Goal: Task Accomplishment & Management: Complete application form

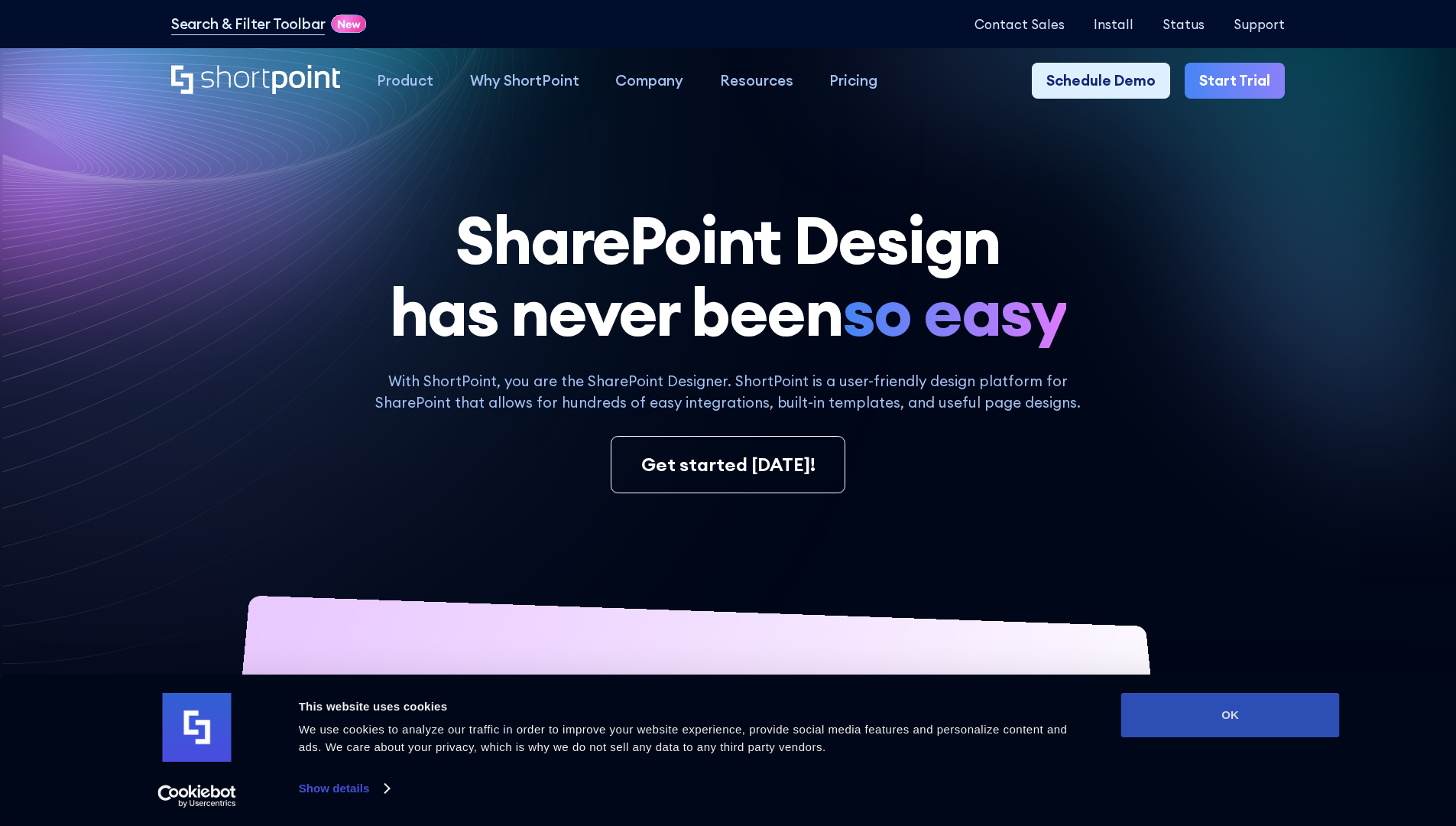
click at [1229, 715] on button "OK" at bounding box center [1230, 715] width 219 height 45
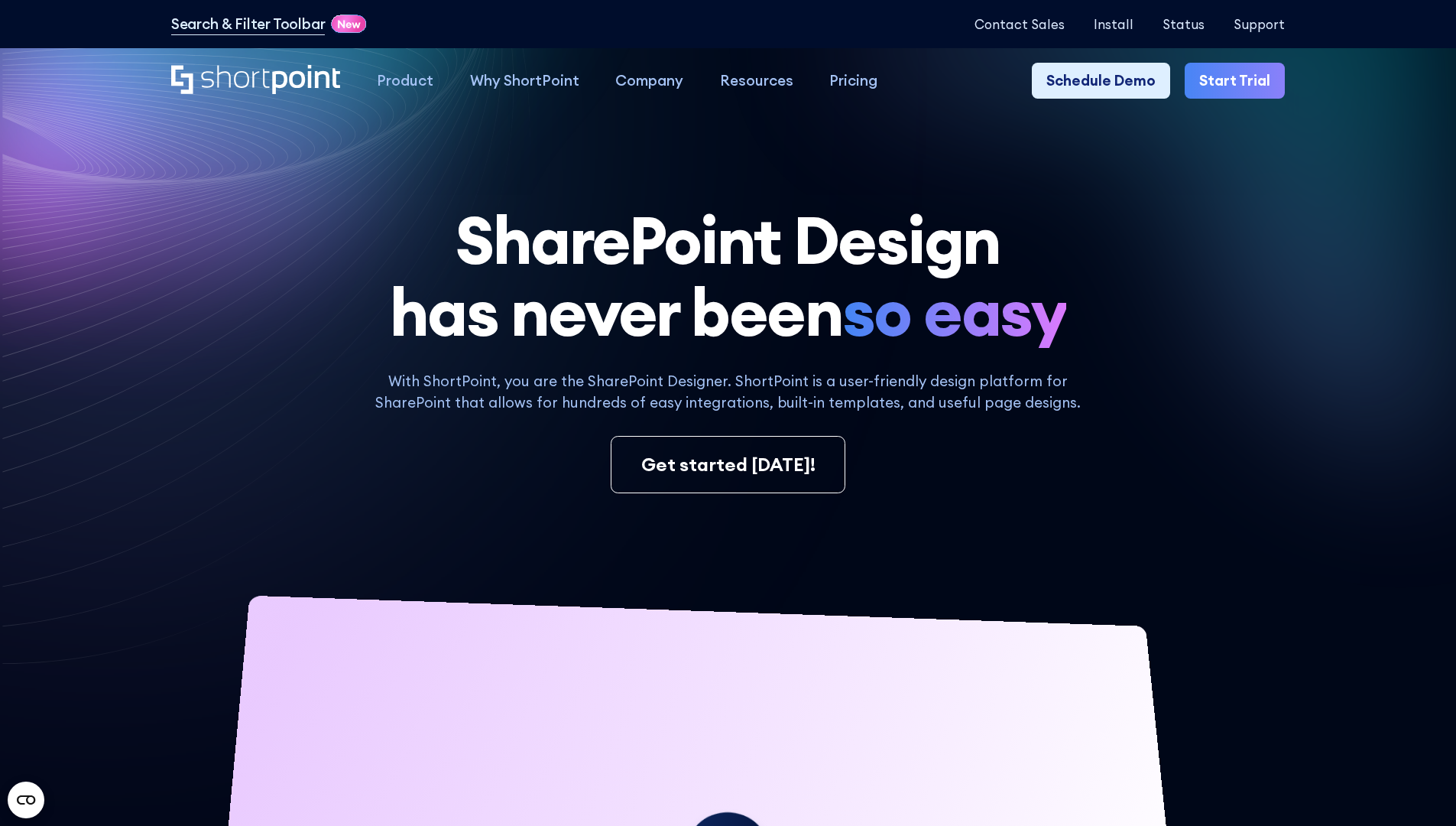
click at [1239, 81] on link "Start Trial" at bounding box center [1234, 80] width 100 height 37
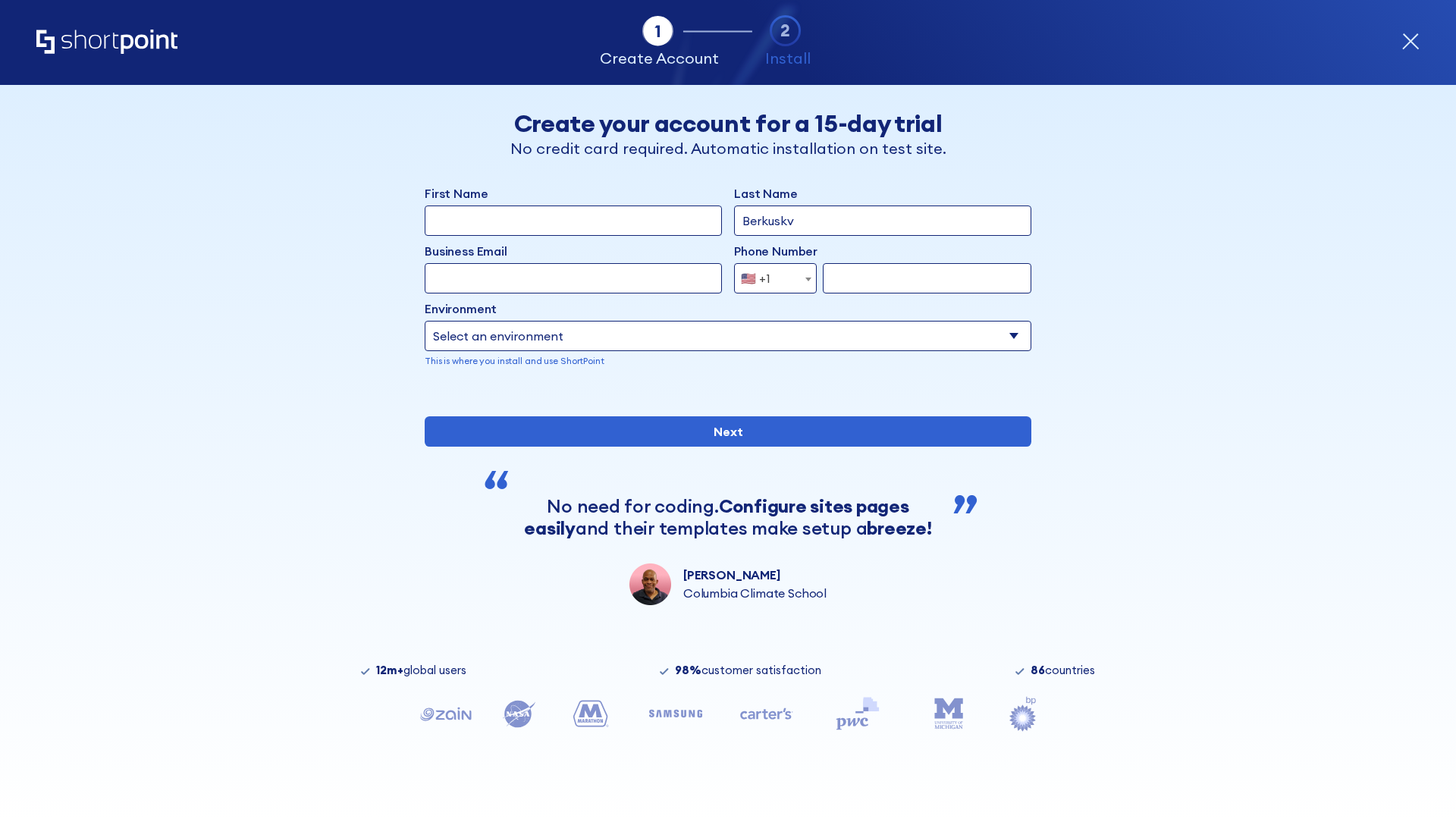
type input "Berkuskv"
type input "test@shortpoint.com"
type input "2125556789"
select select "Microsoft 365"
type input "2125556789"
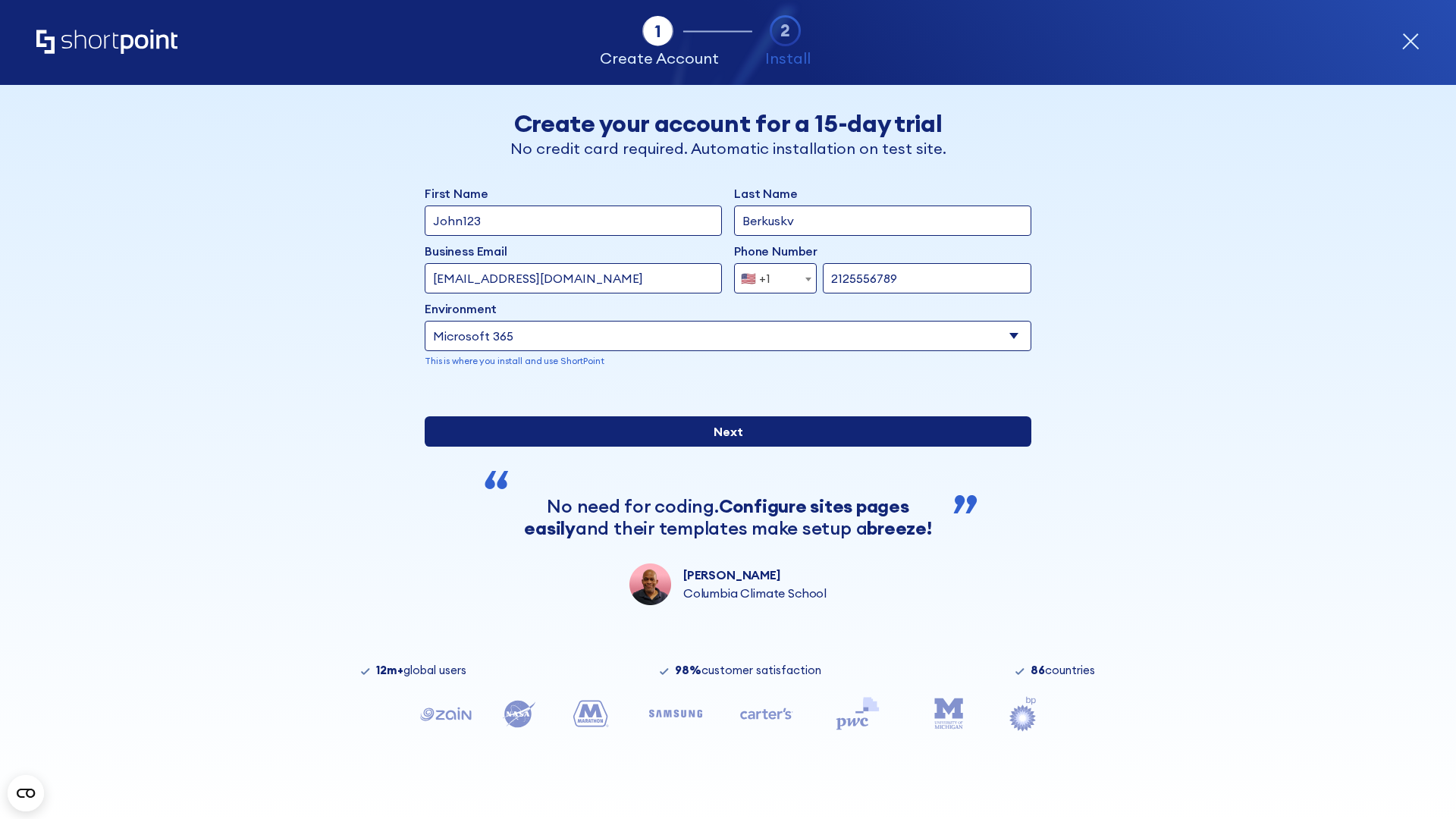
scroll to position [4, 0]
click at [722, 447] on input "Next" at bounding box center [728, 431] width 606 height 31
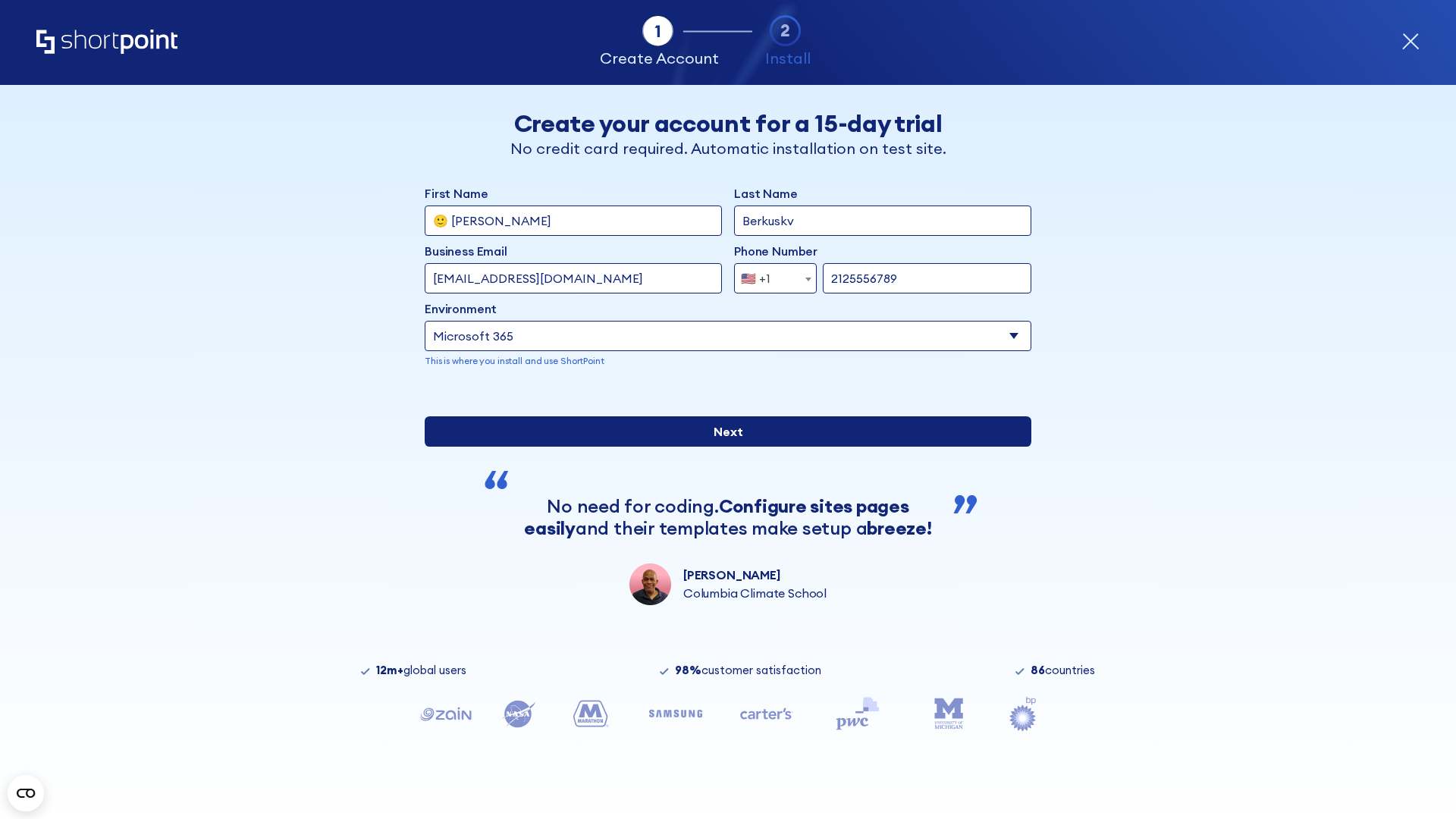
click at [722, 447] on input "Next" at bounding box center [728, 431] width 606 height 31
type input "Archebald"
click at [722, 447] on input "Next" at bounding box center [728, 431] width 606 height 31
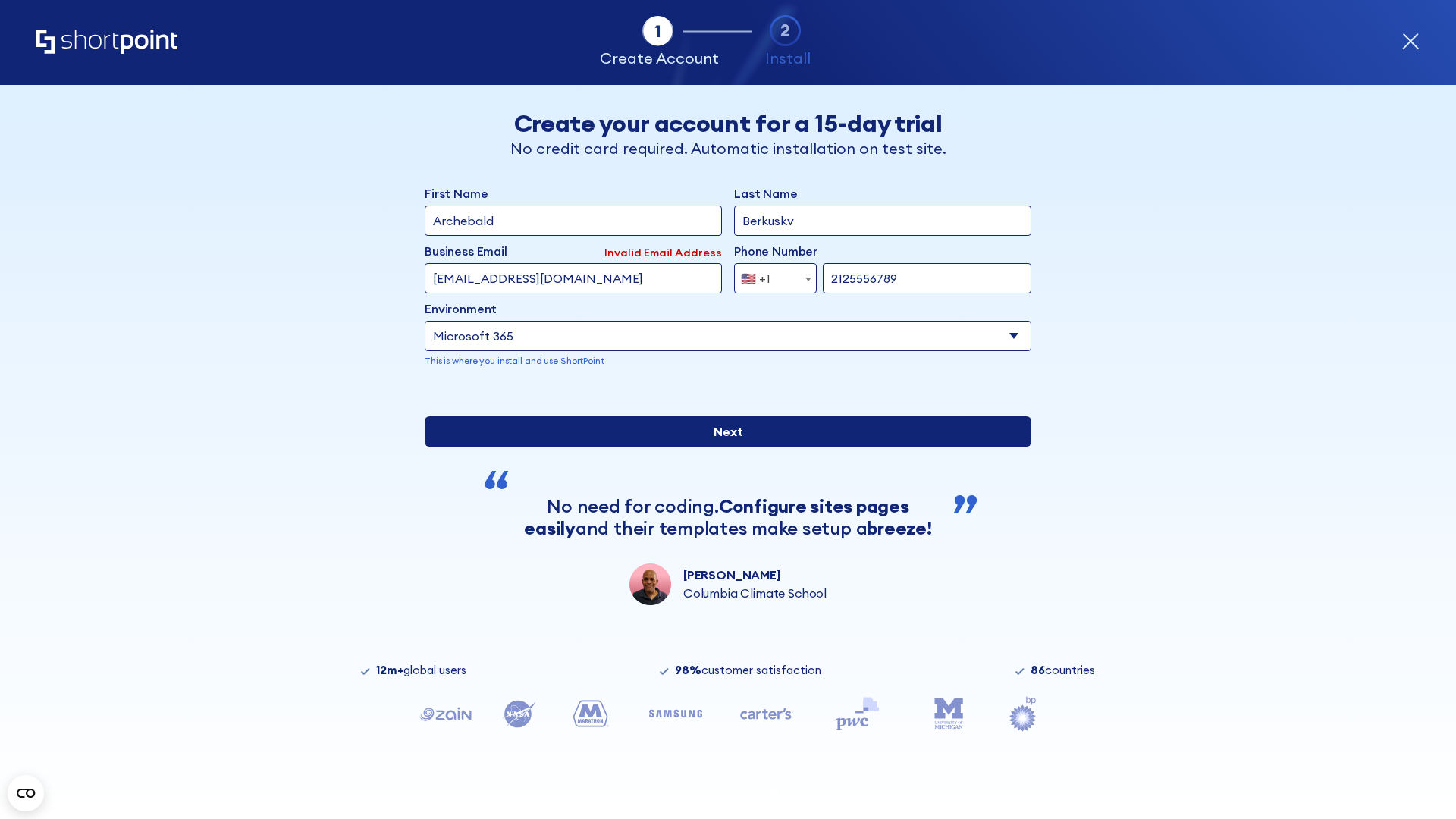
click at [722, 447] on input "Next" at bounding box center [728, 431] width 606 height 31
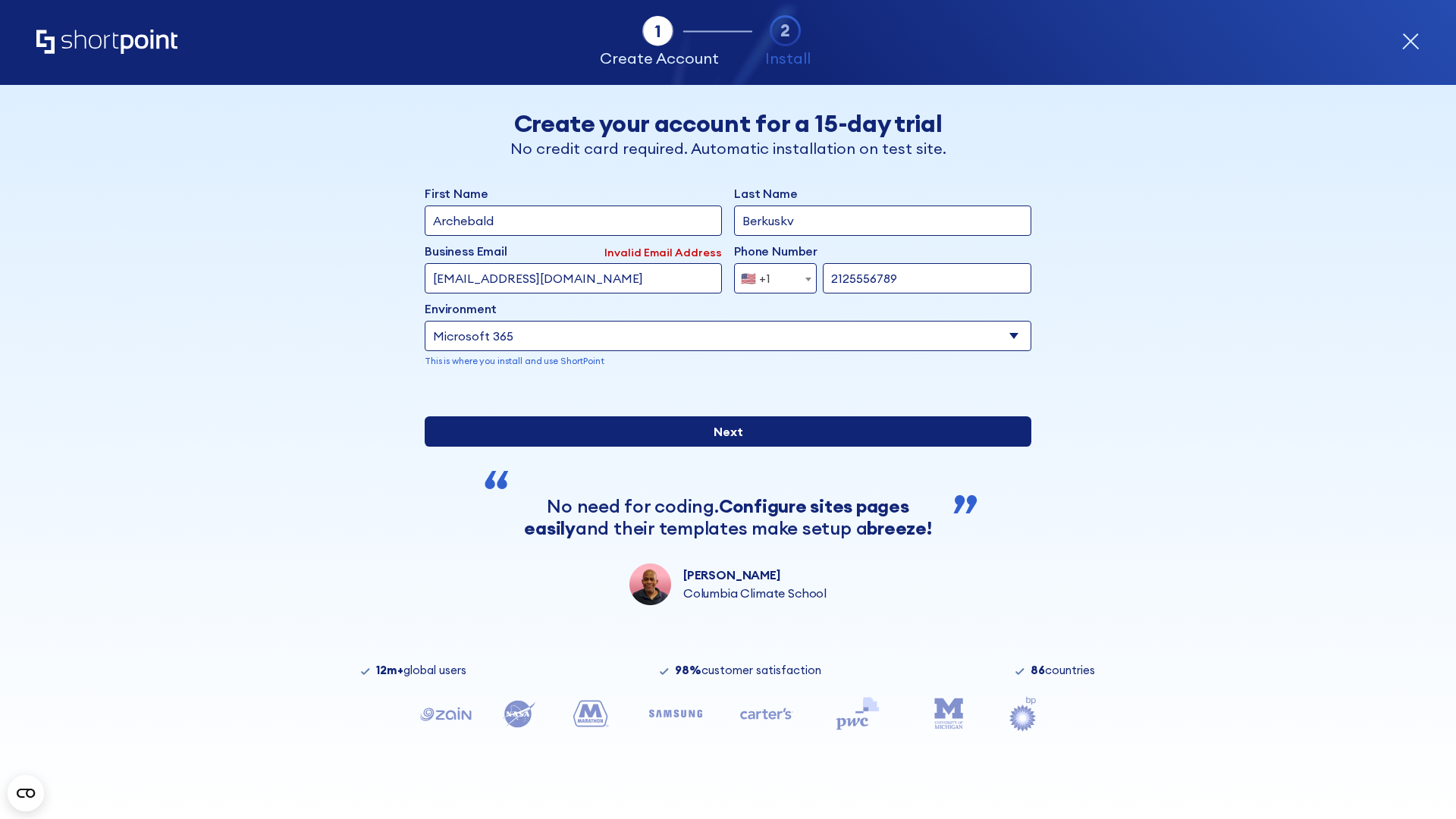
click at [722, 447] on input "Next" at bounding box center [728, 431] width 606 height 31
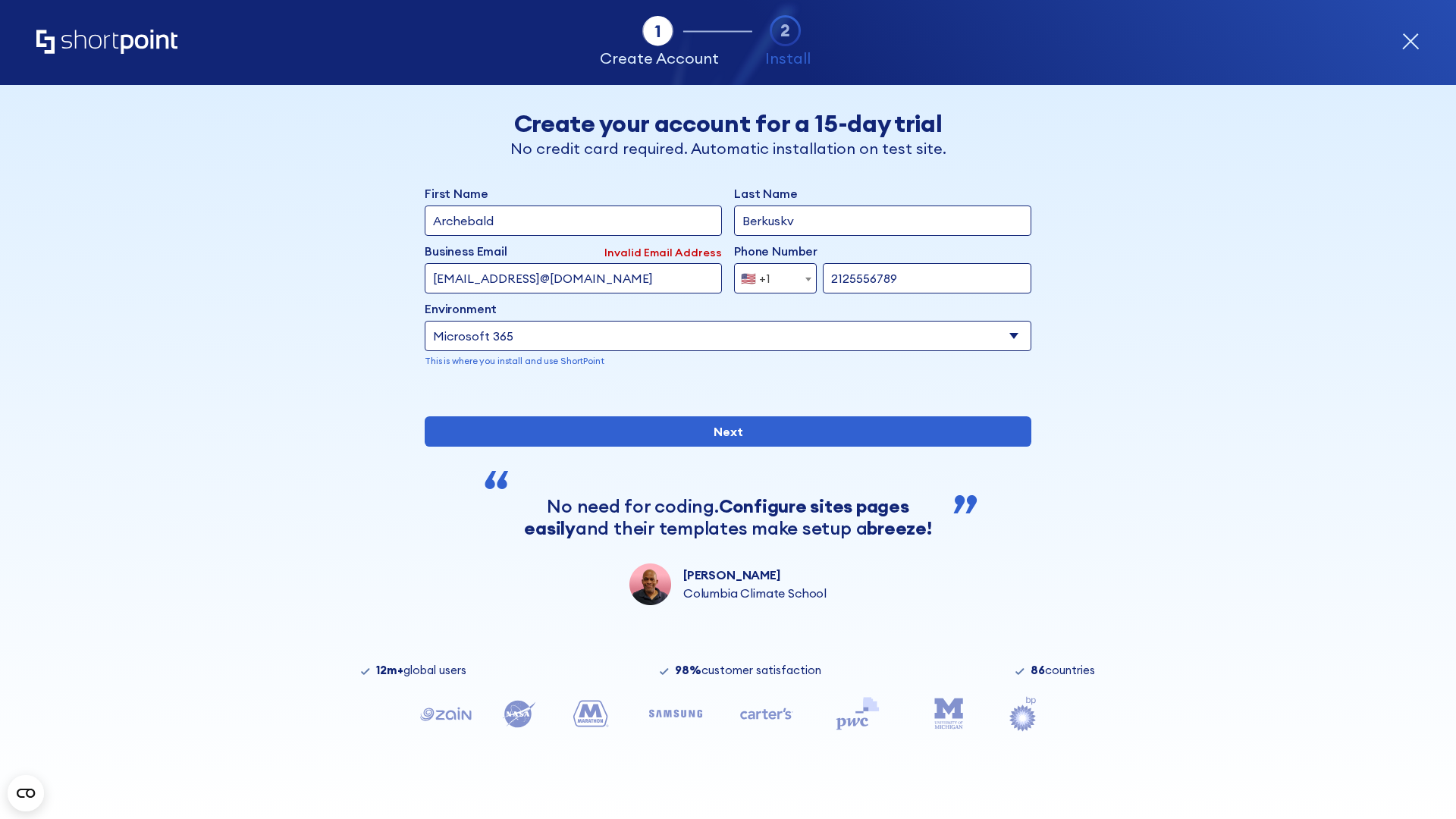
type input "testEmail@protonmail.comtest@shortpoint.com"
click at [770, 274] on span "🇺🇸 +1" at bounding box center [759, 278] width 51 height 31
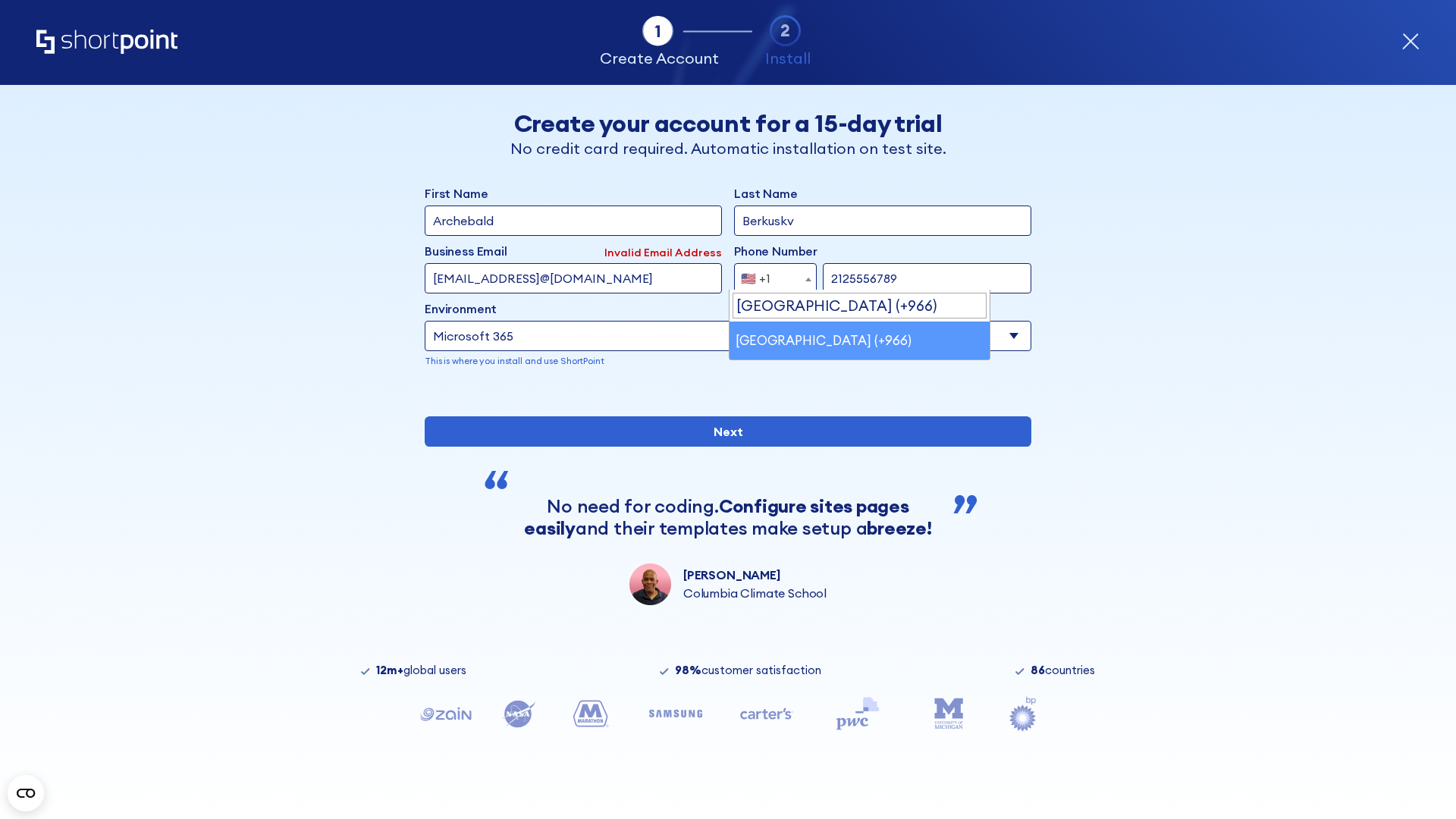
select select "+966"
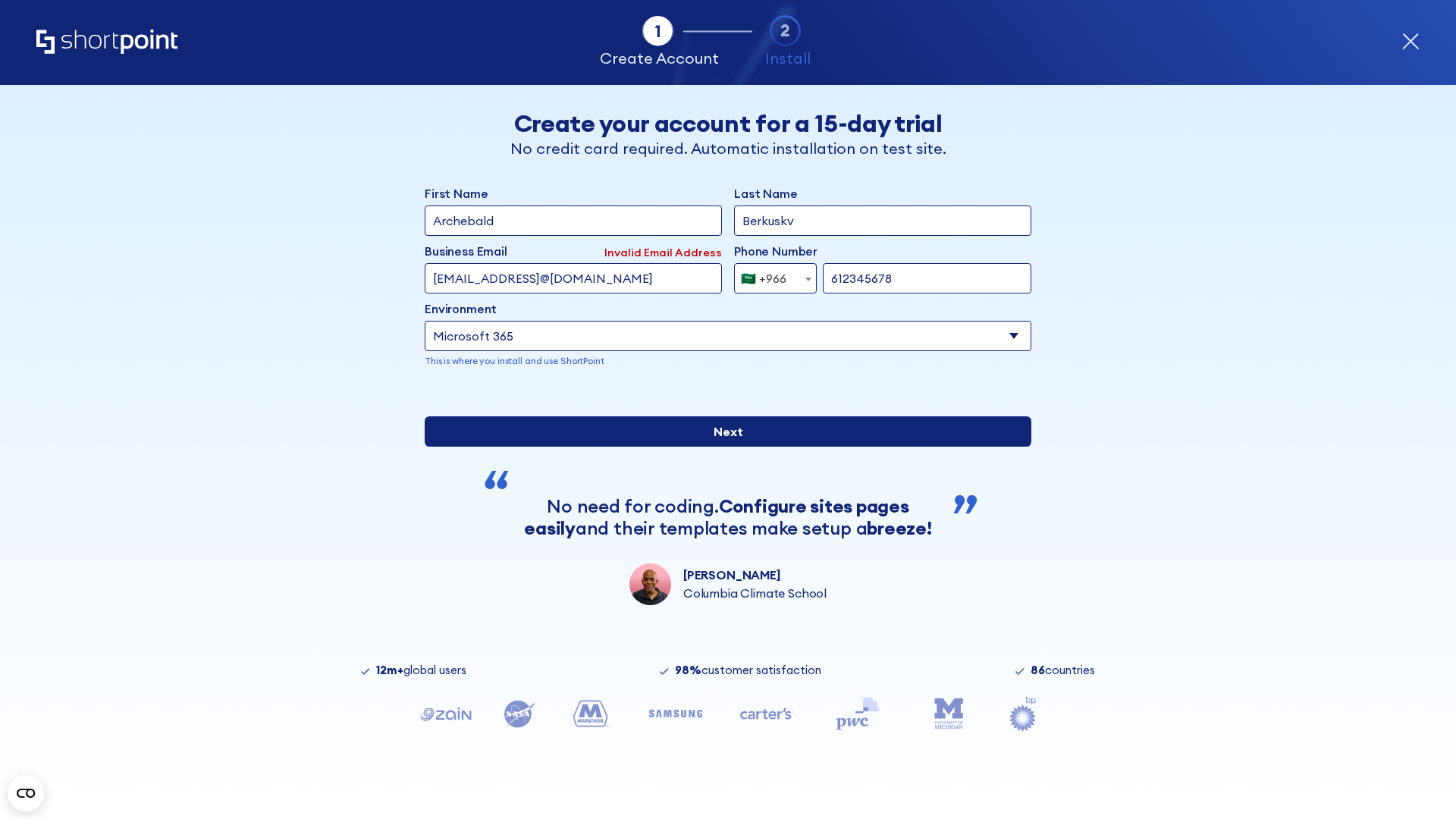
type input "612345678"
click at [722, 447] on input "Next" at bounding box center [728, 431] width 606 height 31
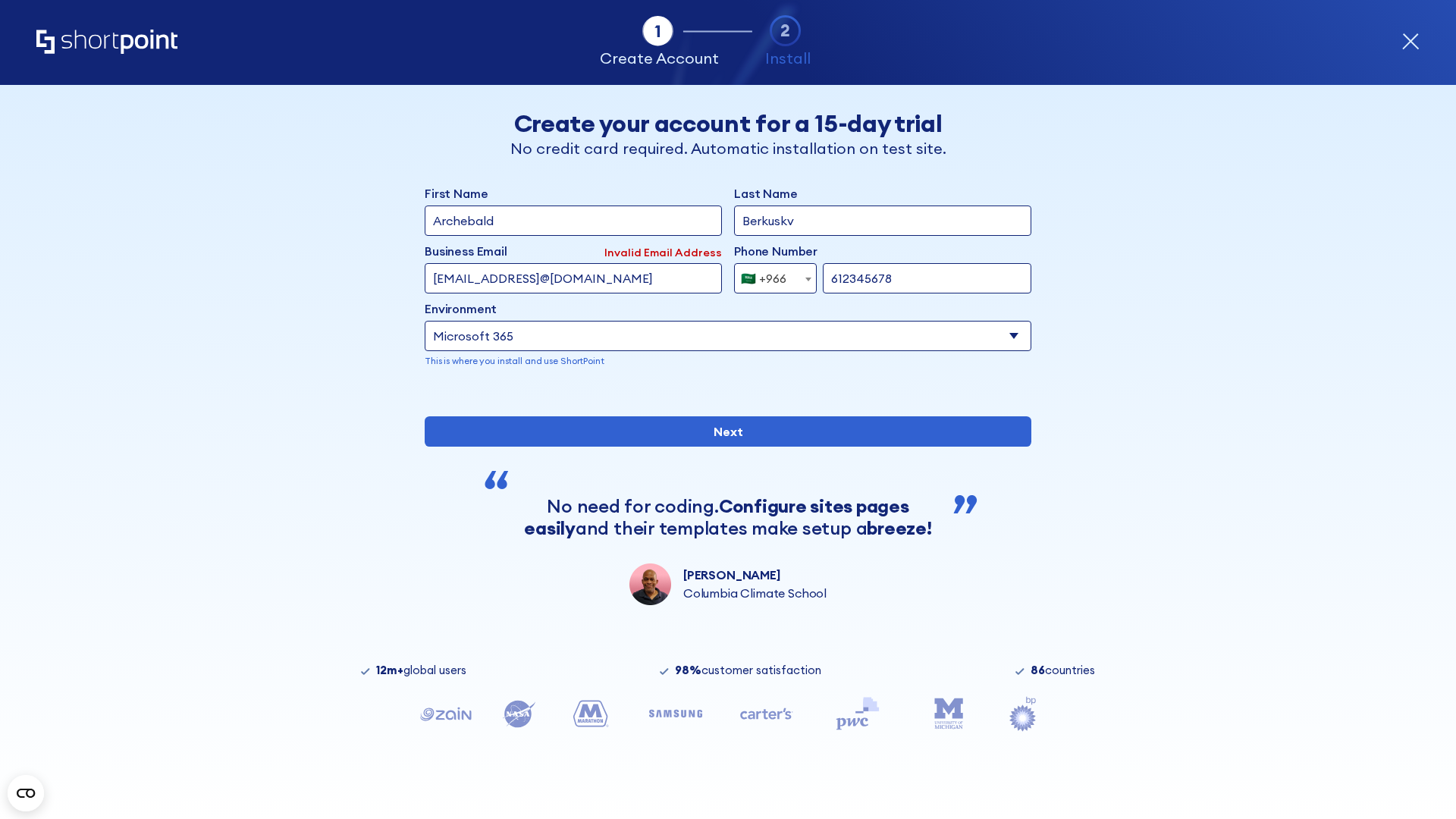
click at [770, 274] on div "🇸🇦 +966" at bounding box center [763, 278] width 45 height 31
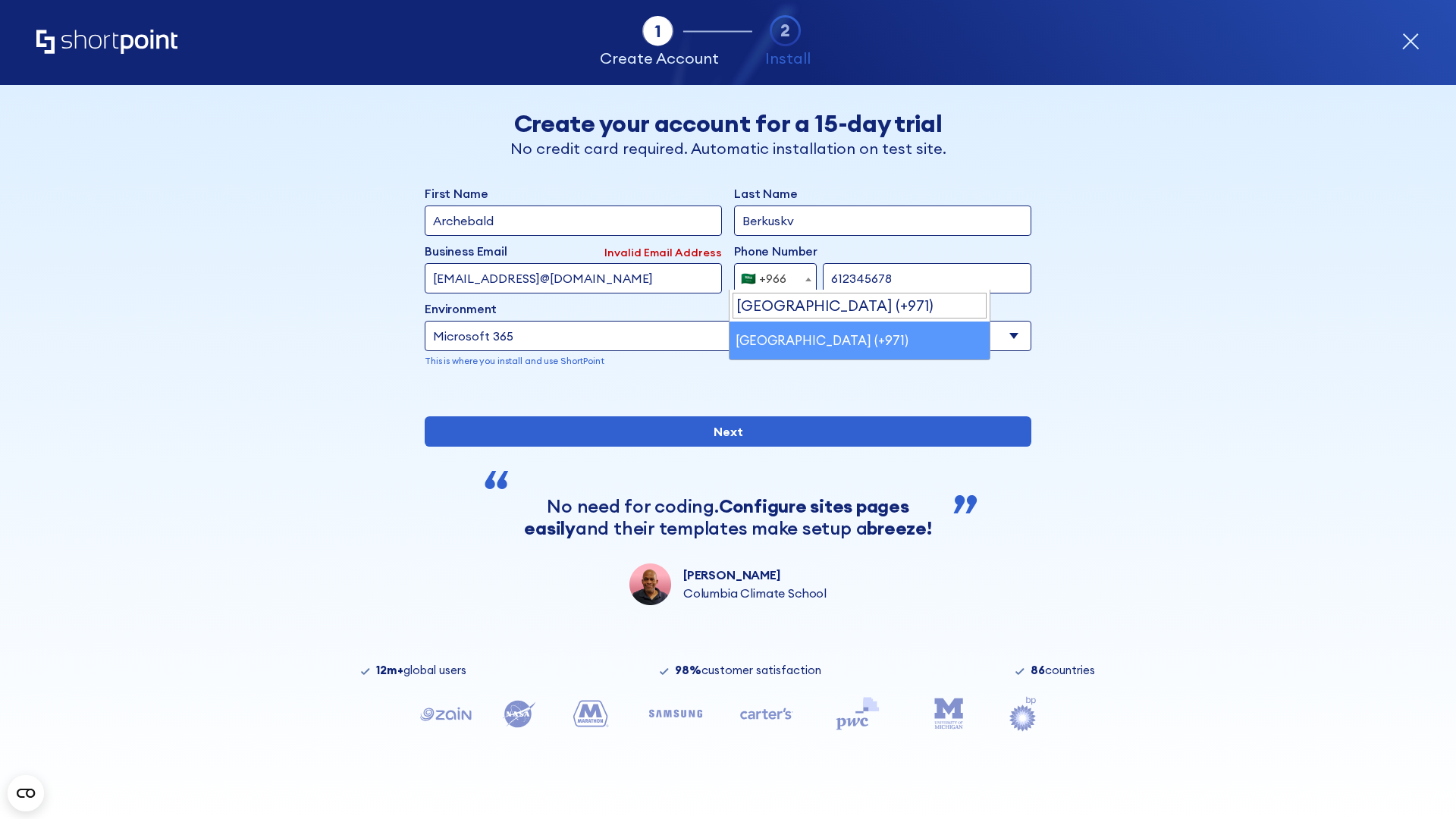
select select "+971"
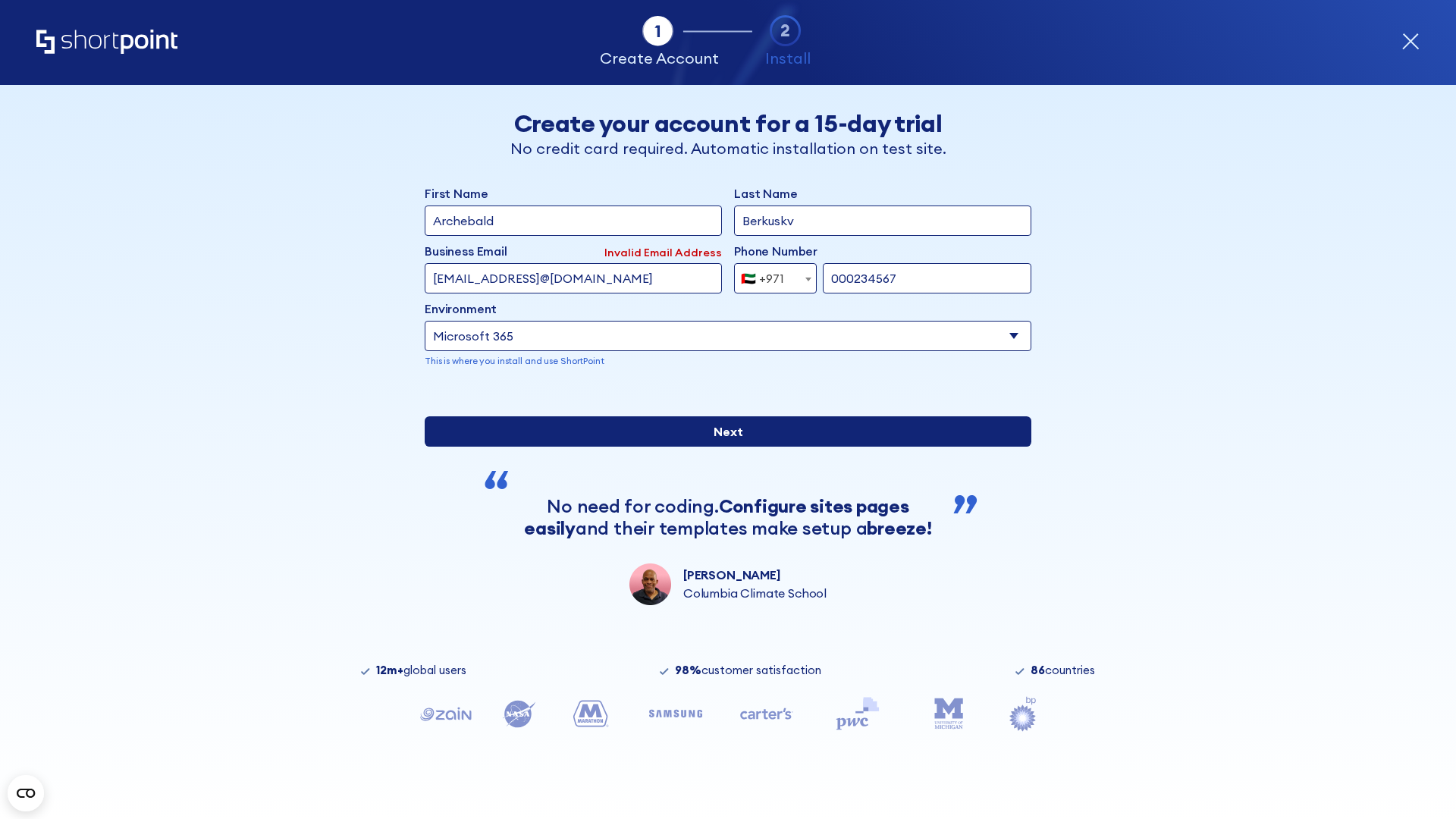
type input "000234567"
click at [722, 447] on input "Next" at bounding box center [728, 431] width 606 height 31
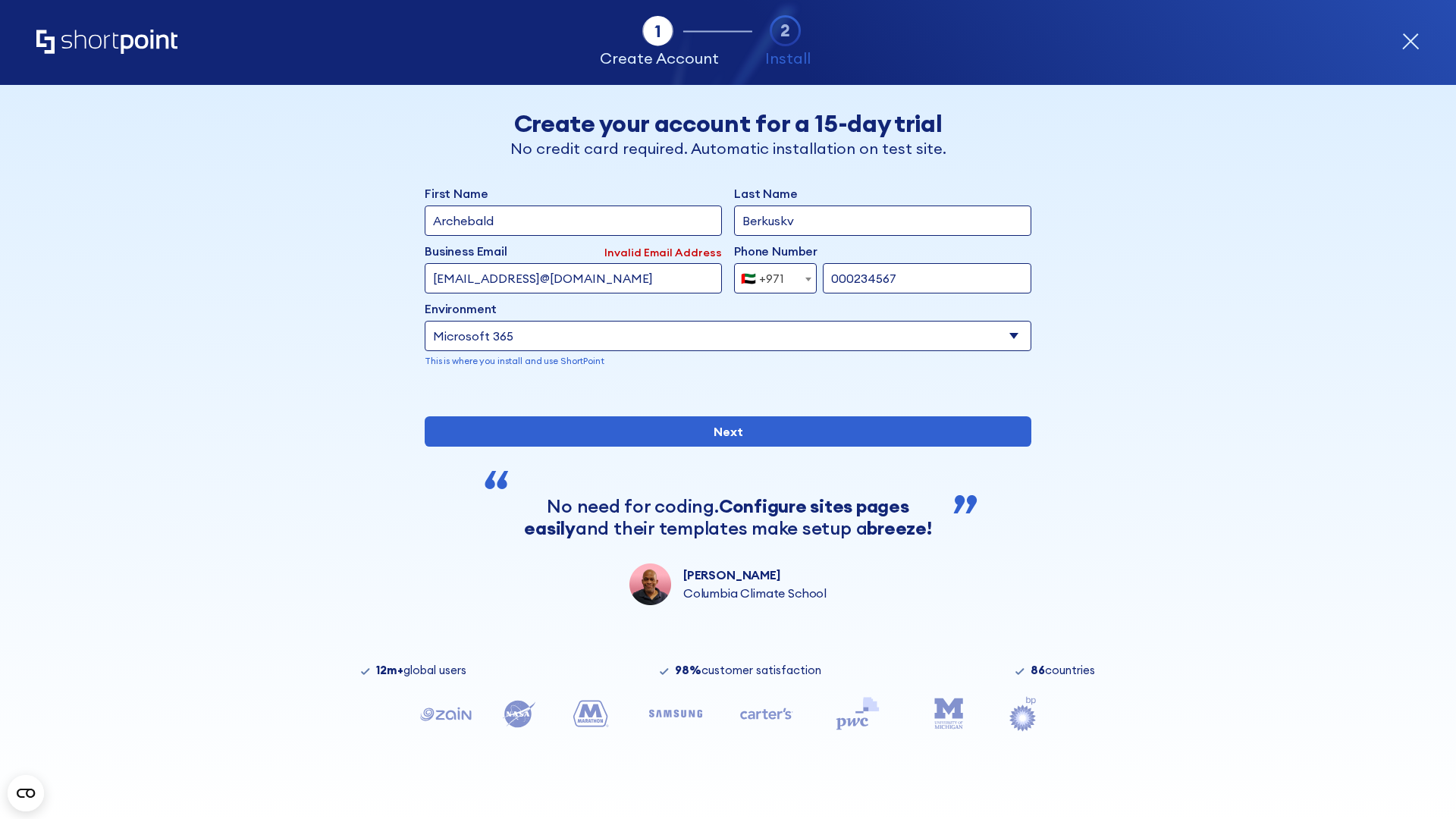
click at [770, 274] on div "🇦🇪 +971" at bounding box center [763, 278] width 44 height 31
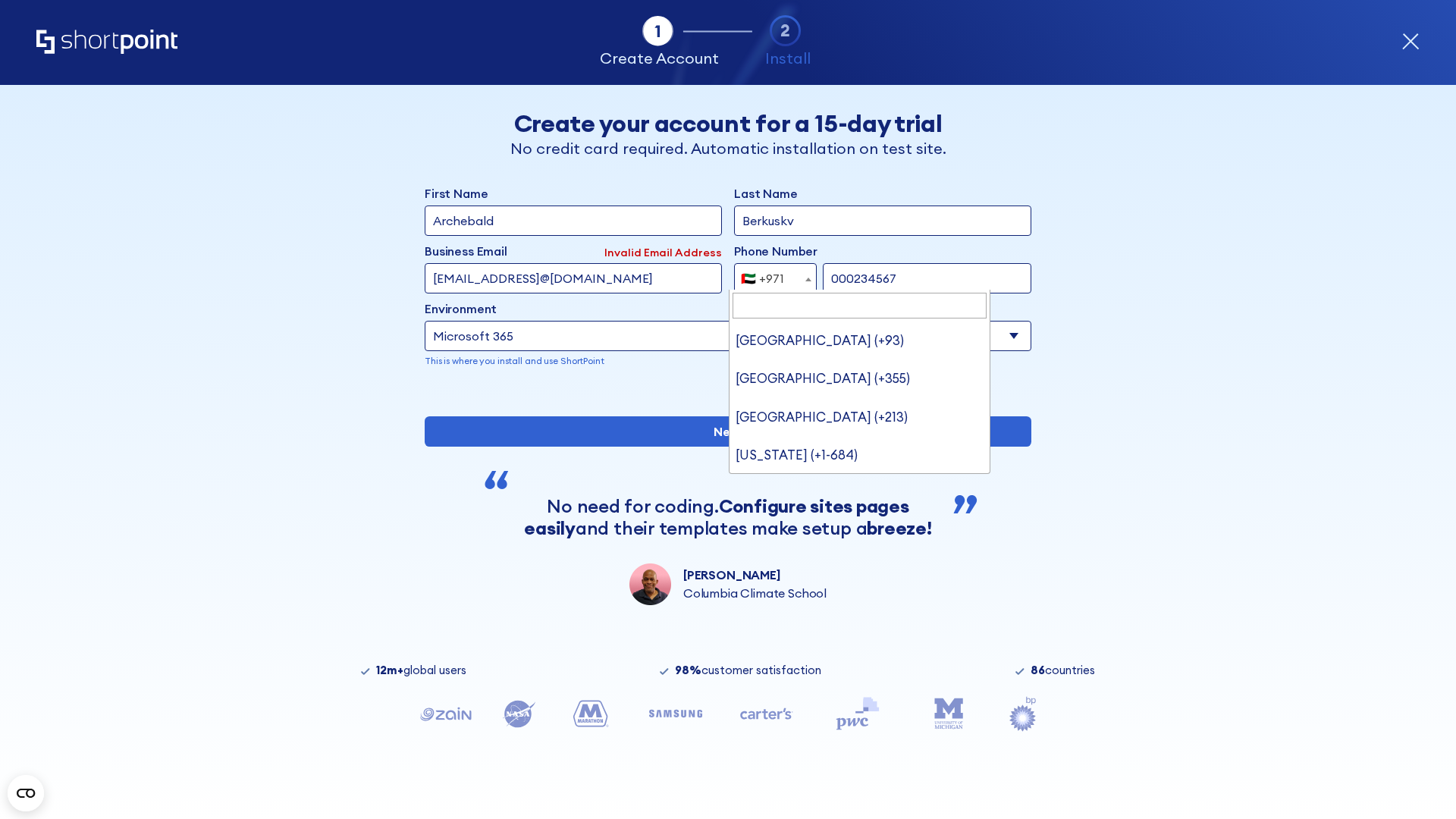
type input "[GEOGRAPHIC_DATA] (+44)"
select select "+44"
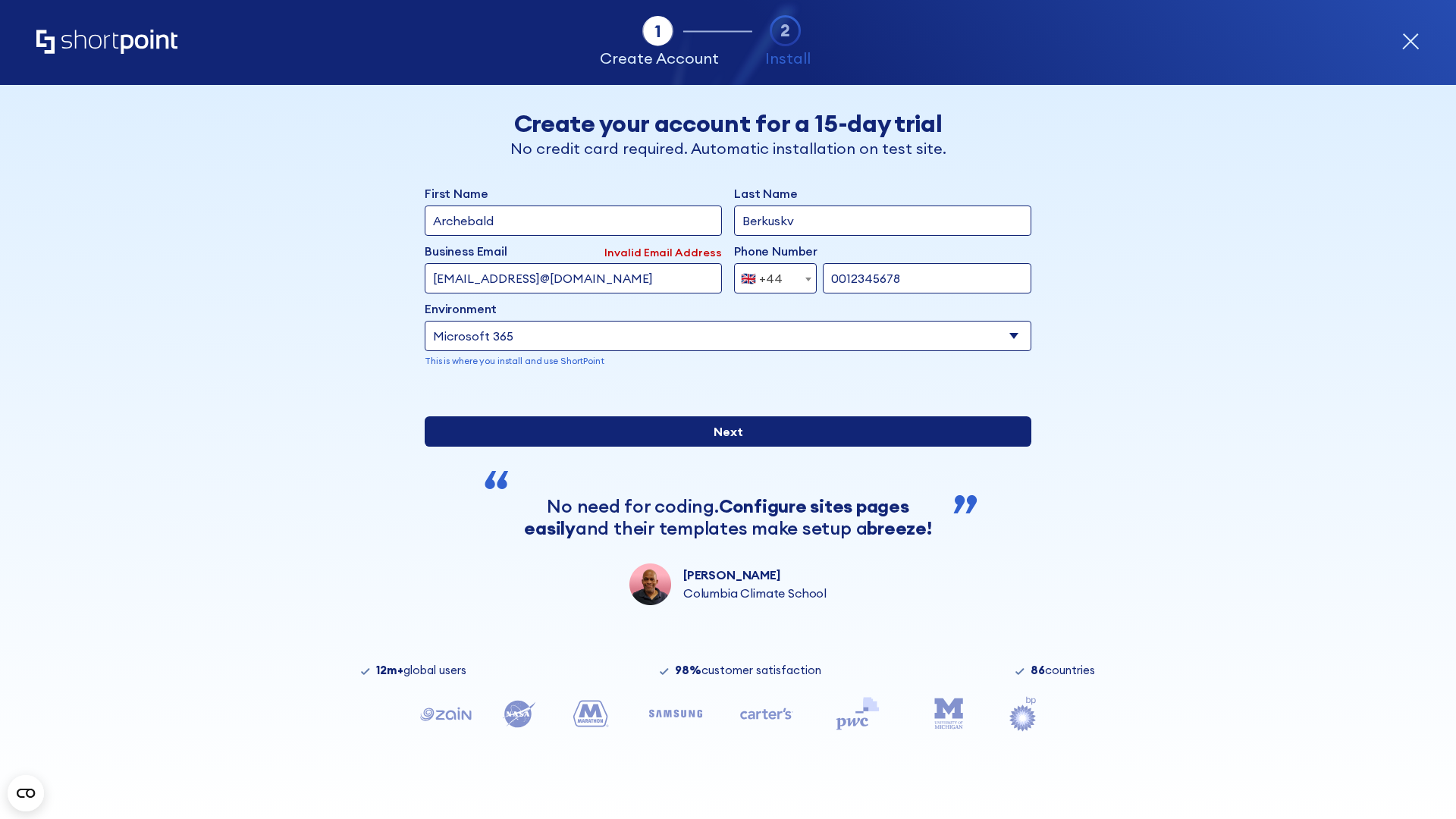
type input "0012345678"
click at [722, 447] on input "Next" at bounding box center [728, 431] width 606 height 31
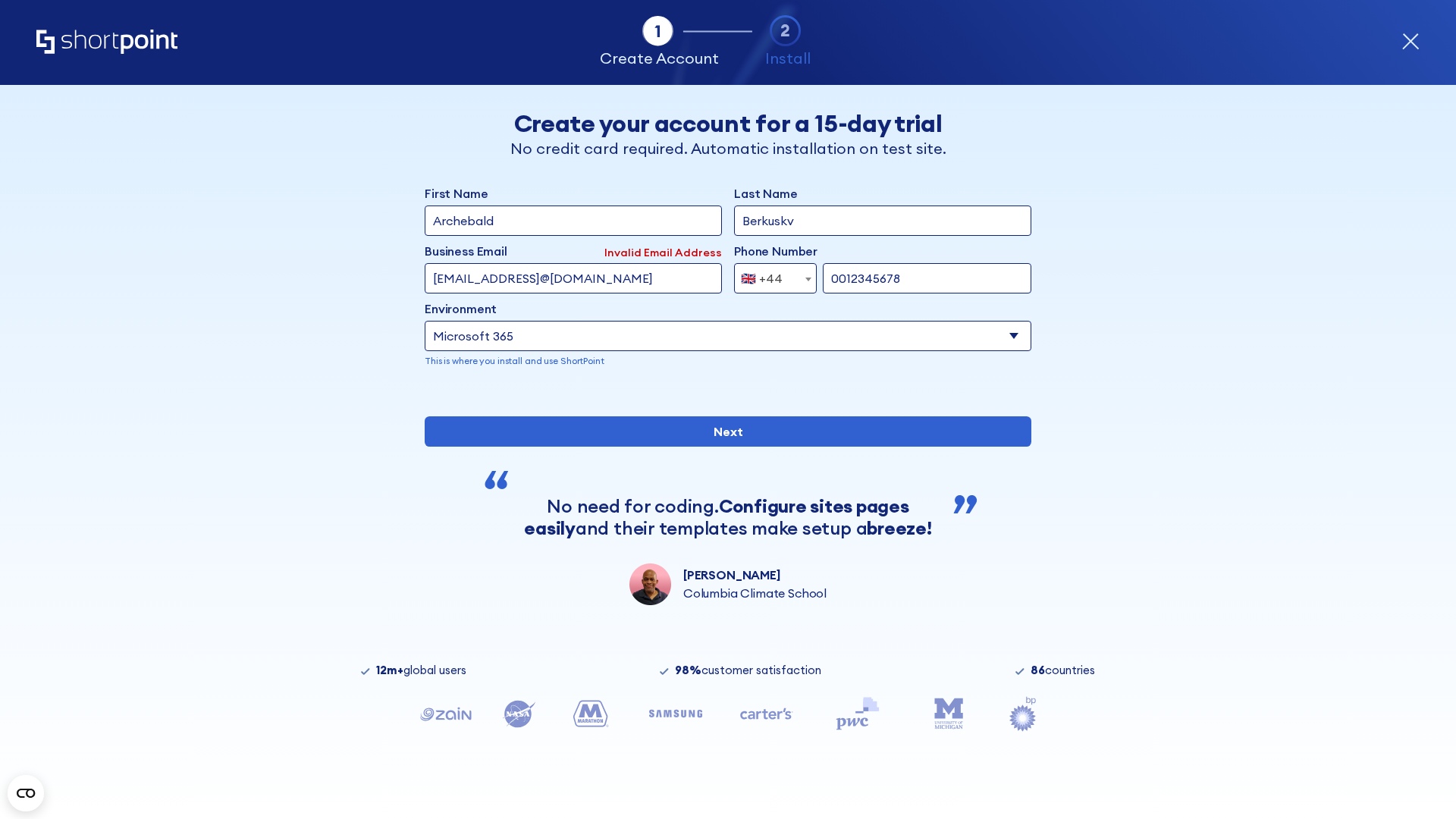
click at [770, 274] on div "🇬🇧 +44" at bounding box center [762, 278] width 42 height 31
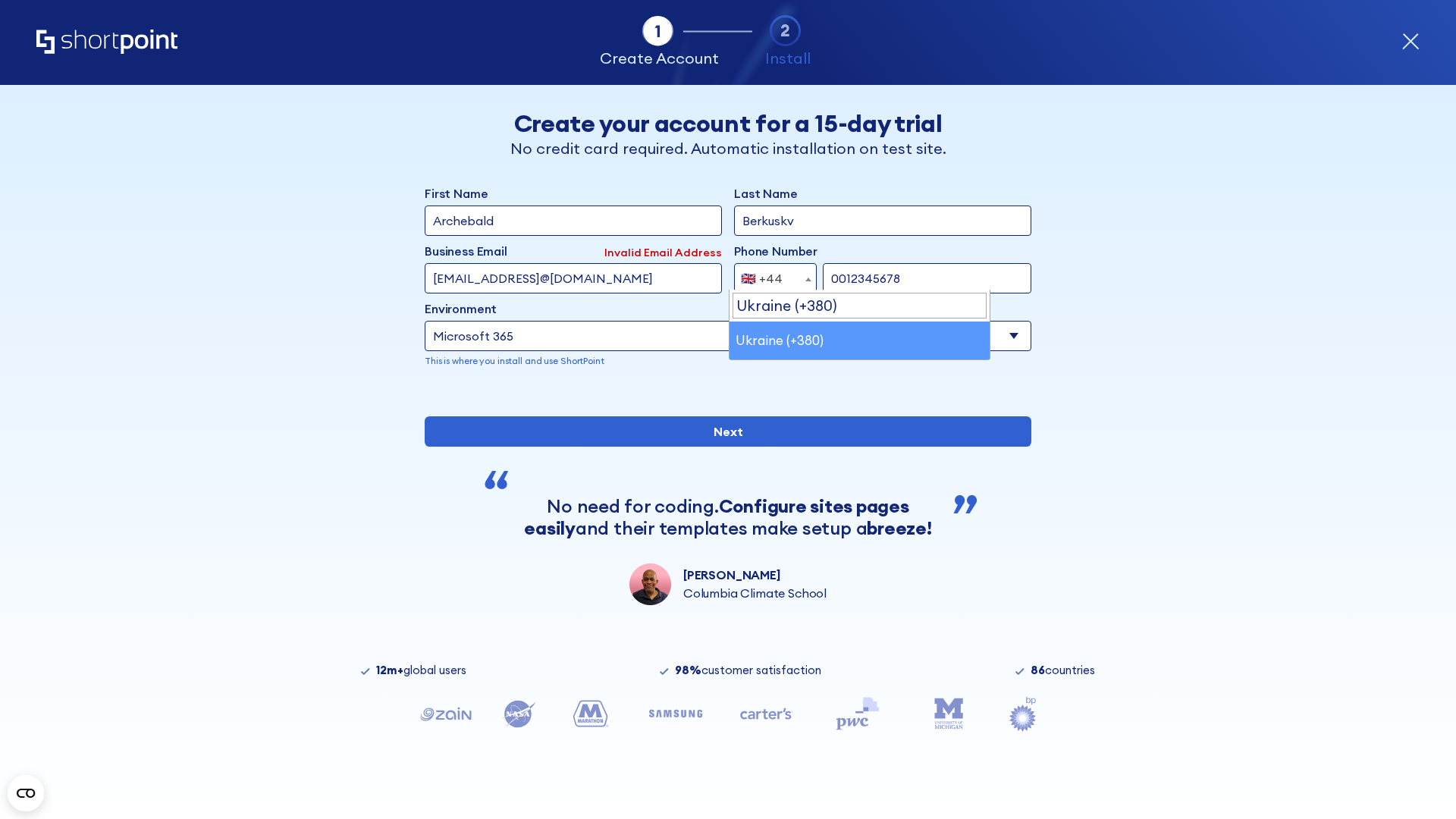
select select "+380"
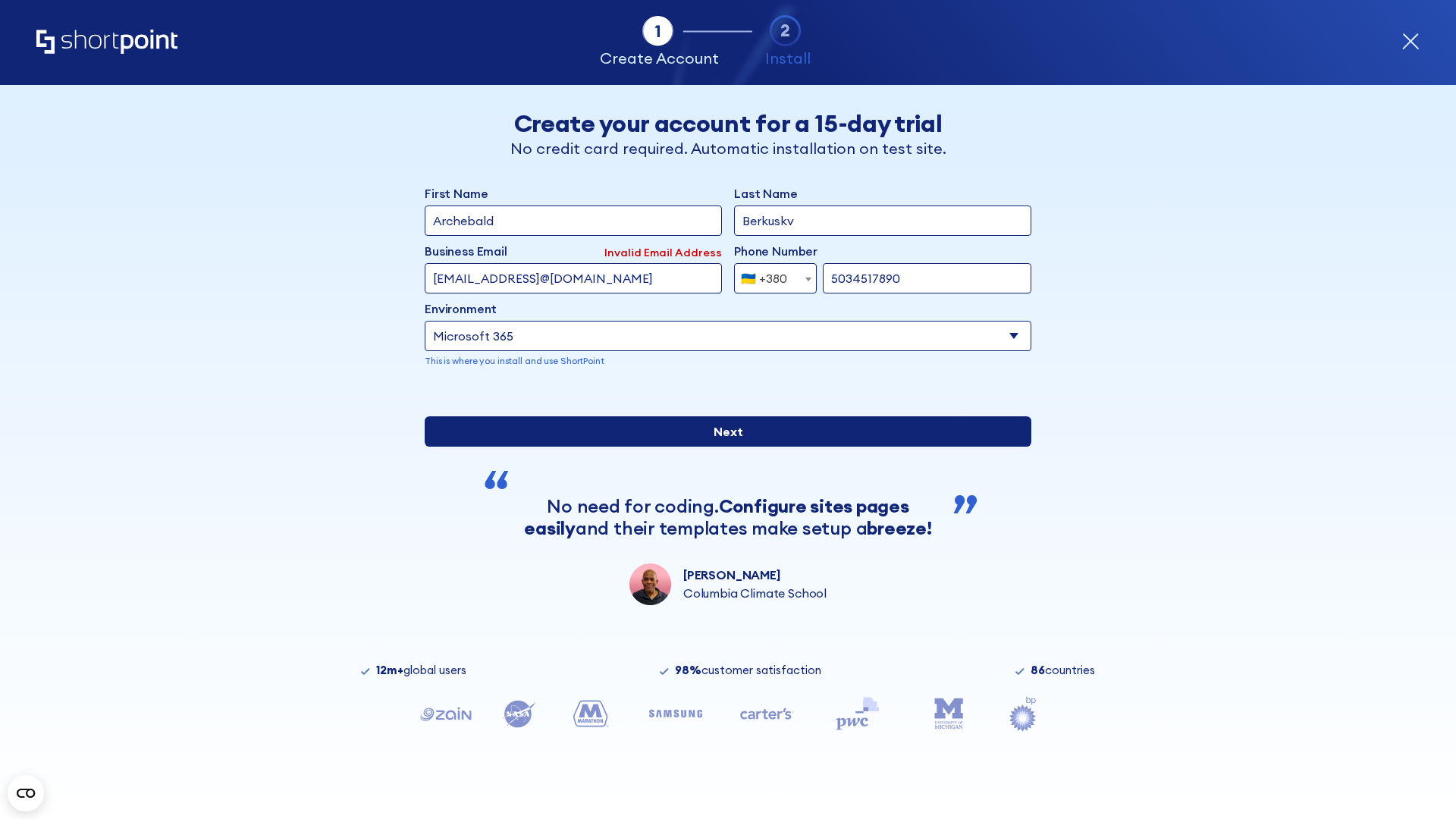
type input "5034517890"
click at [722, 447] on input "Next" at bounding box center [728, 431] width 606 height 31
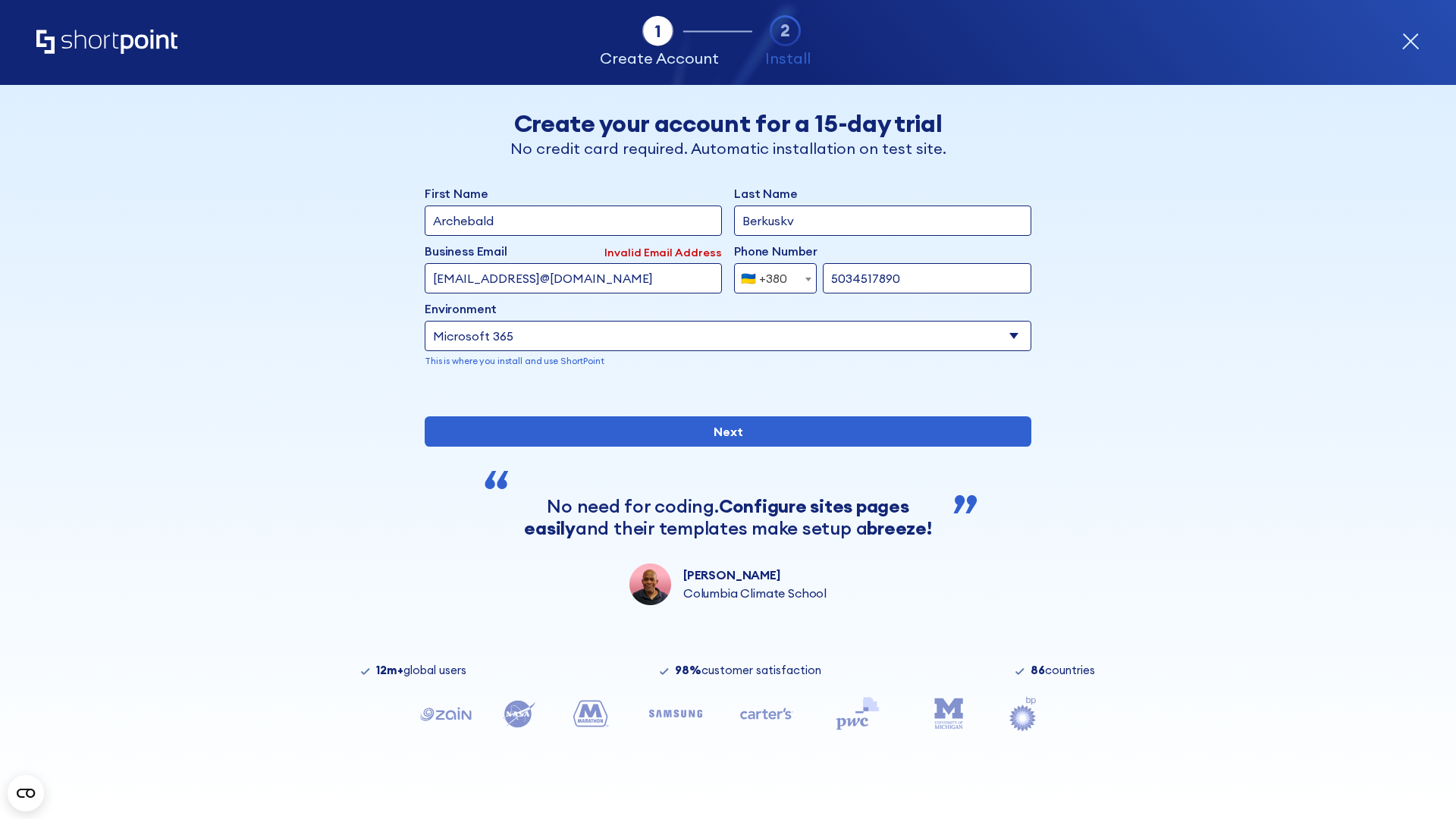
click at [770, 274] on div "🇺🇦 +380" at bounding box center [763, 278] width 46 height 31
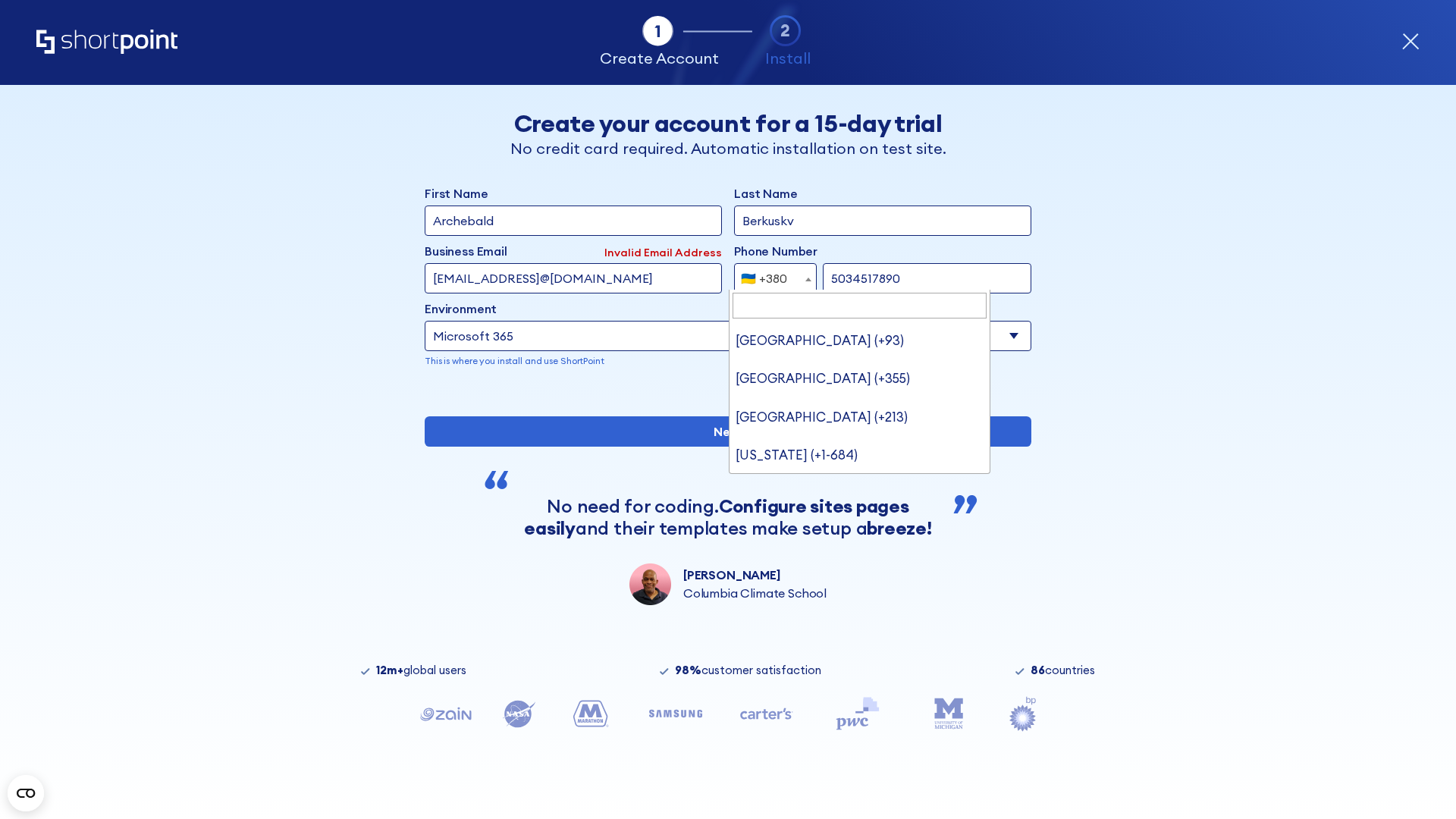
type input "United States (+1)"
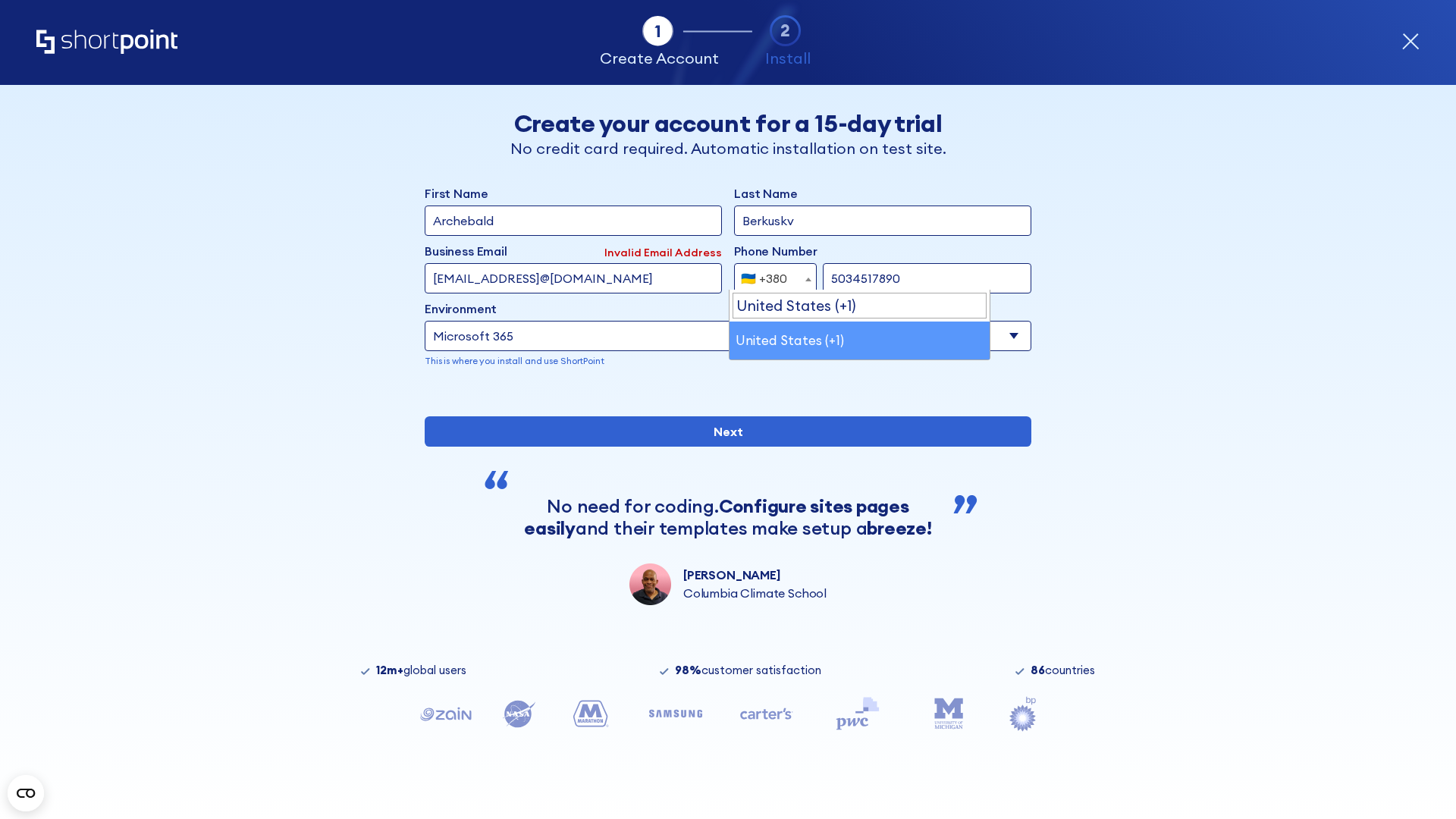
select select "+1"
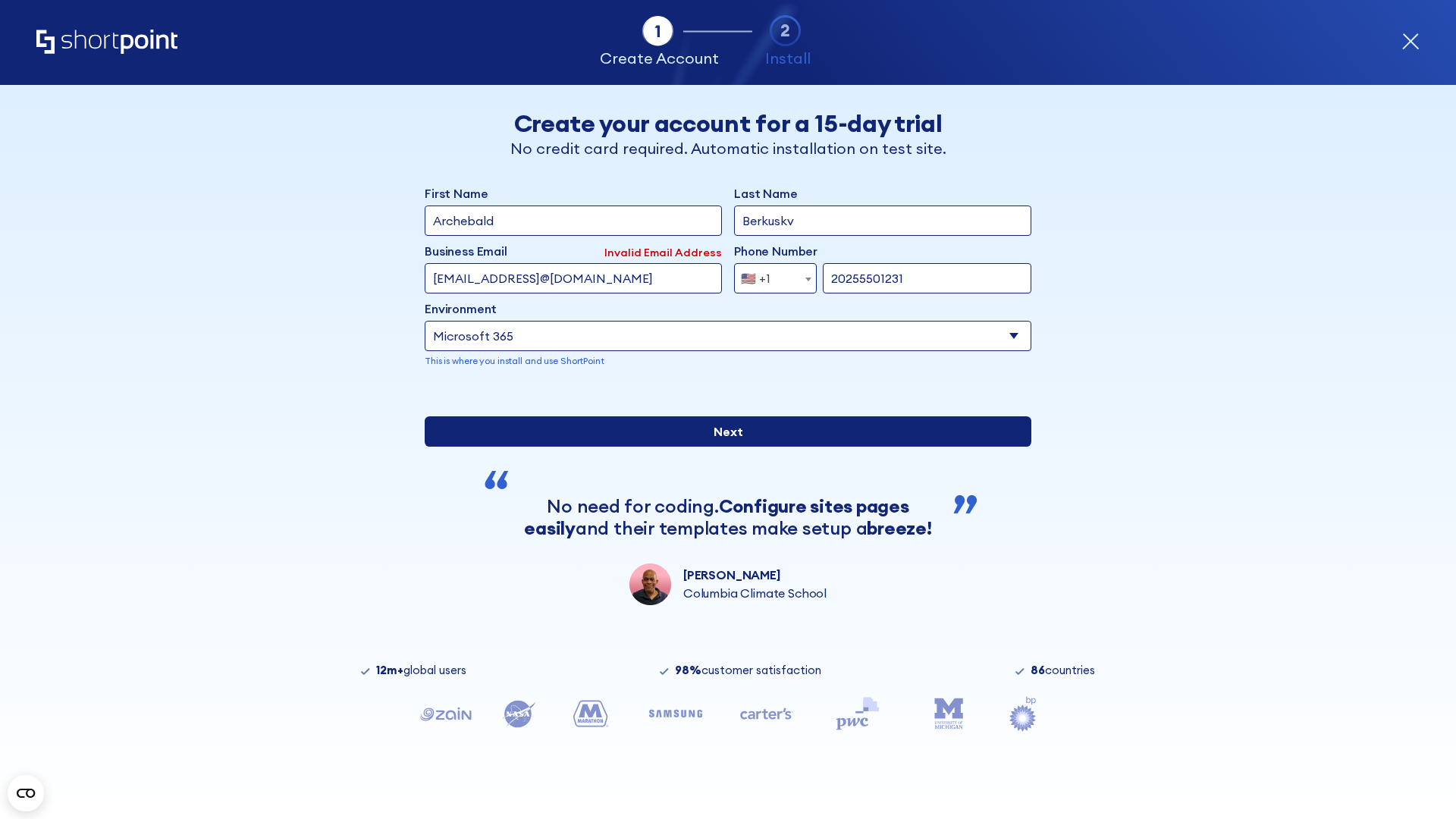
type input "20255501231"
click at [722, 447] on input "Next" at bounding box center [728, 431] width 606 height 31
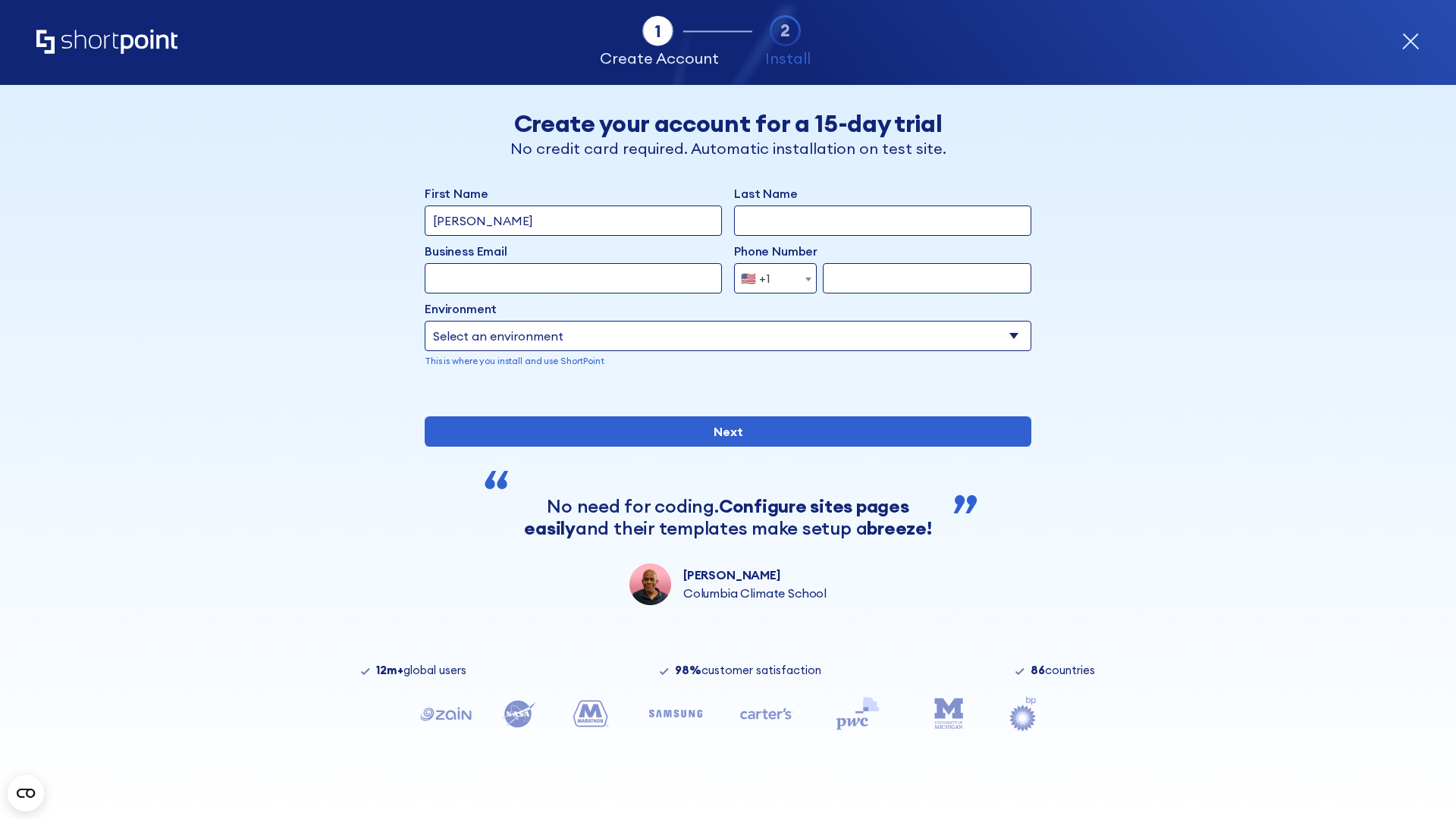
type input "Mary-Jane"
type input "Berkuskv"
type input "john@company.com"
click at [770, 278] on span "🇺🇸 +1" at bounding box center [759, 278] width 51 height 31
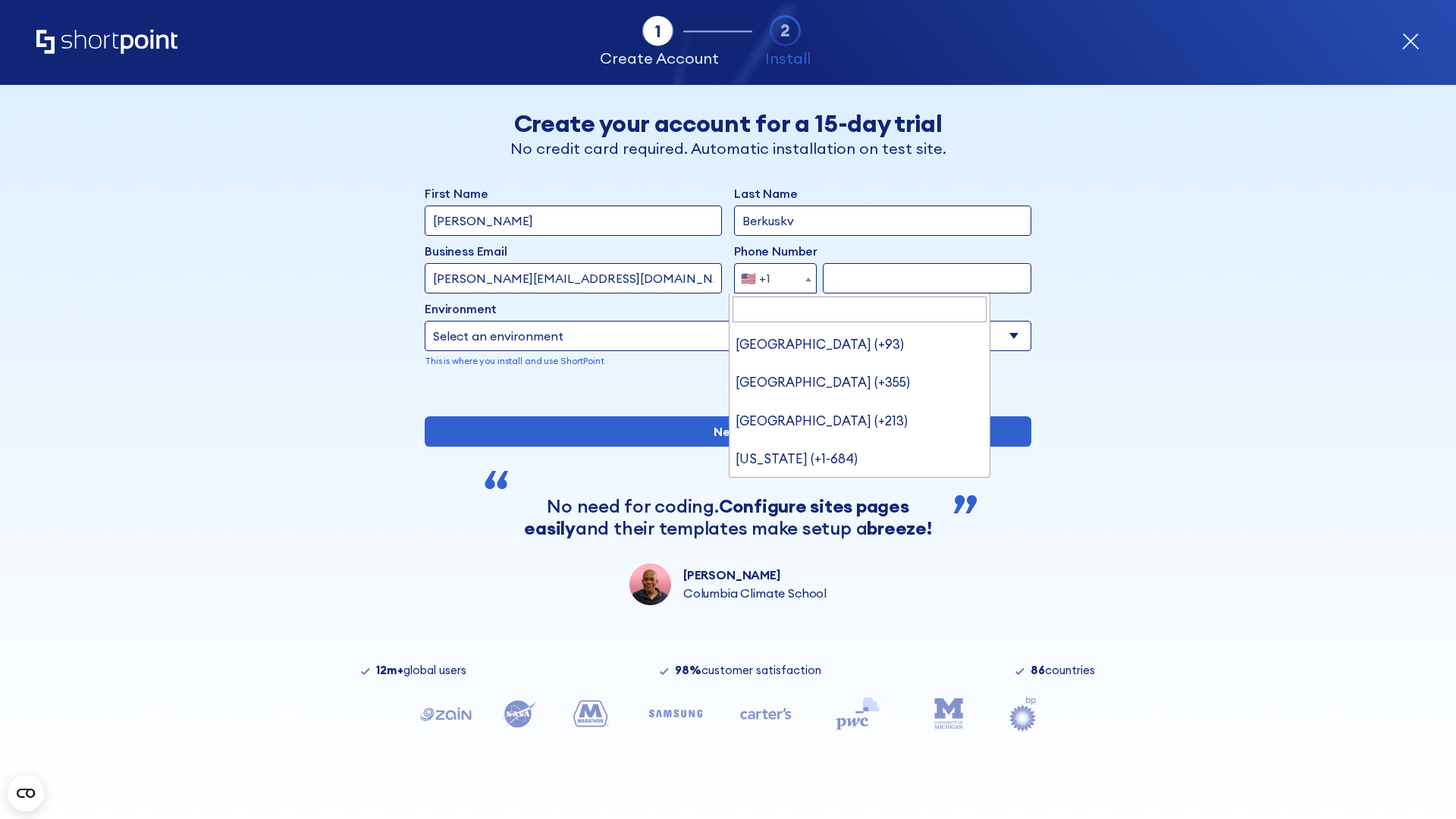
type input "[GEOGRAPHIC_DATA] (+966)"
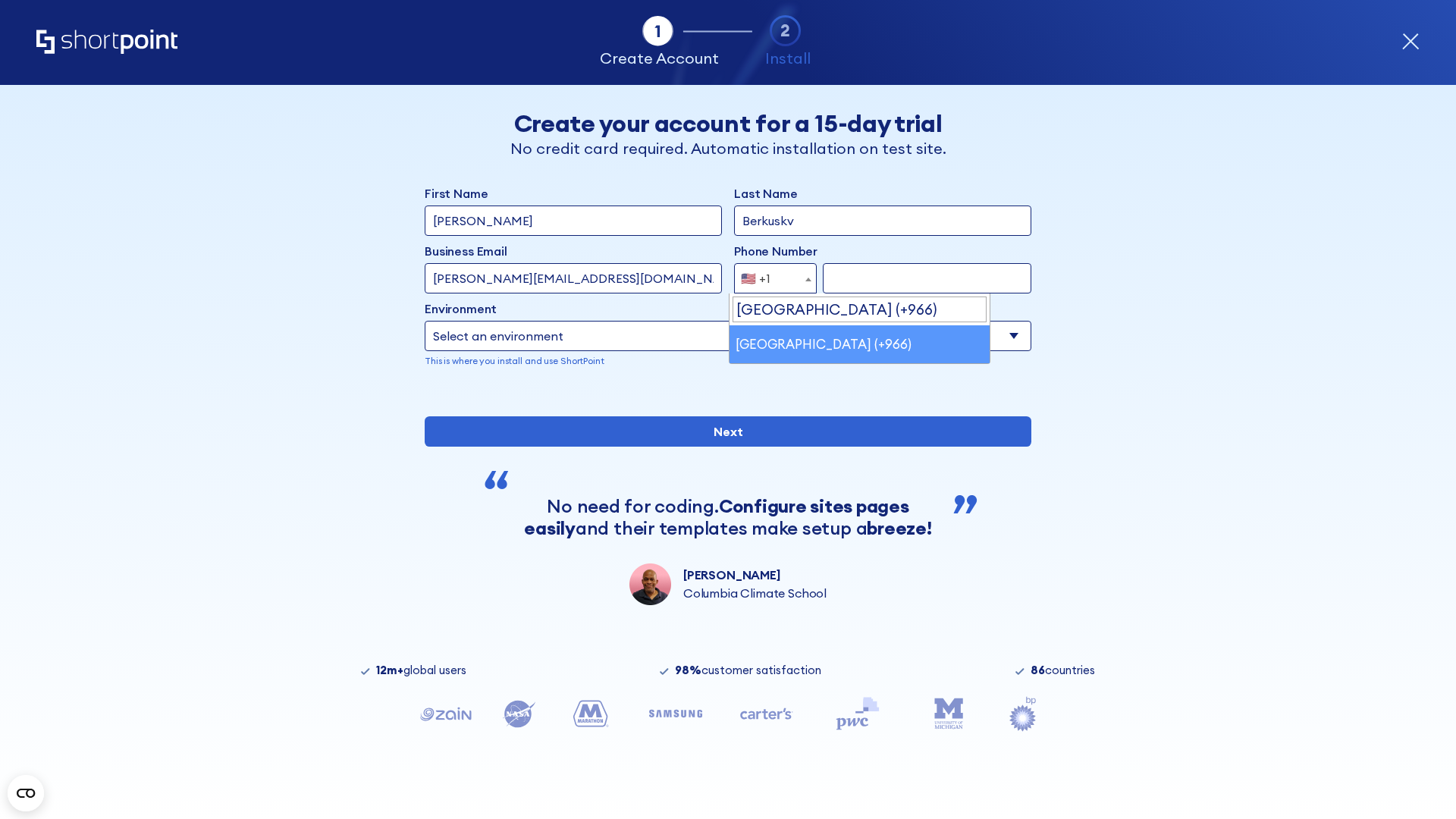
select select "+966"
type input "512345678"
select select "Microsoft 365"
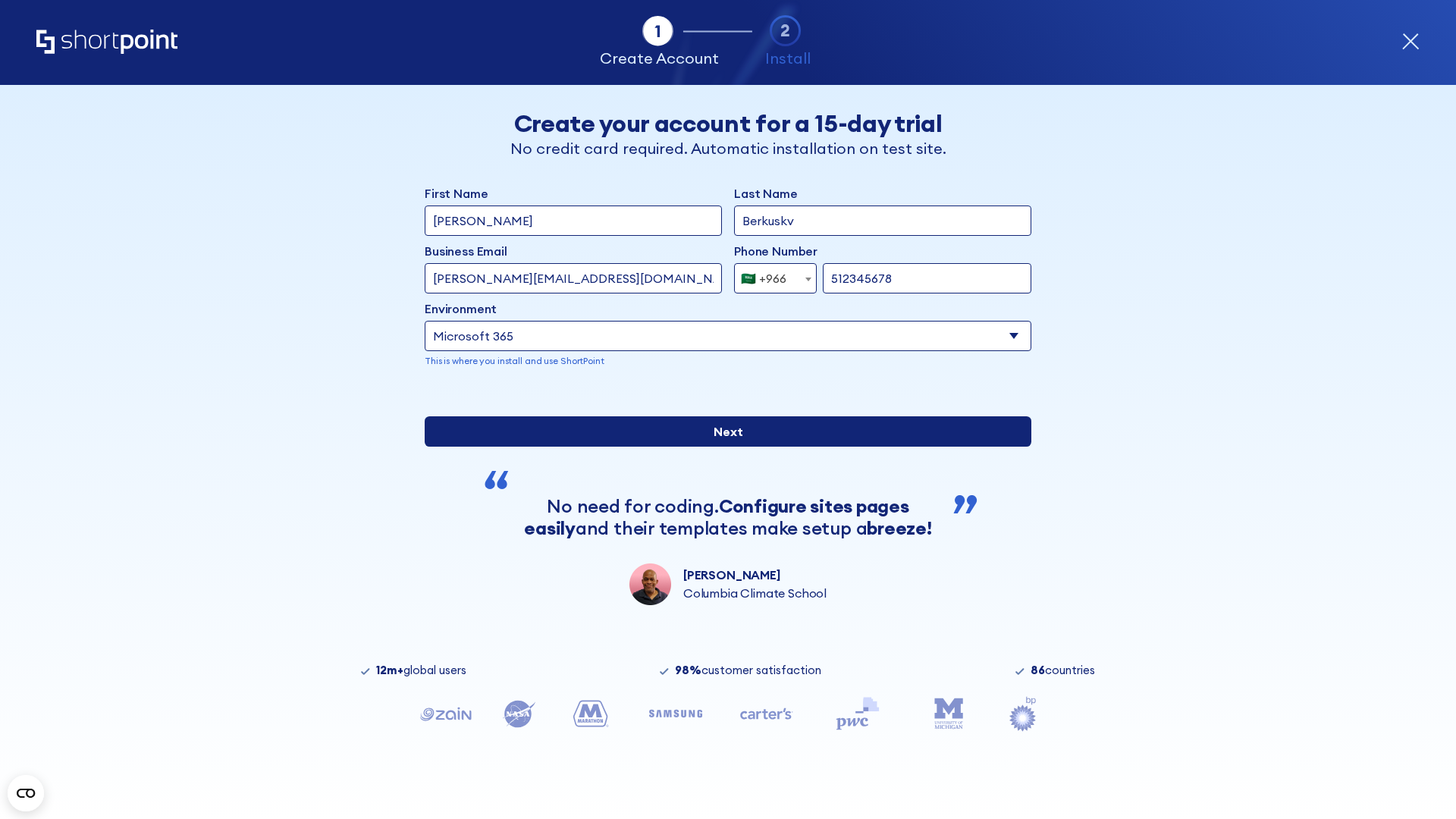
type input "512345678"
click at [722, 447] on input "Next" at bounding box center [728, 431] width 606 height 31
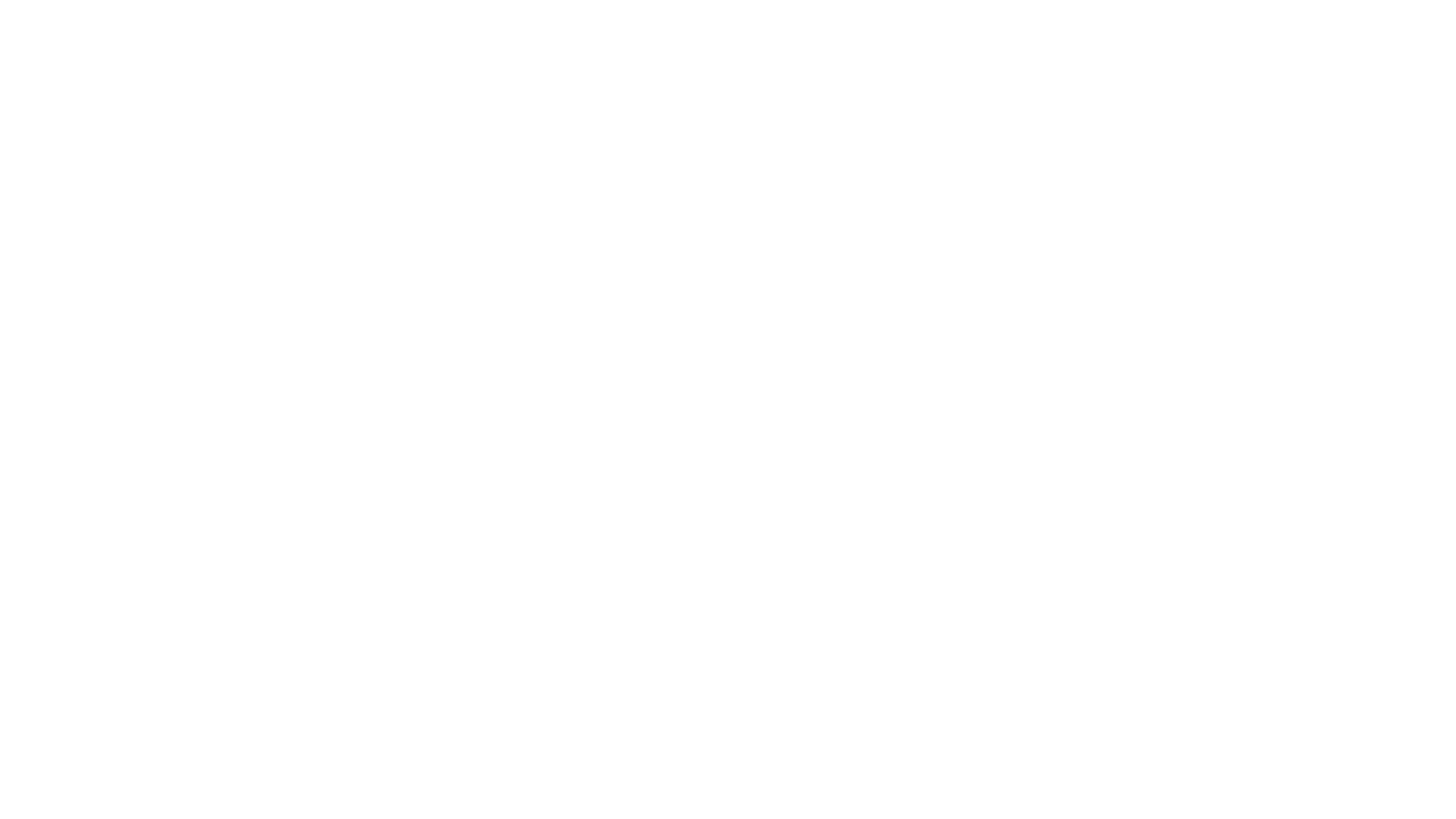
select select "+966"
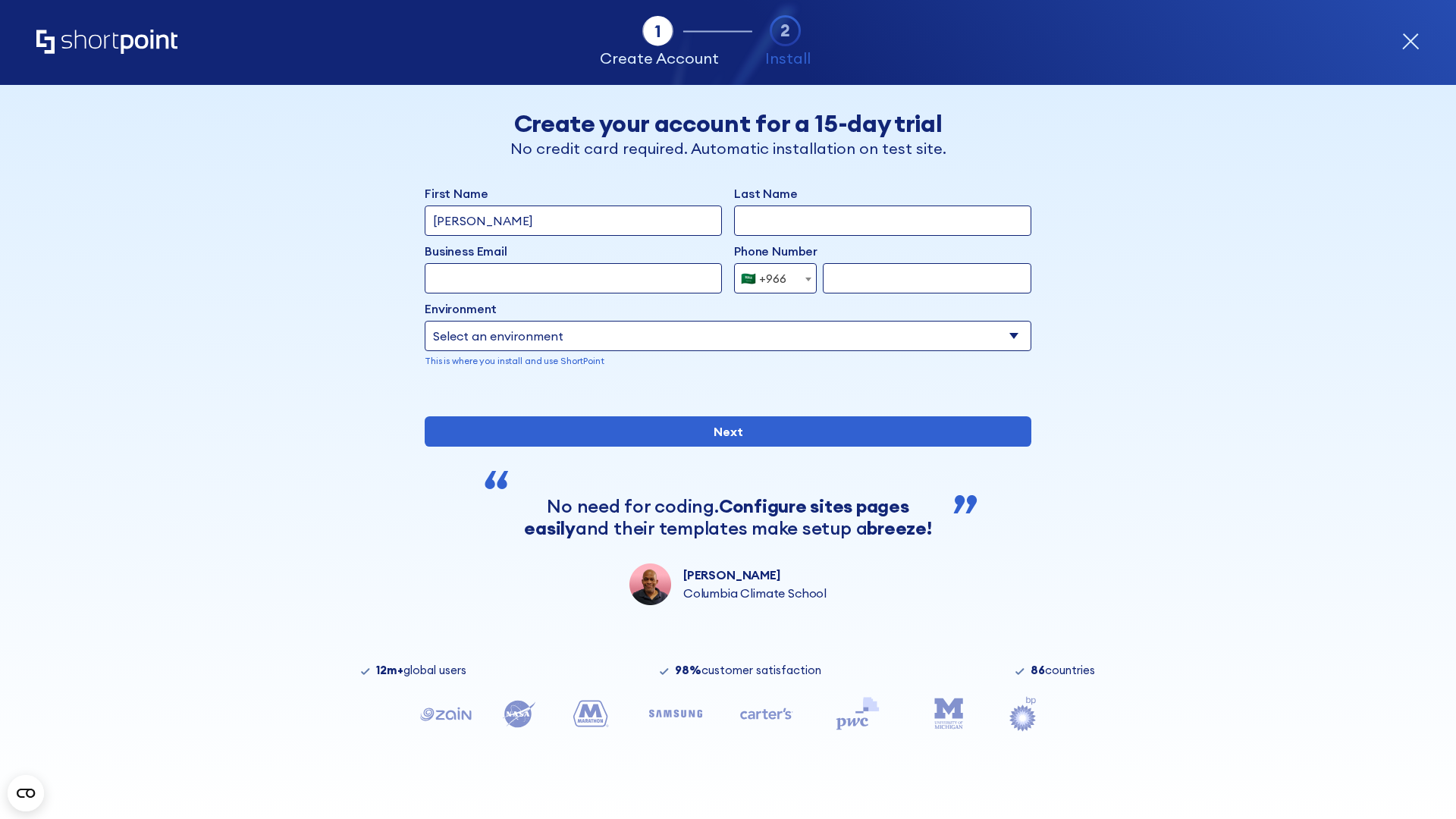
type input "[PERSON_NAME]"
type input "Berkuskv"
type input "hr@mybusiness.org"
click at [770, 278] on div "🇸🇦 +966" at bounding box center [763, 278] width 45 height 31
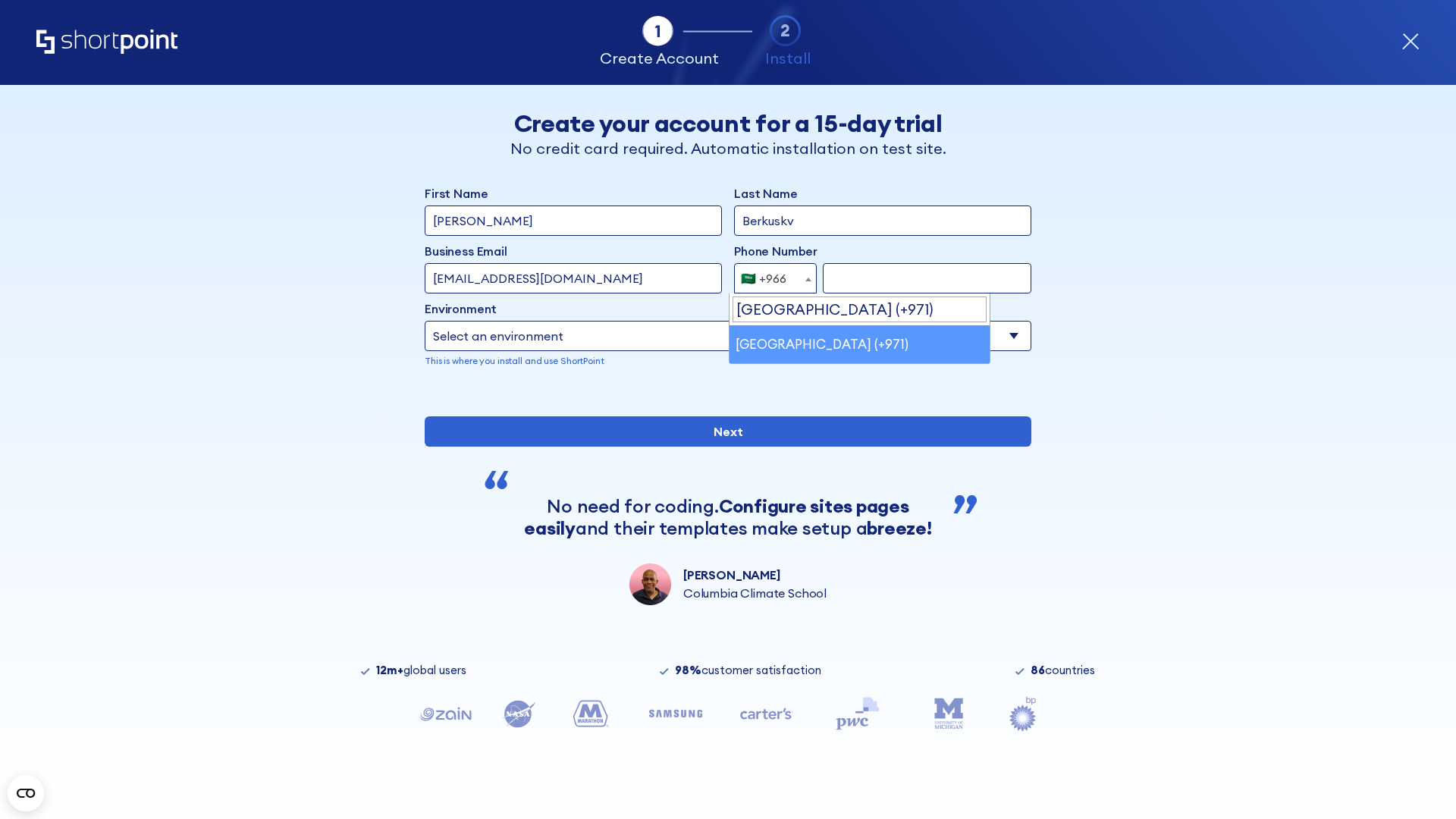
select select "+971"
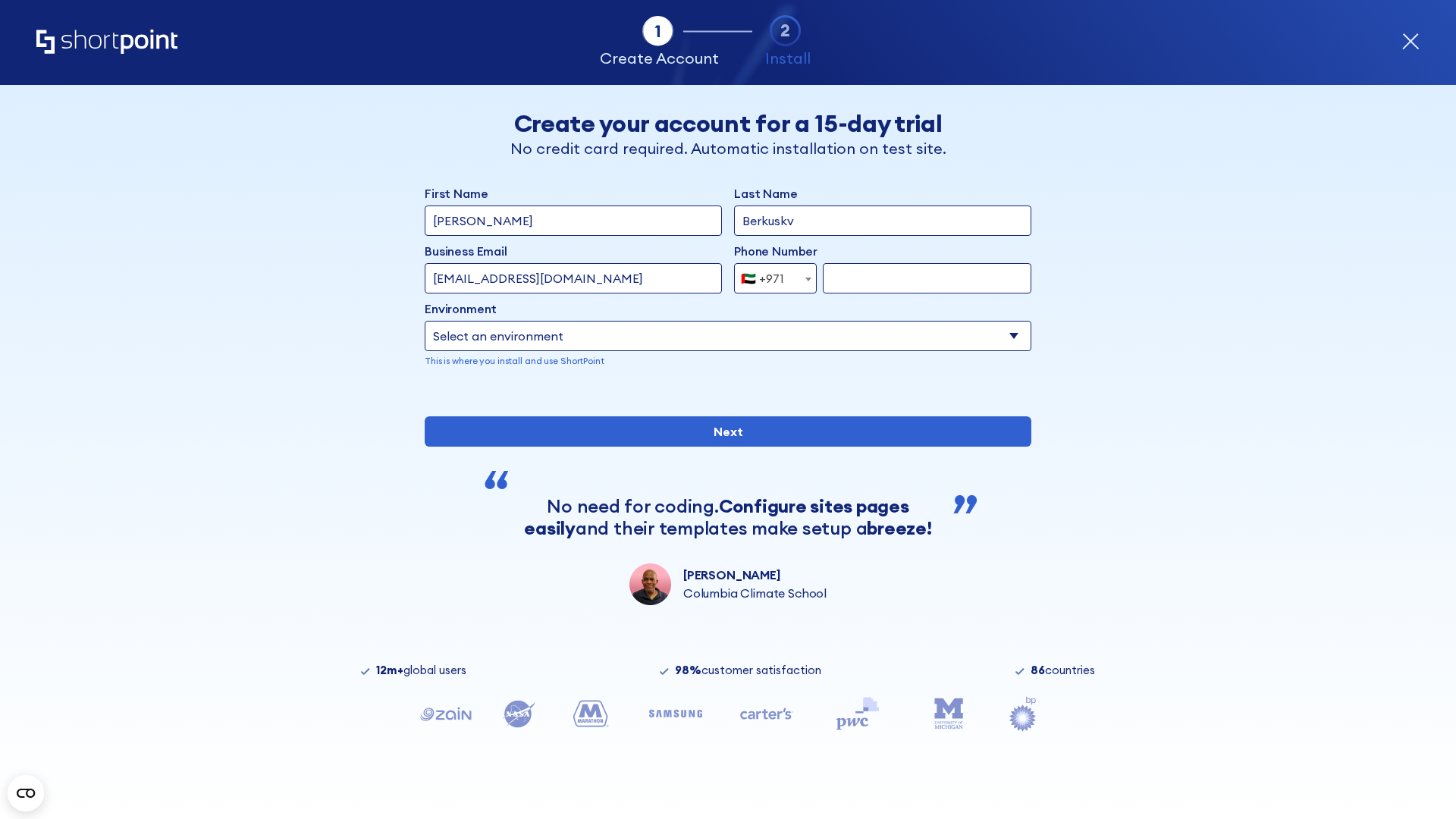
type input "501234567"
select select "Microsoft 365"
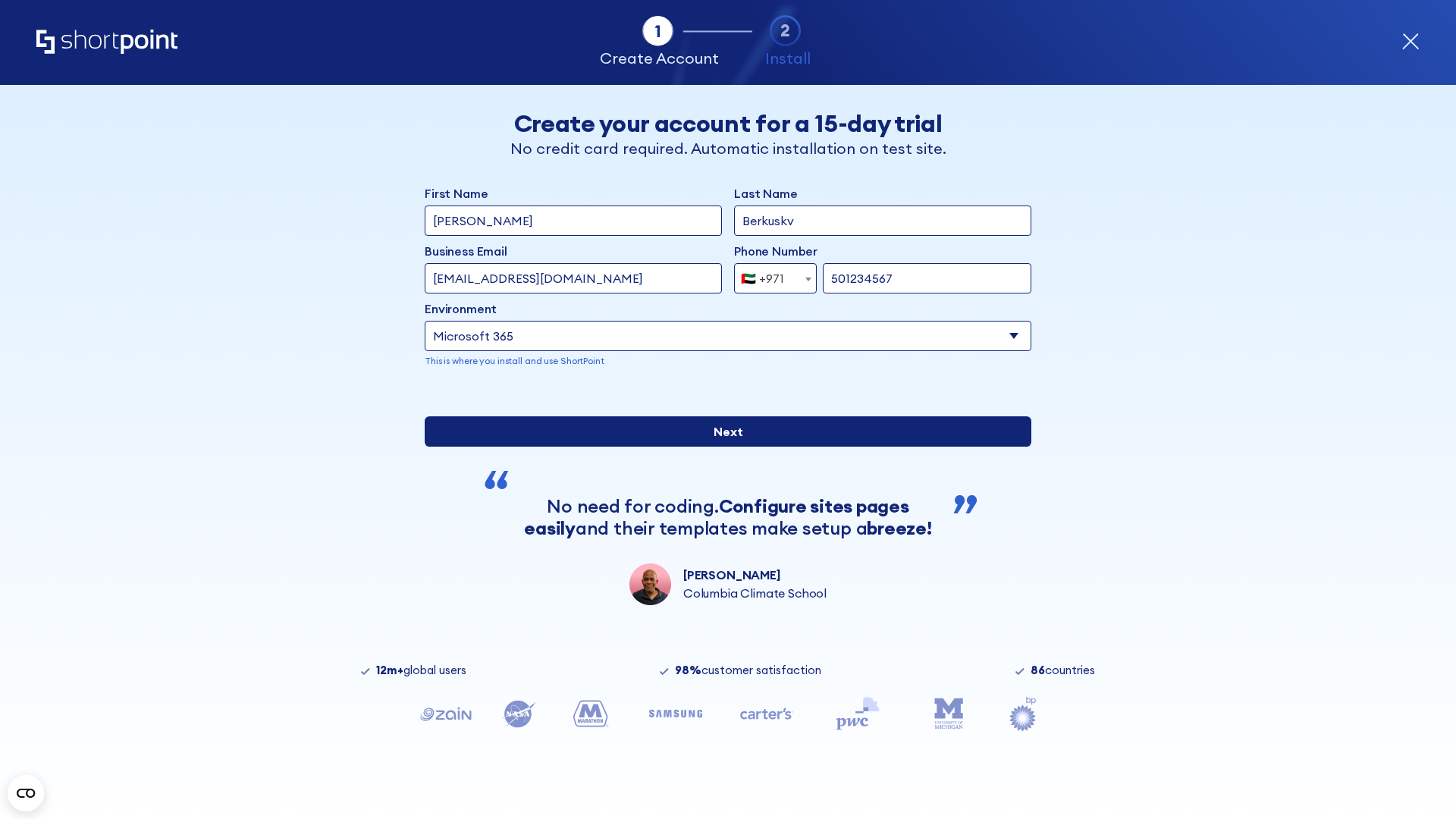
type input "501234567"
click at [722, 447] on input "Next" at bounding box center [728, 431] width 606 height 31
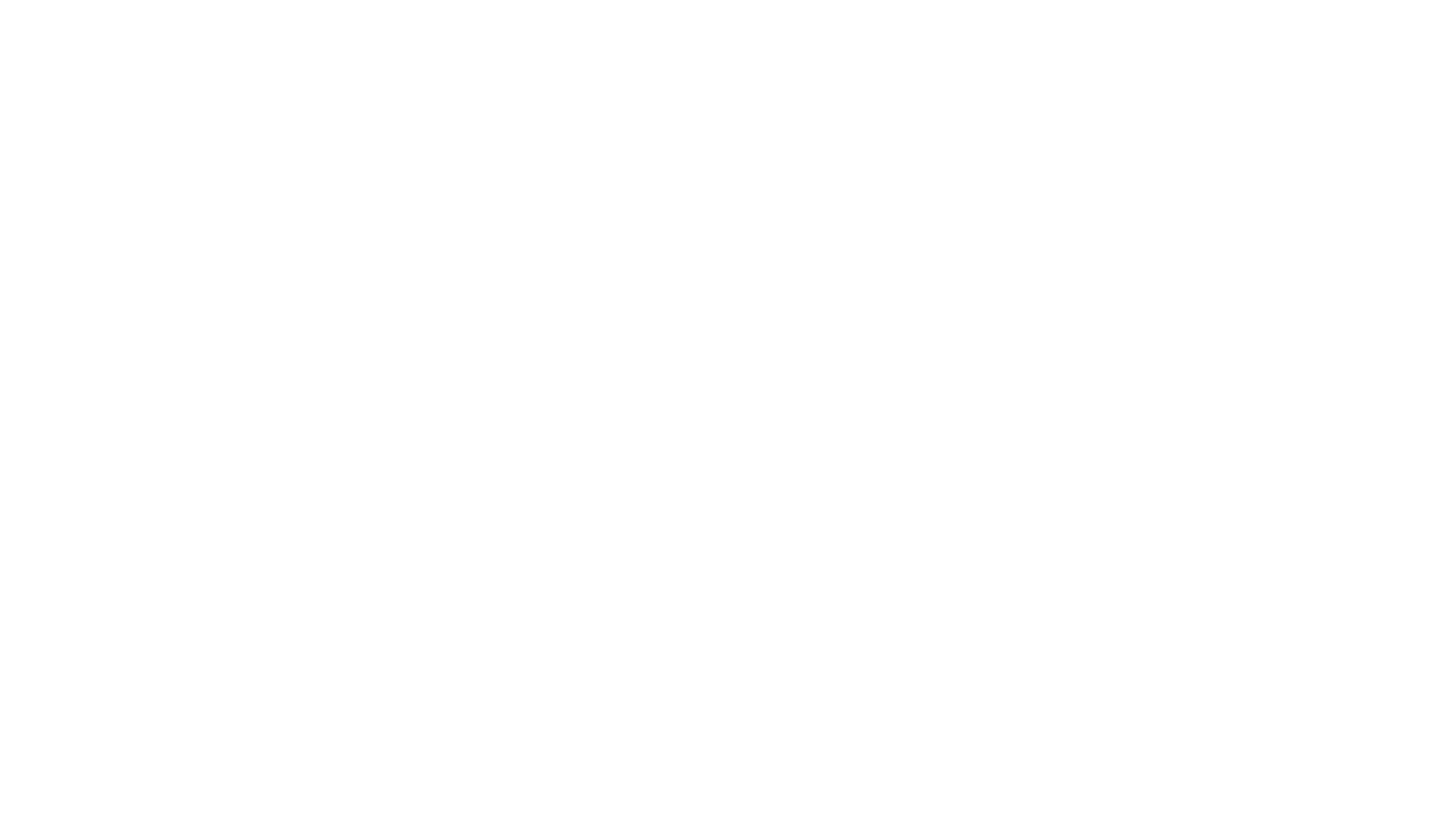
select select "+971"
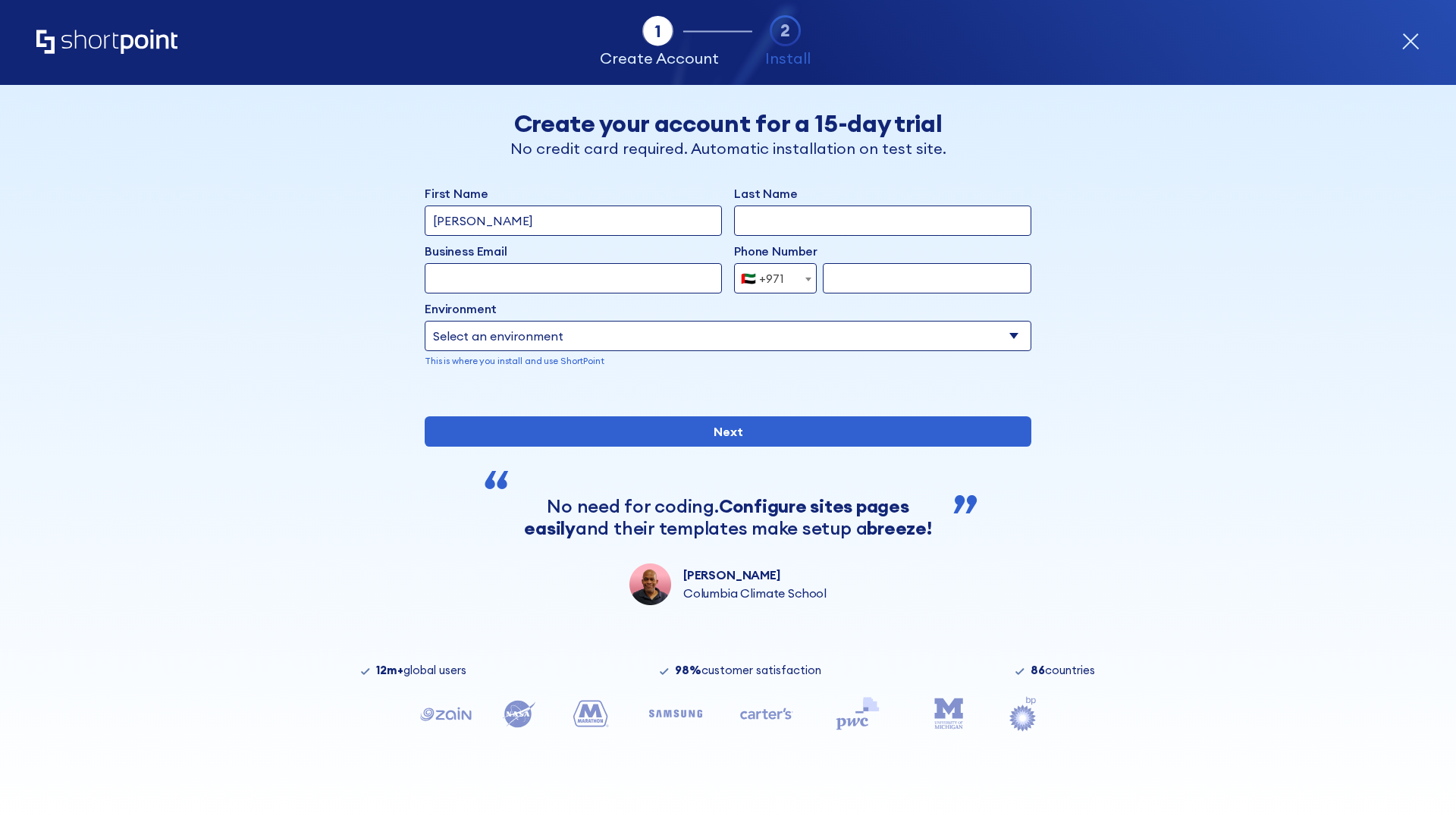
type input "[PERSON_NAME]"
type input "Berkuskv"
type input "[EMAIL_ADDRESS][DOMAIN_NAME]"
click at [770, 278] on div "🇦🇪 +971" at bounding box center [763, 278] width 44 height 31
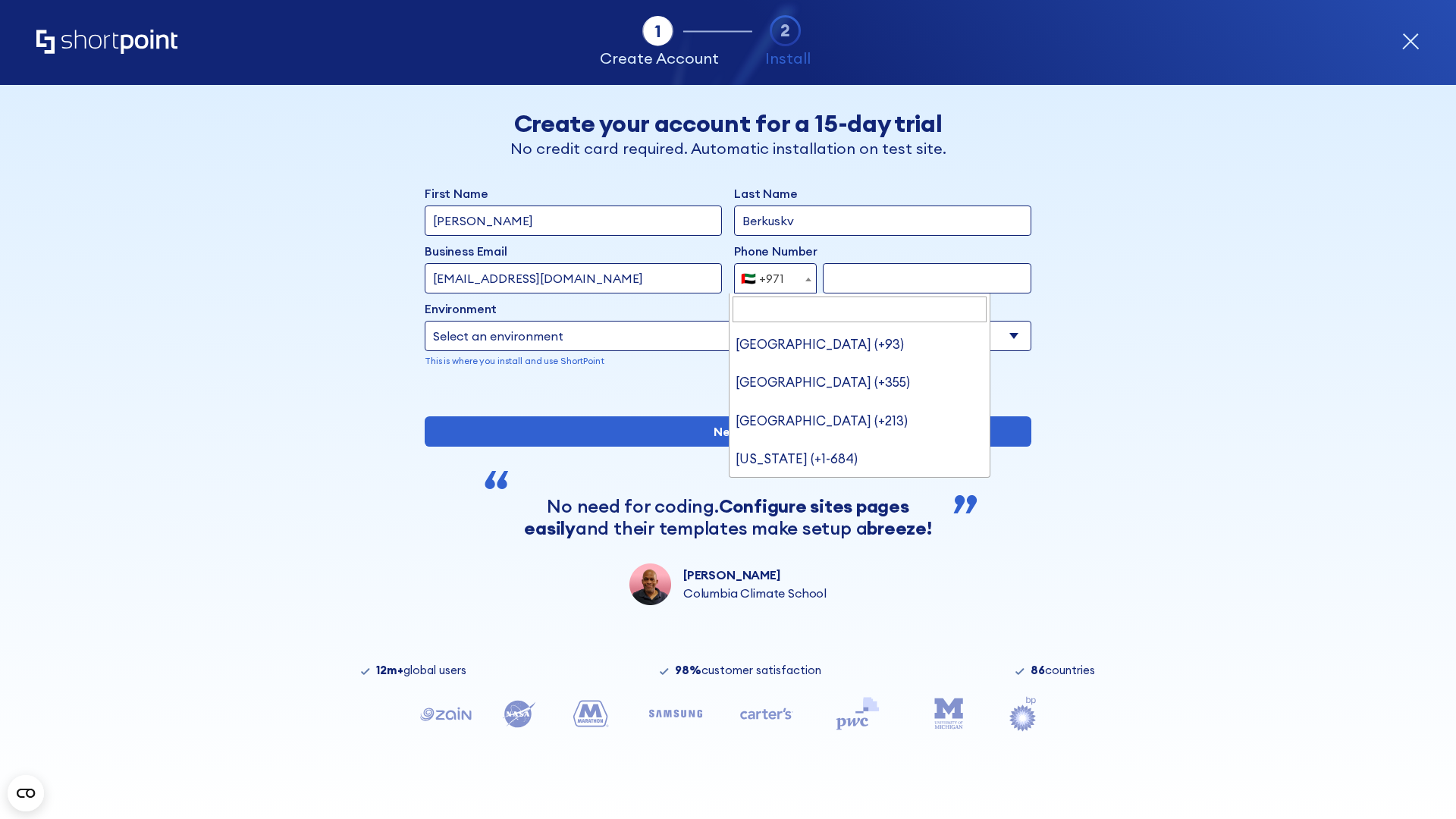
type input "[GEOGRAPHIC_DATA] (+44)"
select select "+44"
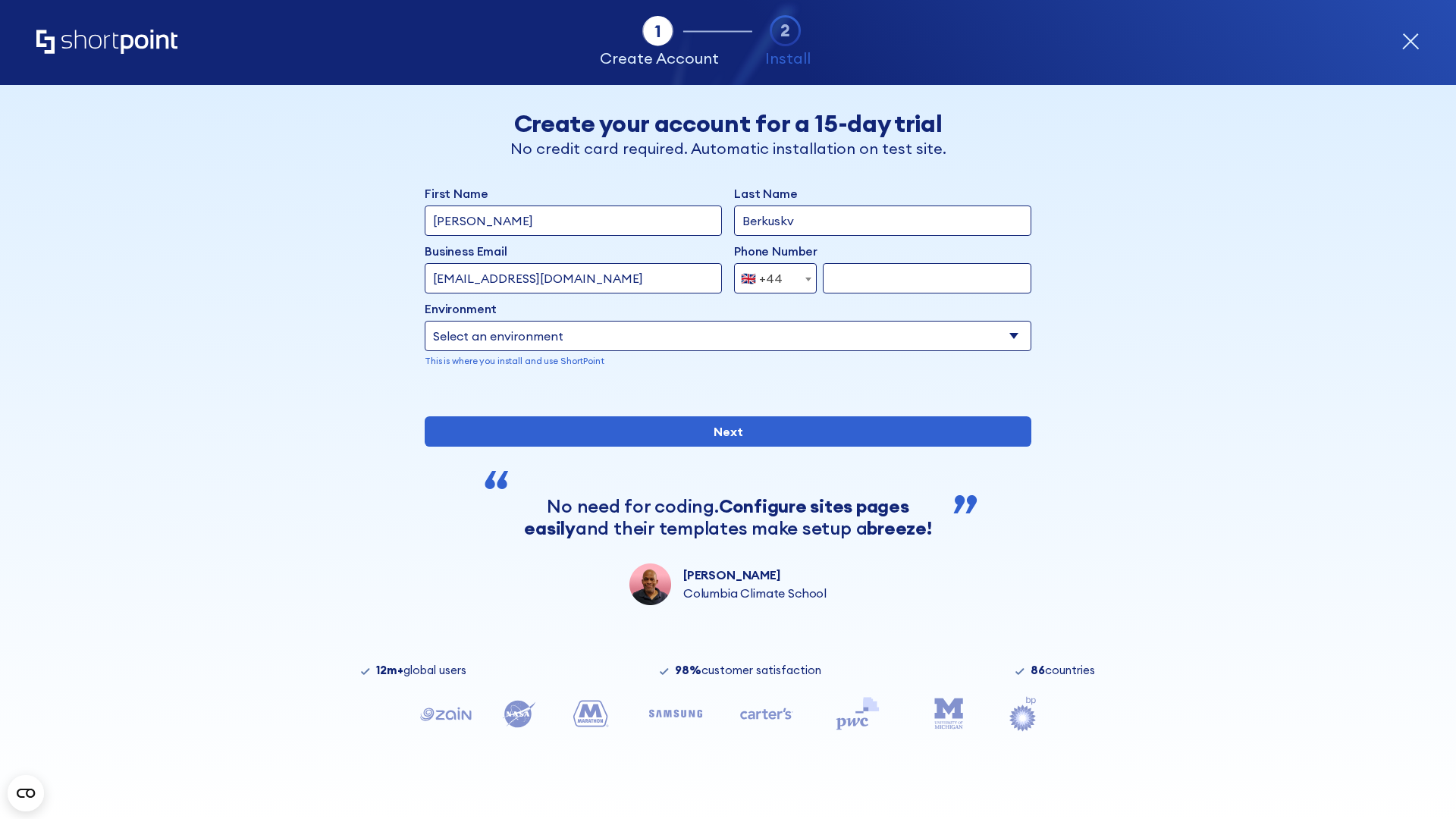
type input "7912345678"
select select "Microsoft 365"
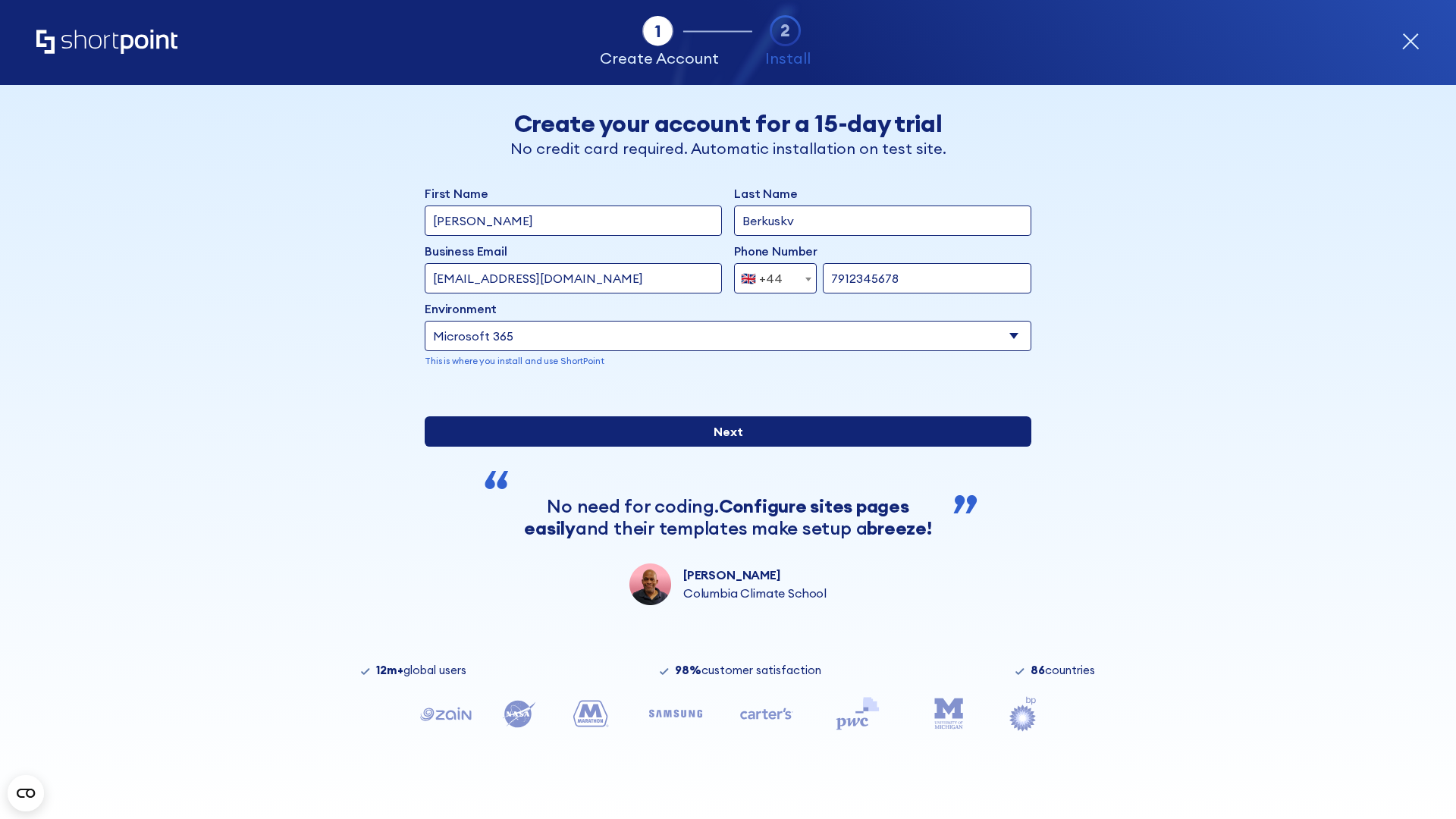
type input "7912345678"
click at [722, 447] on input "Next" at bounding box center [728, 431] width 606 height 31
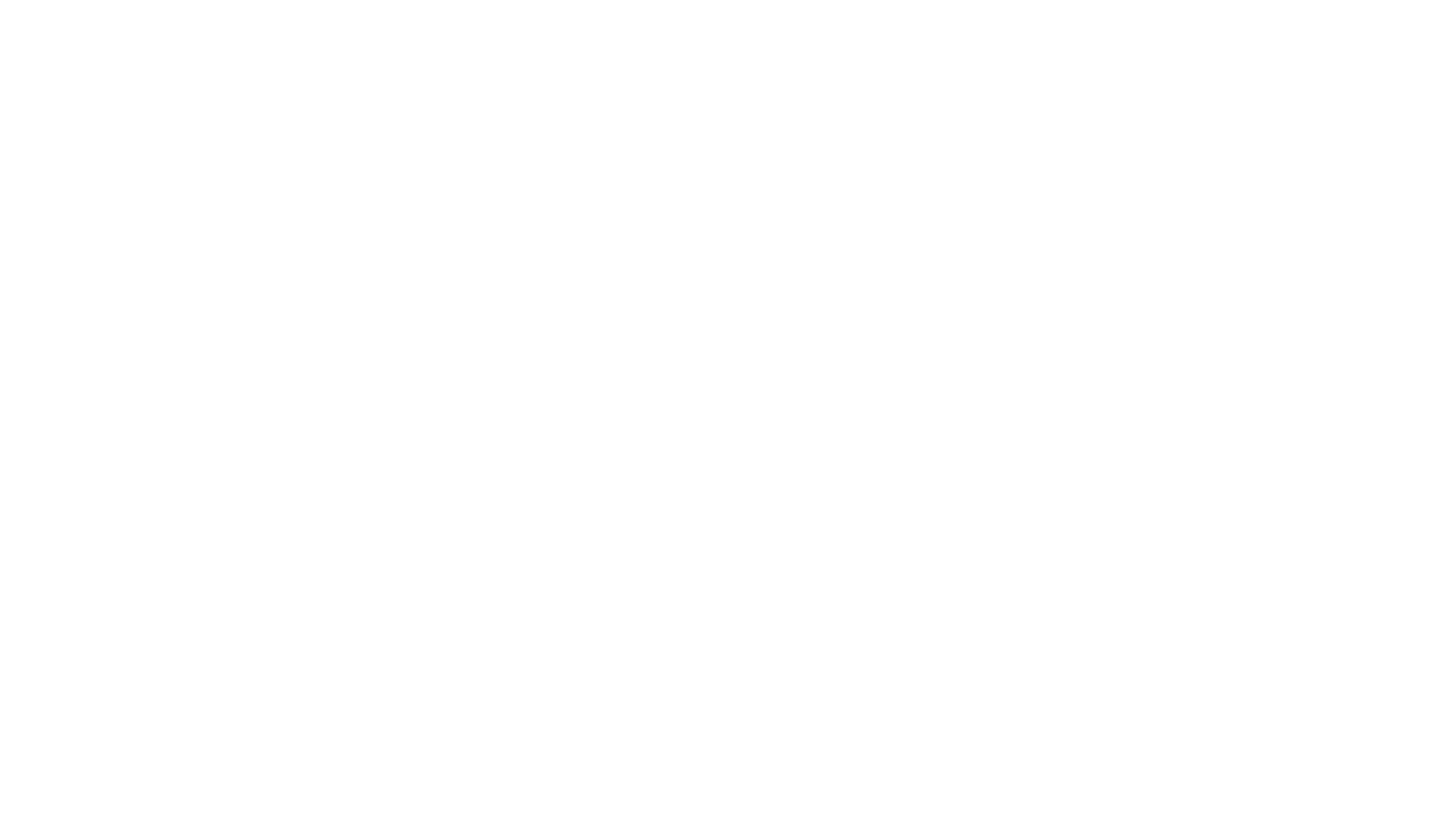
select select "+44"
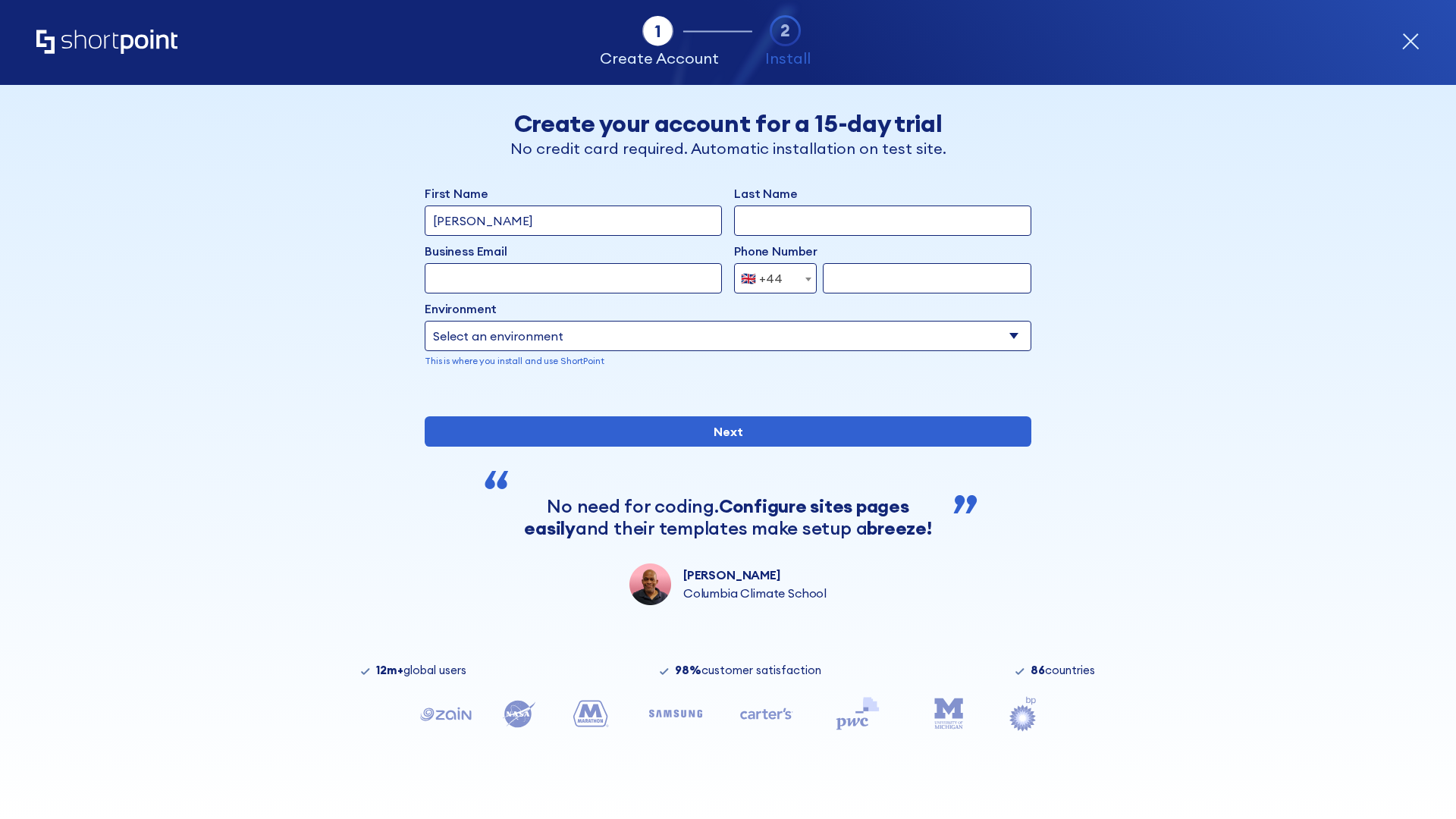
type input "[PERSON_NAME]"
type input "Berkuskv"
type input "[EMAIL_ADDRESS][DOMAIN_NAME]"
click at [770, 278] on div "🇬🇧 +44" at bounding box center [762, 278] width 42 height 31
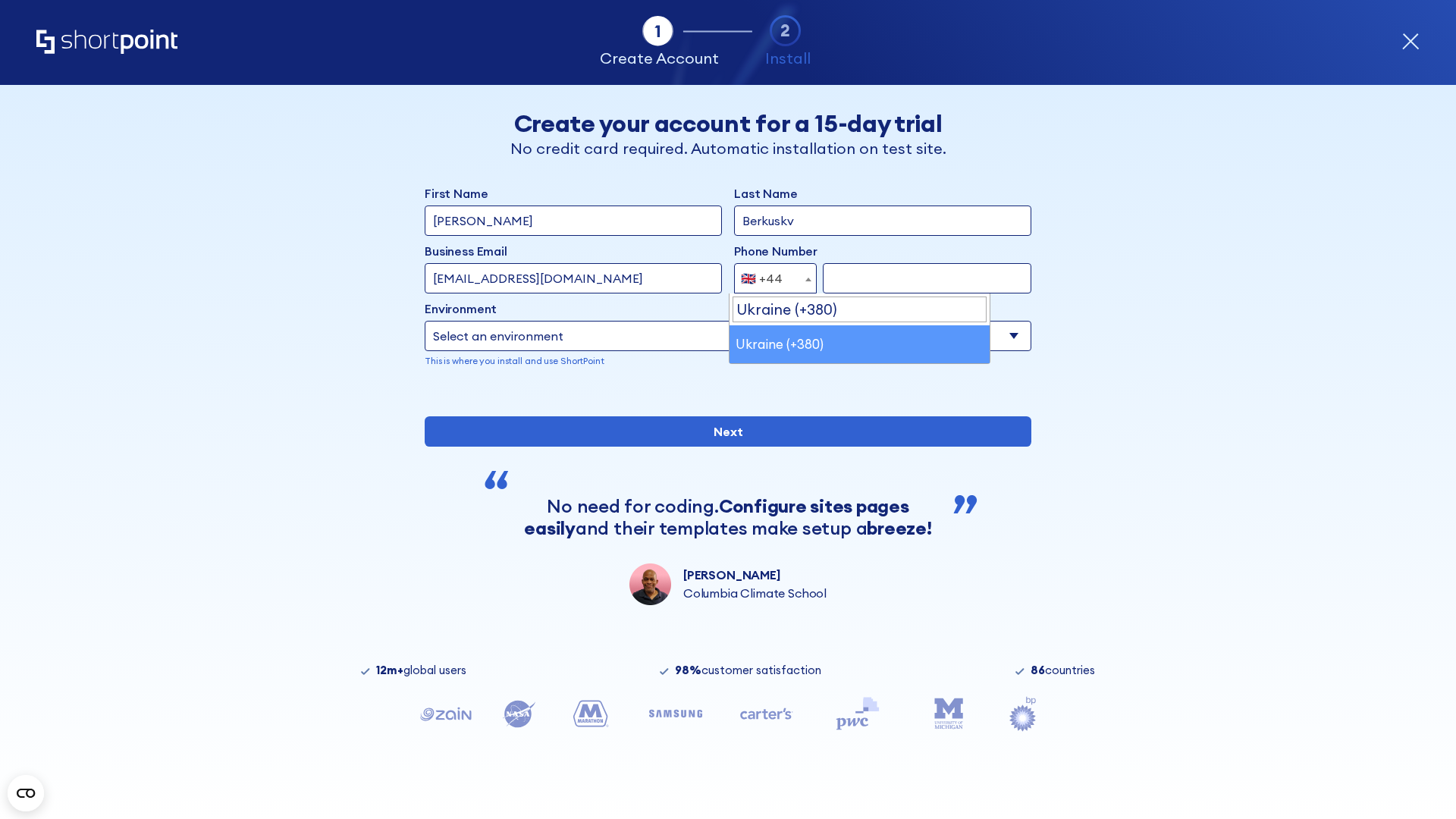
select select "+380"
type input "663451789"
select select "Microsoft 365"
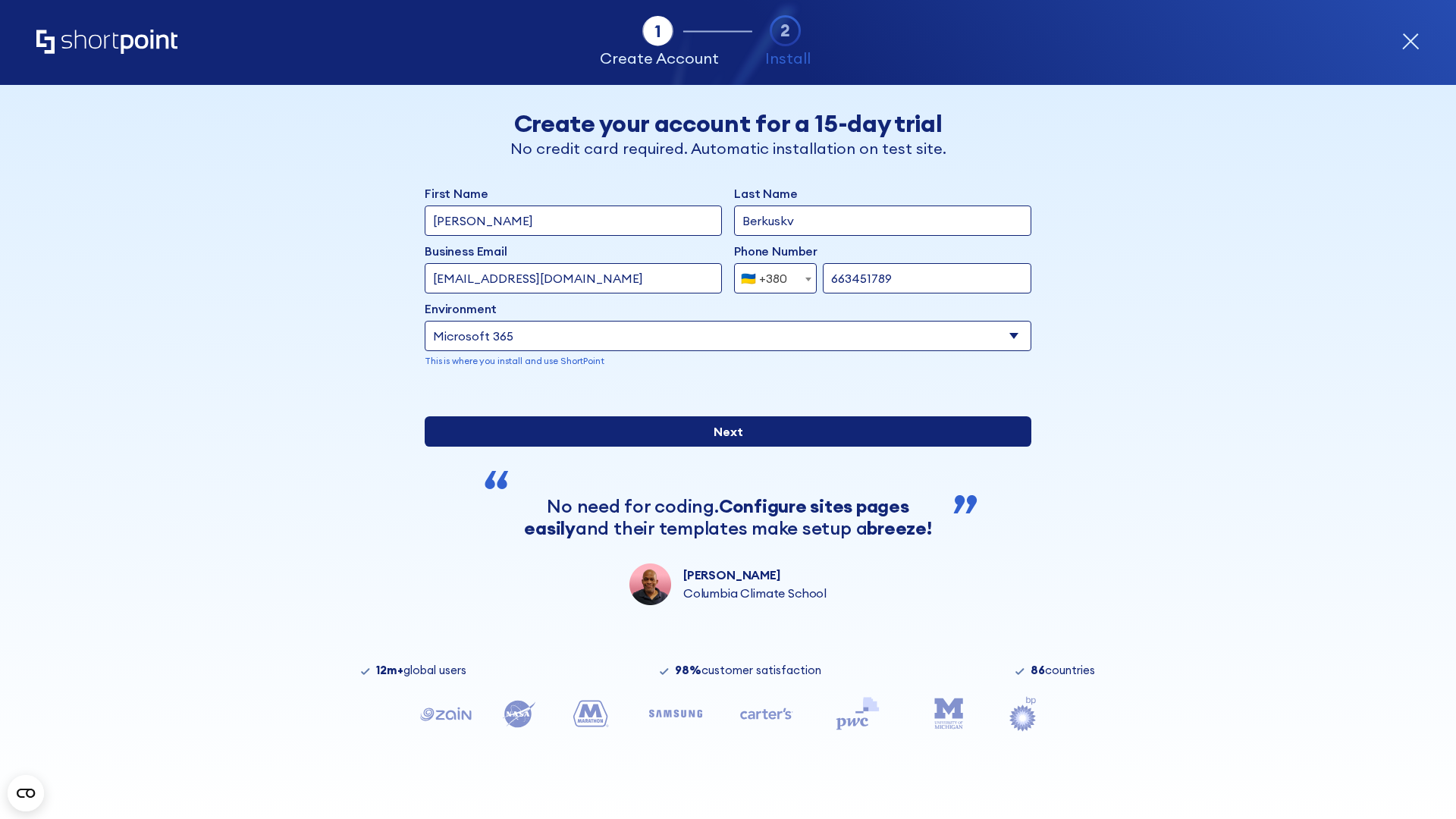
type input "663451789"
click at [722, 447] on input "Next" at bounding box center [728, 431] width 606 height 31
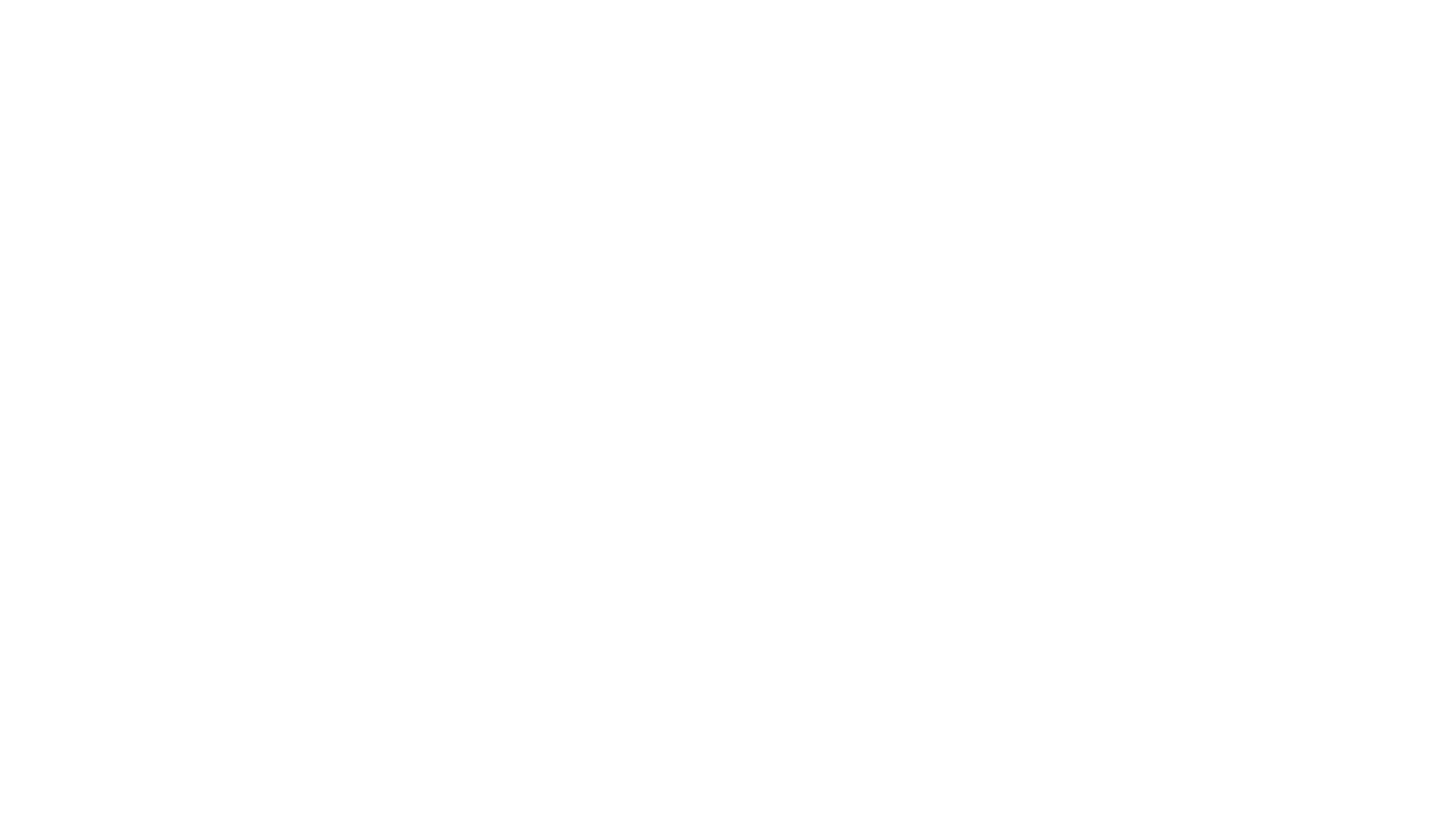
select select "+380"
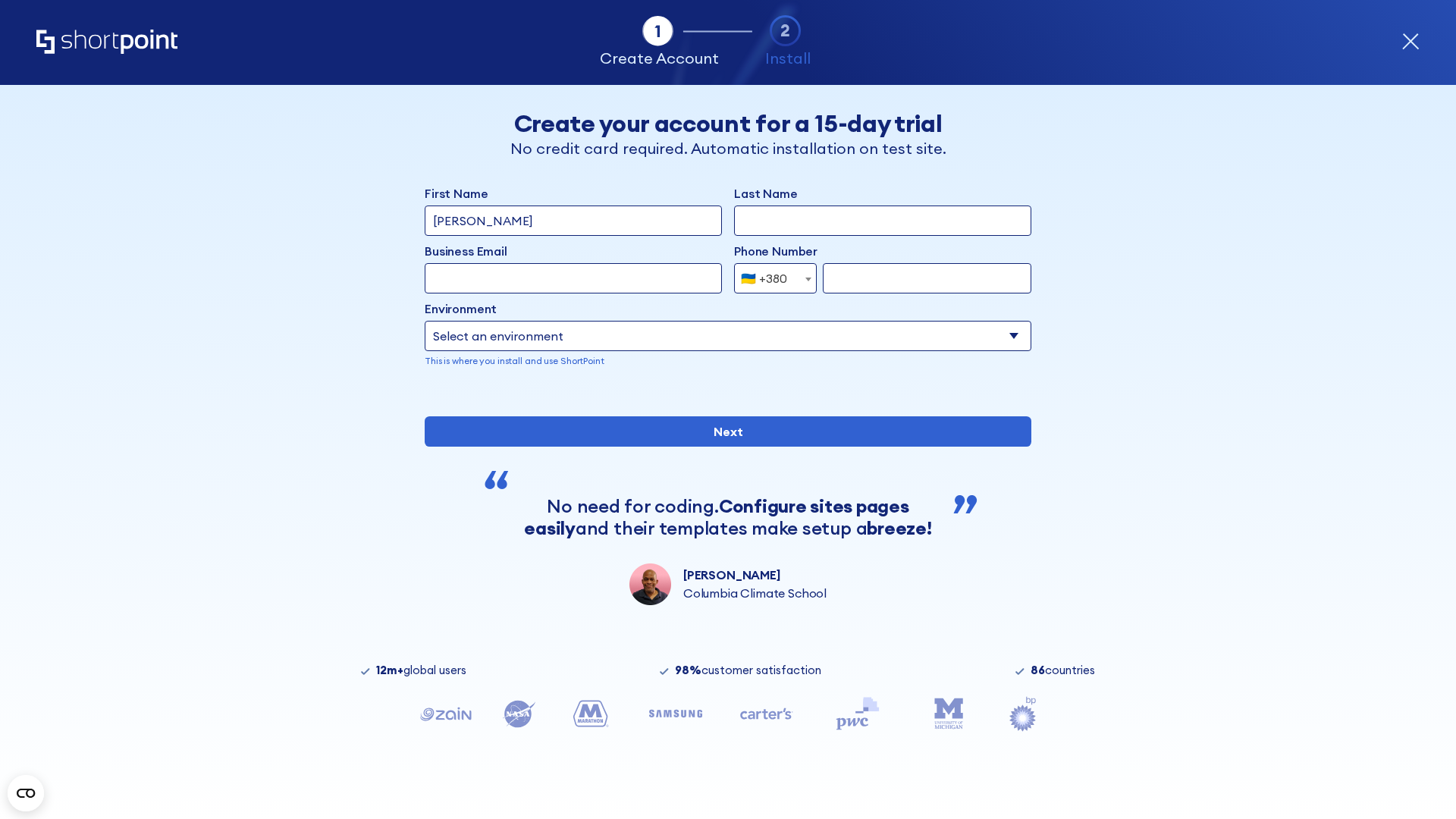
type input "[PERSON_NAME]"
type input "Berkuskv"
type input "[EMAIL_ADDRESS][DOMAIN_NAME]"
click at [770, 278] on div "🇺🇦 +380" at bounding box center [763, 278] width 46 height 31
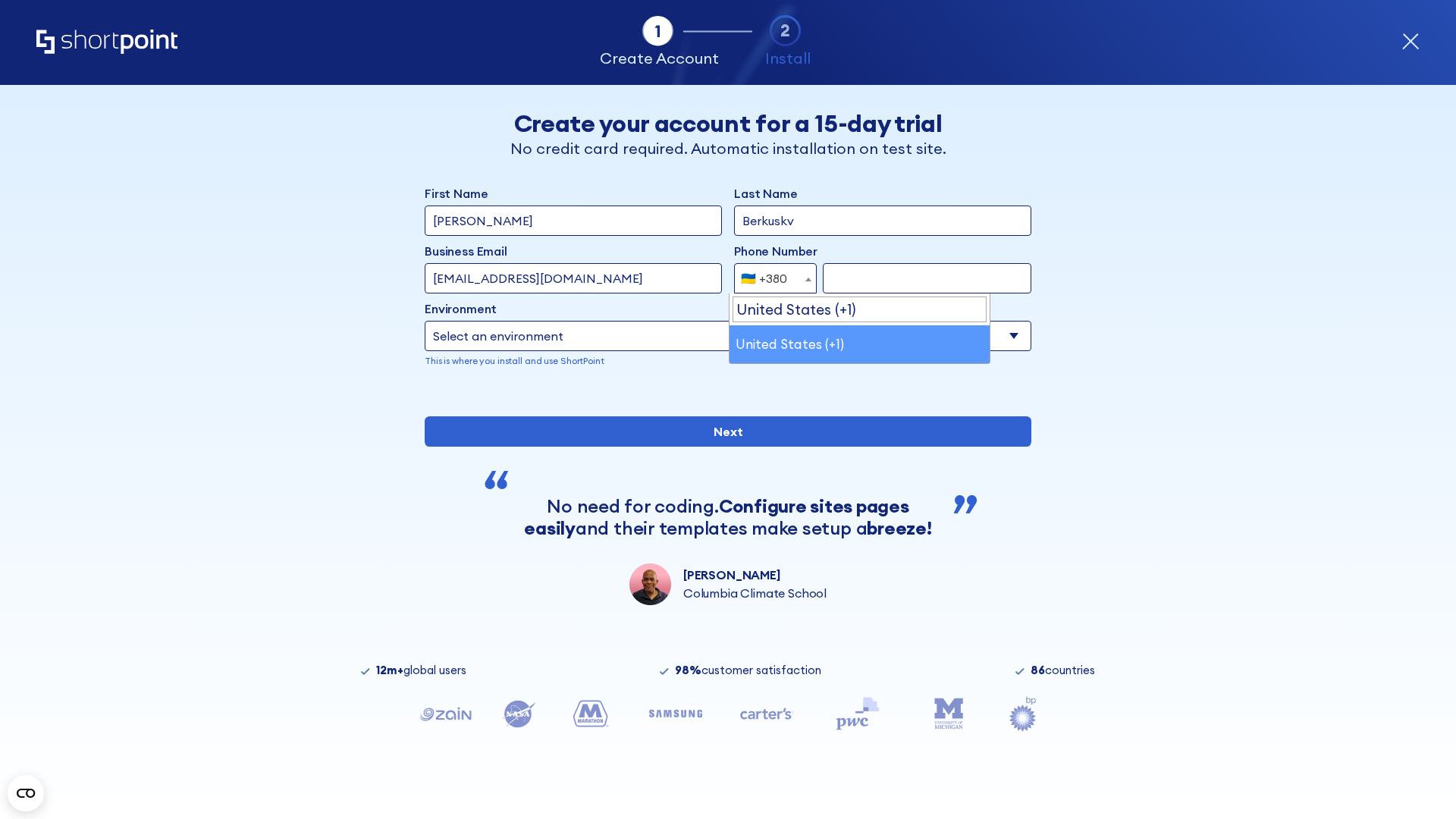
select select "+1"
type input "2025550123"
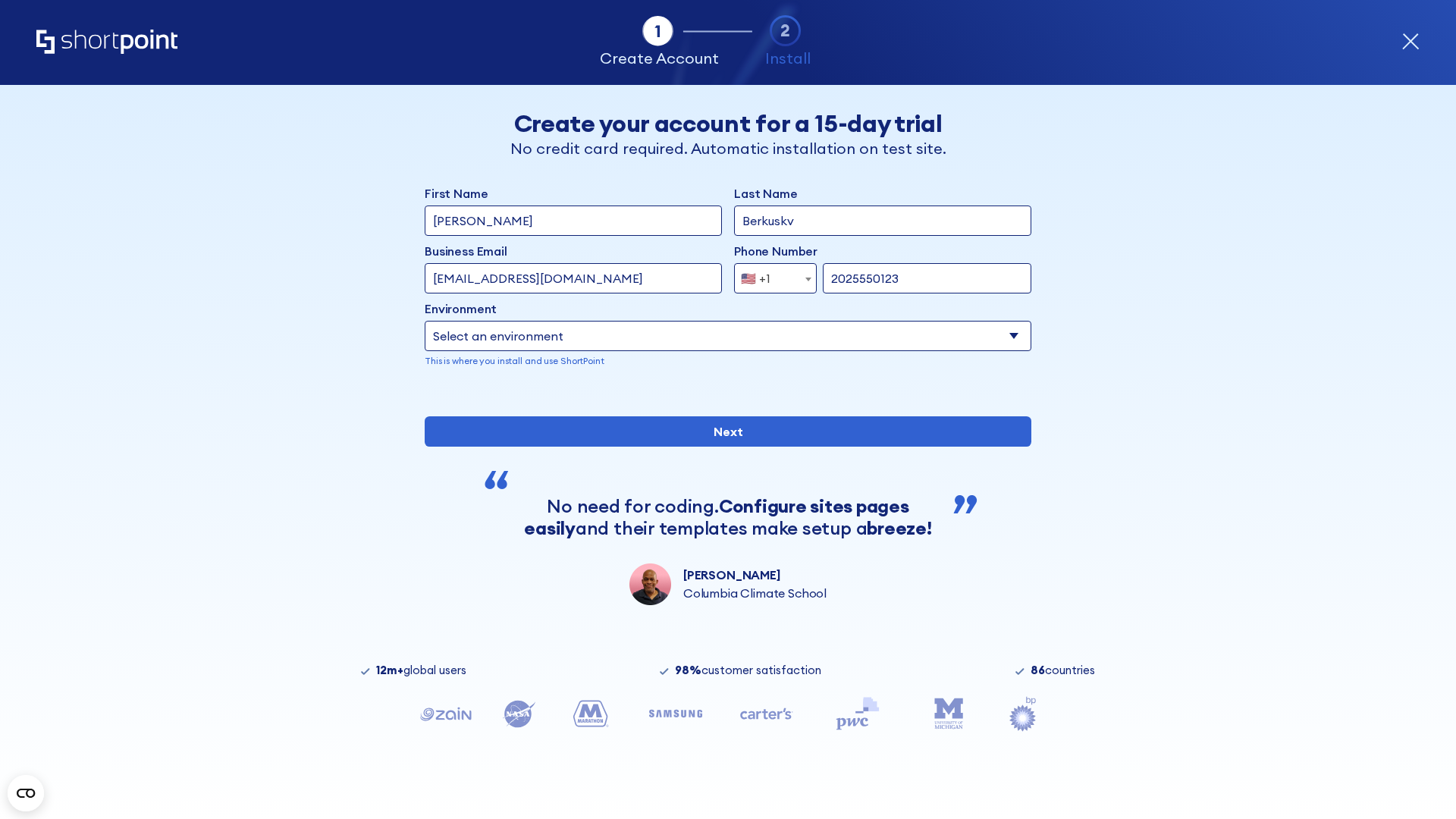
select select "Microsoft 365"
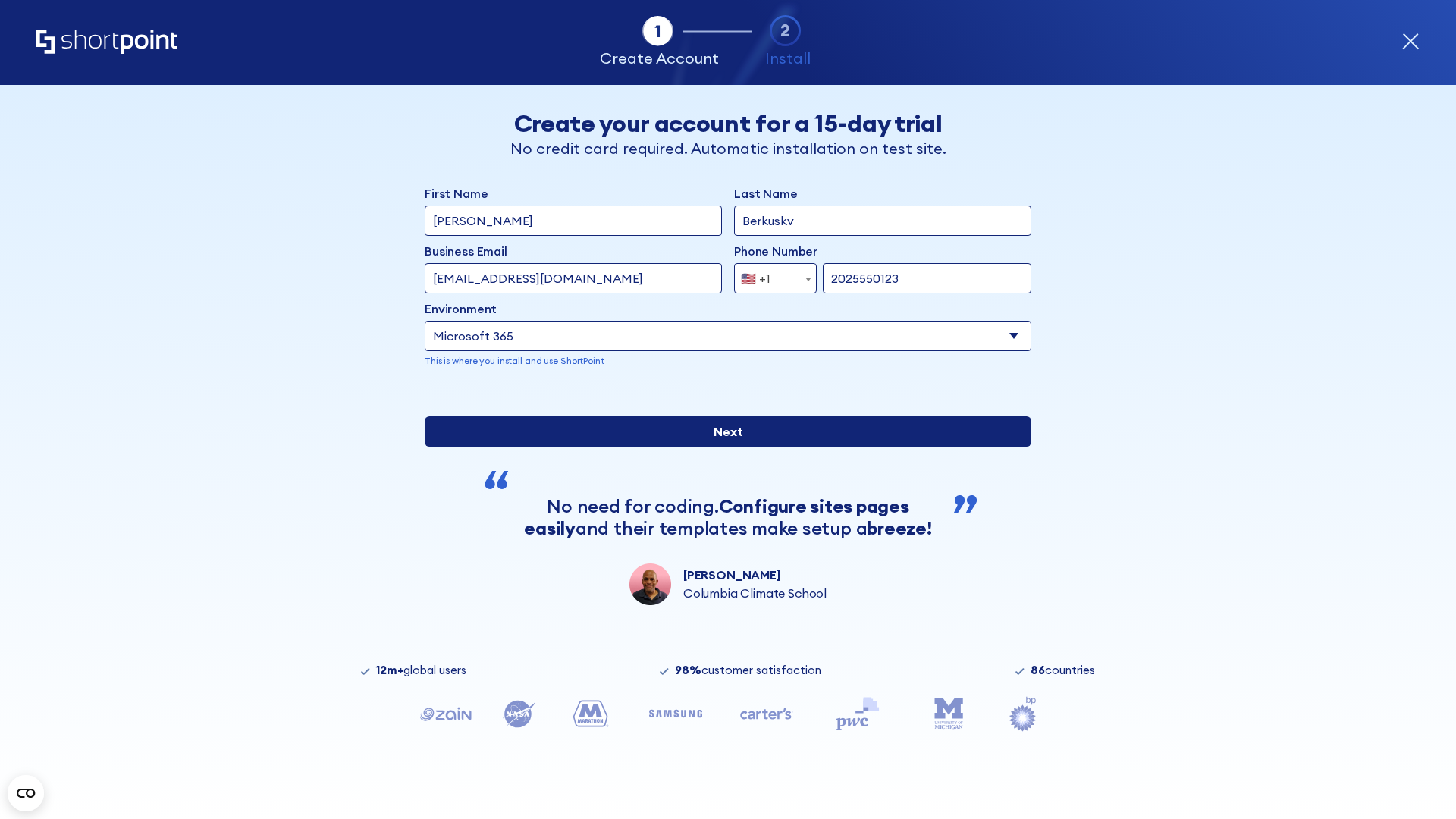
type input "2025550123"
click at [722, 447] on input "Next" at bounding box center [728, 431] width 606 height 31
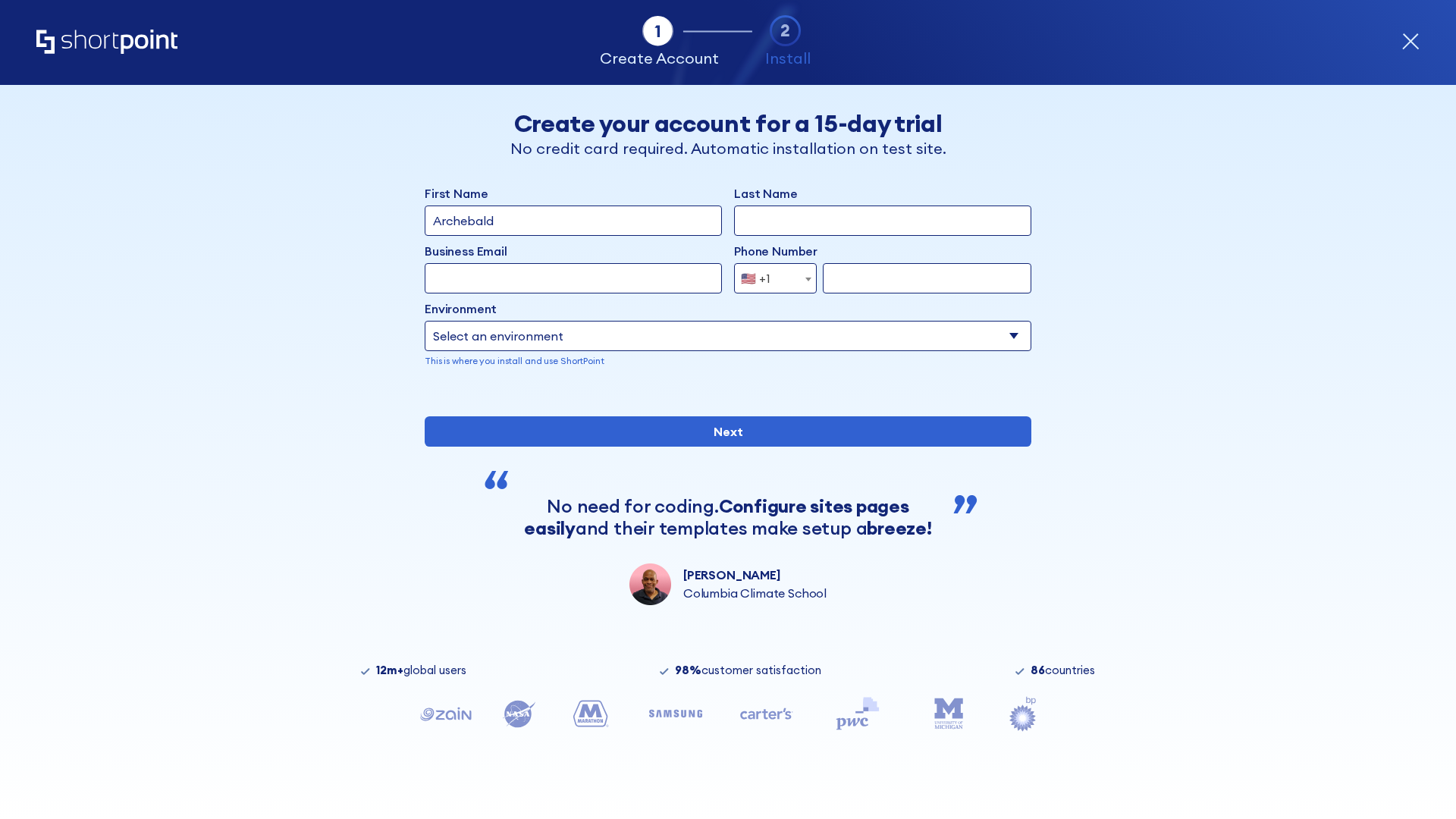
type input "Archebald"
type input "Berkuskv"
type input "[EMAIL_ADDRESS][DOMAIN_NAME]"
type input "2125556789"
select select "SharePoint 2019 (On-Premise)"
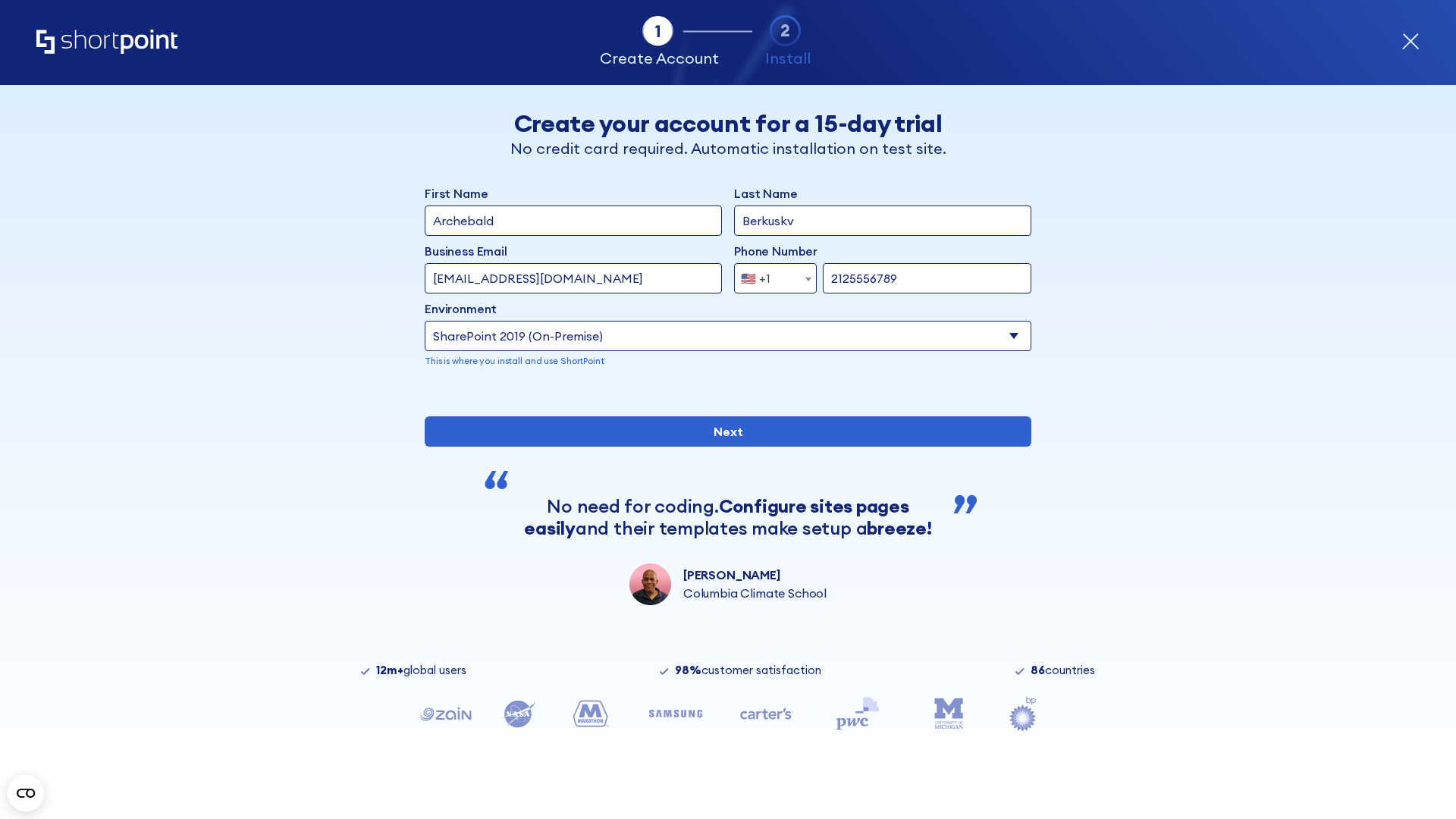
type input "2125556789"
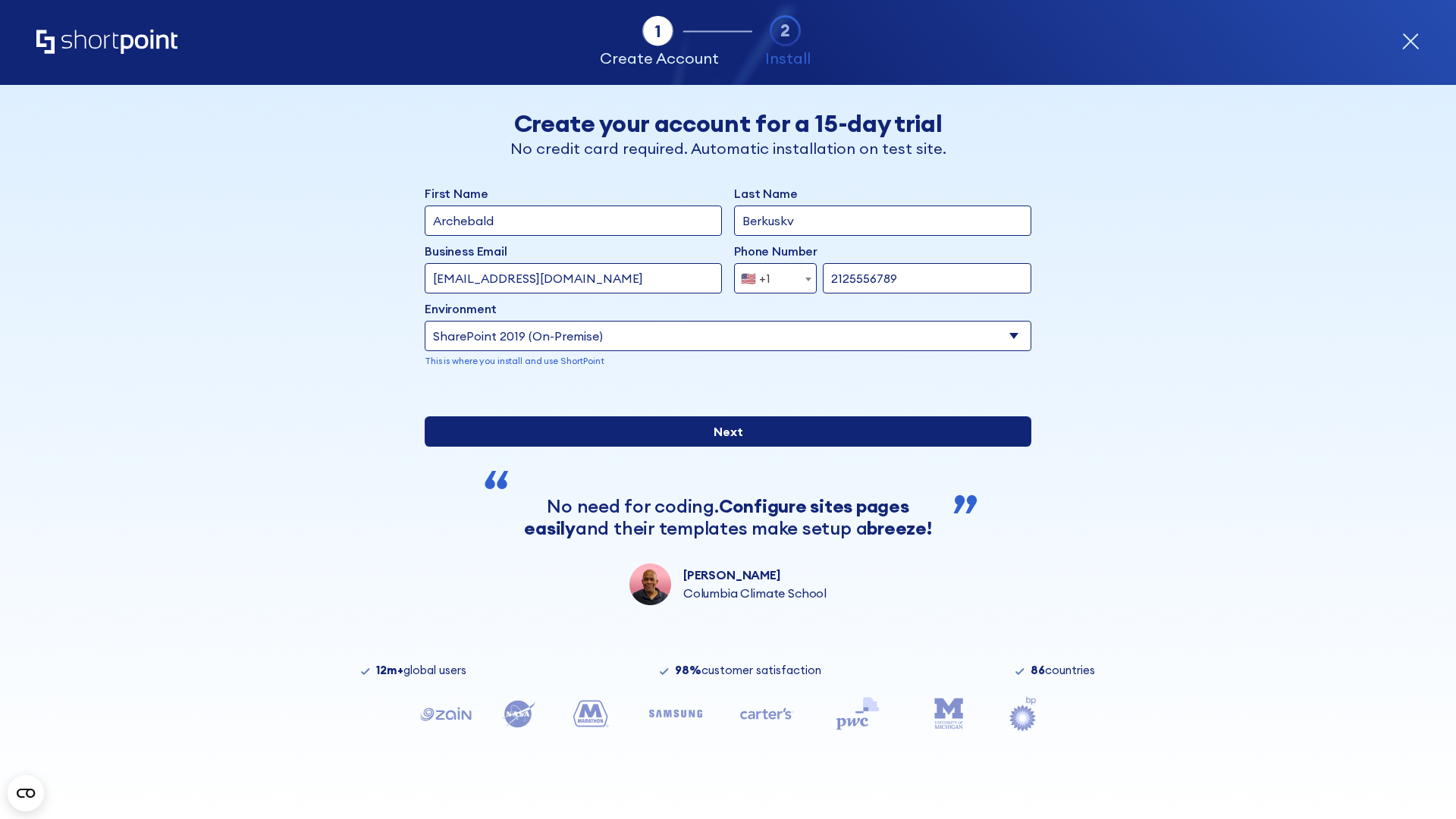
type input "https://contoso.sharepoint.xyz"
click at [722, 447] on input "Next" at bounding box center [728, 431] width 606 height 31
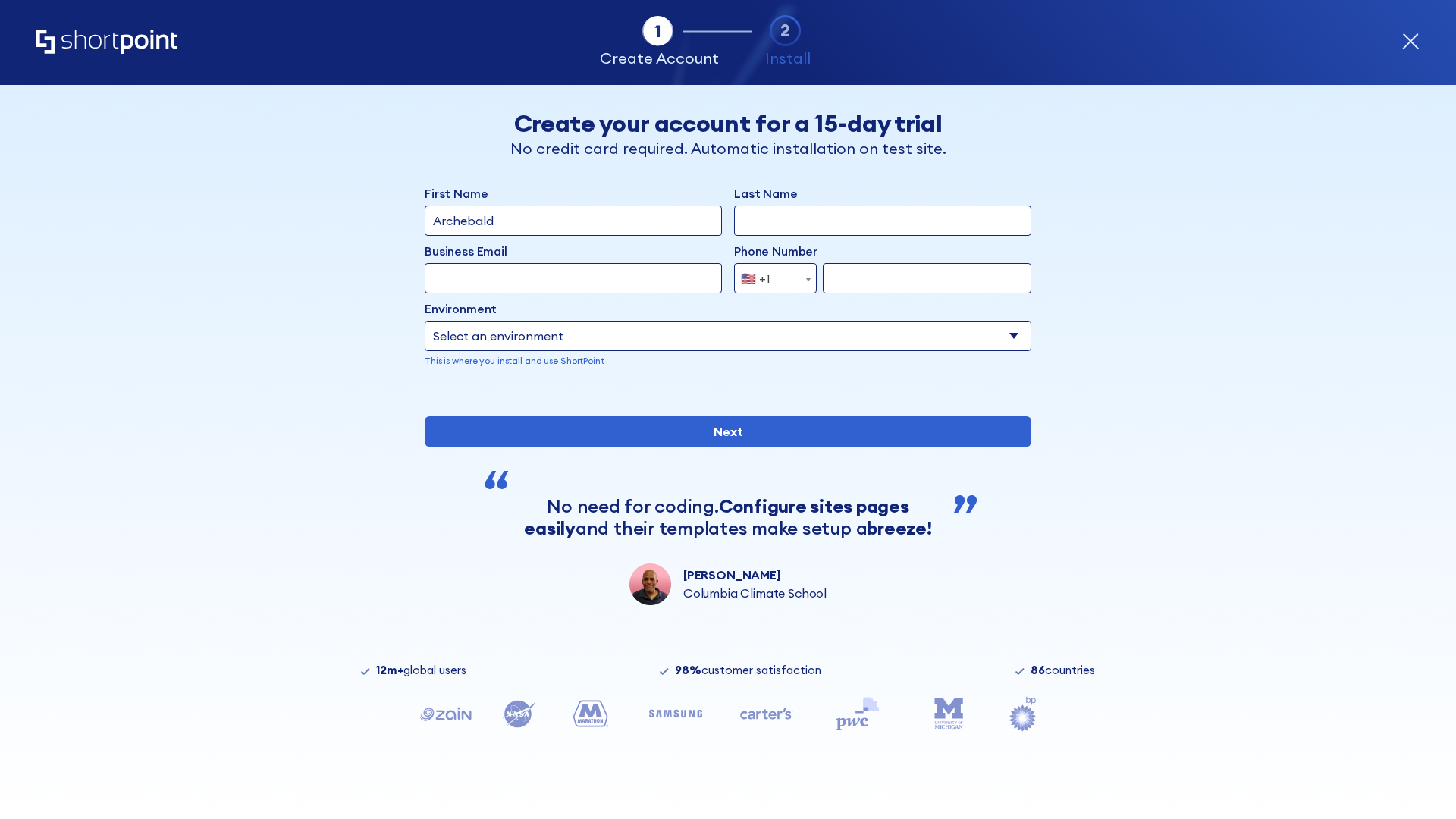
type input "Archebald"
type input "Berkuskv"
type input "[EMAIL_ADDRESS][DOMAIN_NAME]"
type input "2125556789"
select select "SharePoint 2019 (On-Premise)"
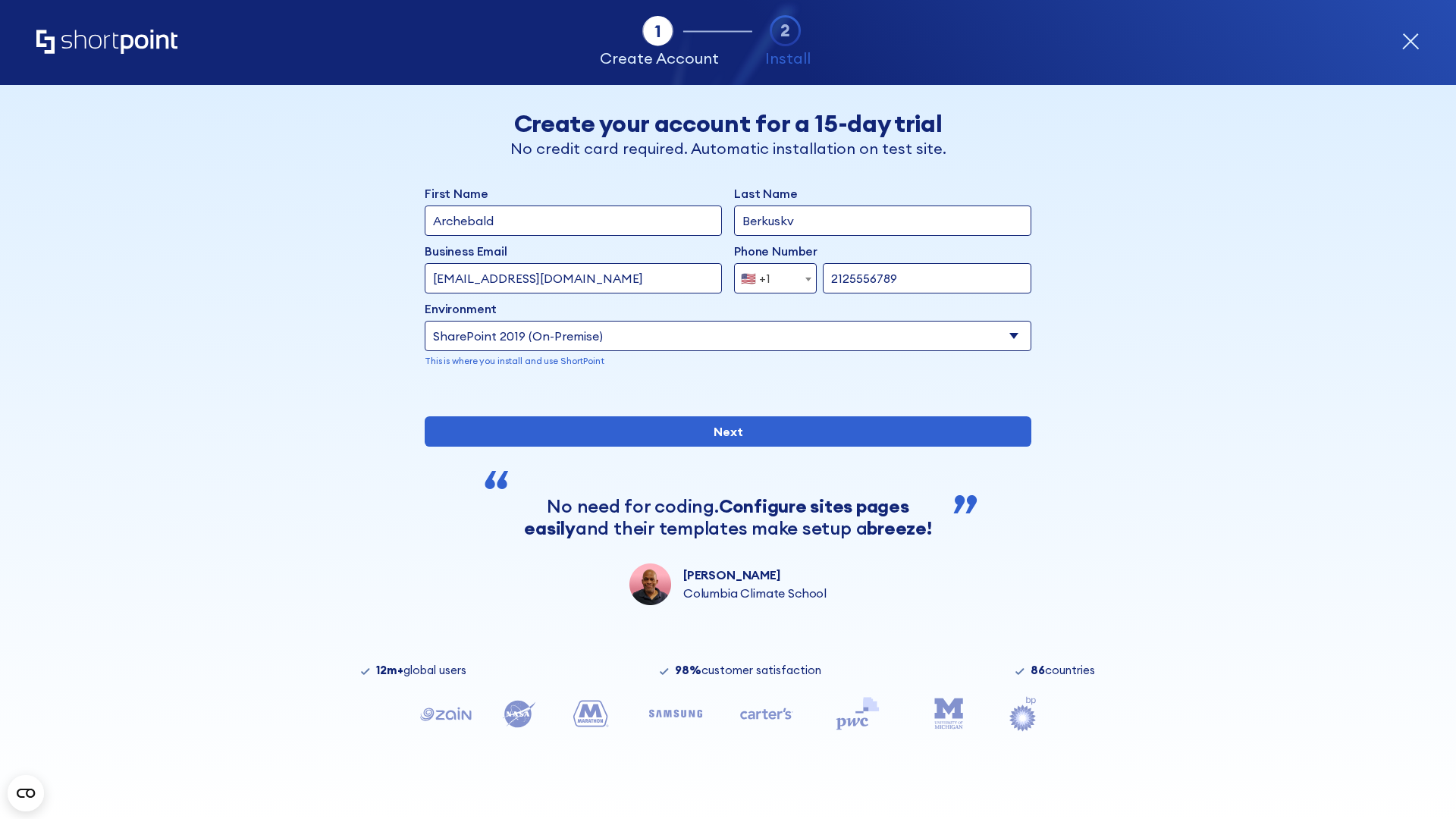
type input "2125556789"
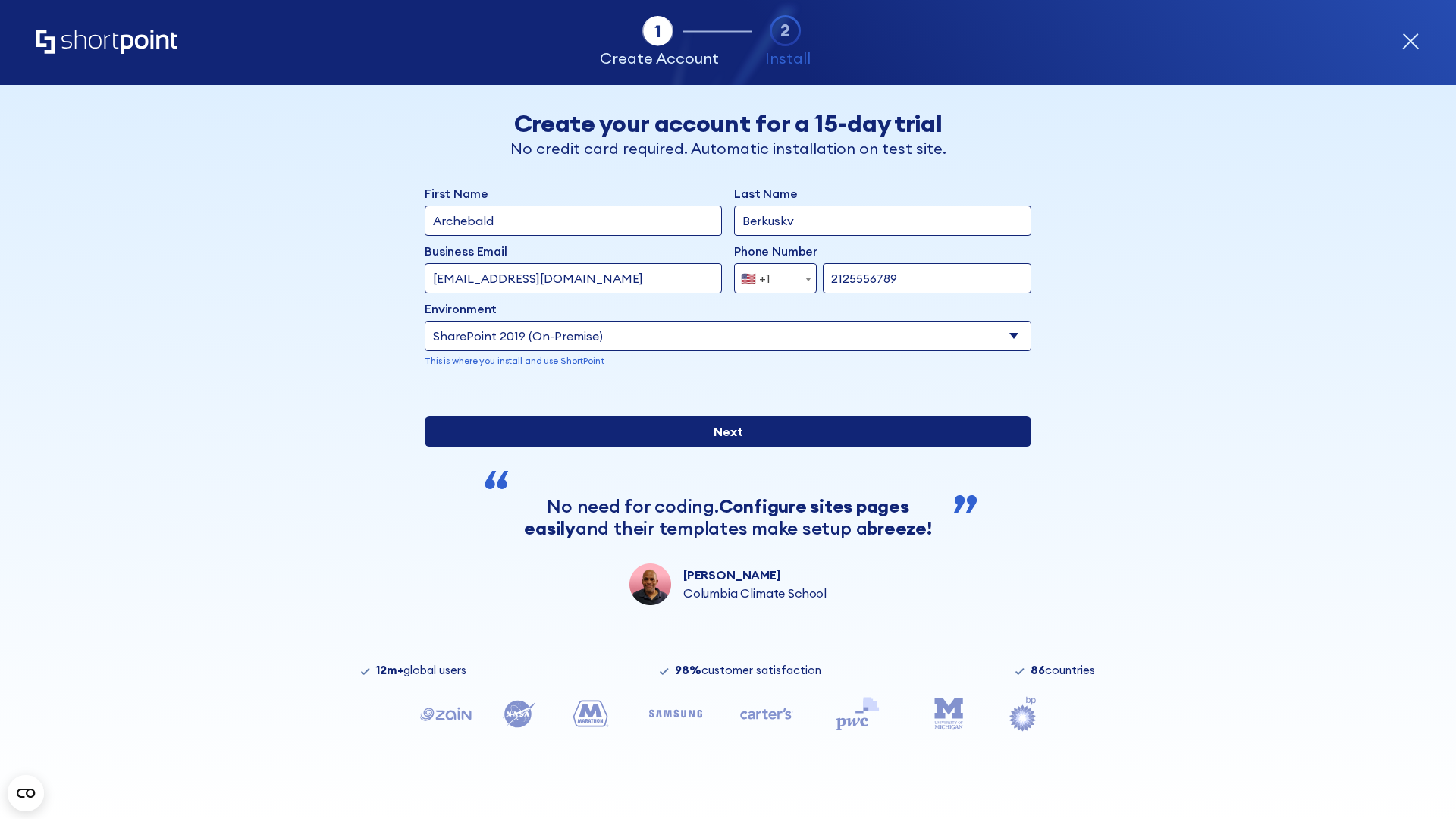
type input "http://malicious.com/sharepoint.com"
click at [722, 447] on input "Next" at bounding box center [728, 431] width 606 height 31
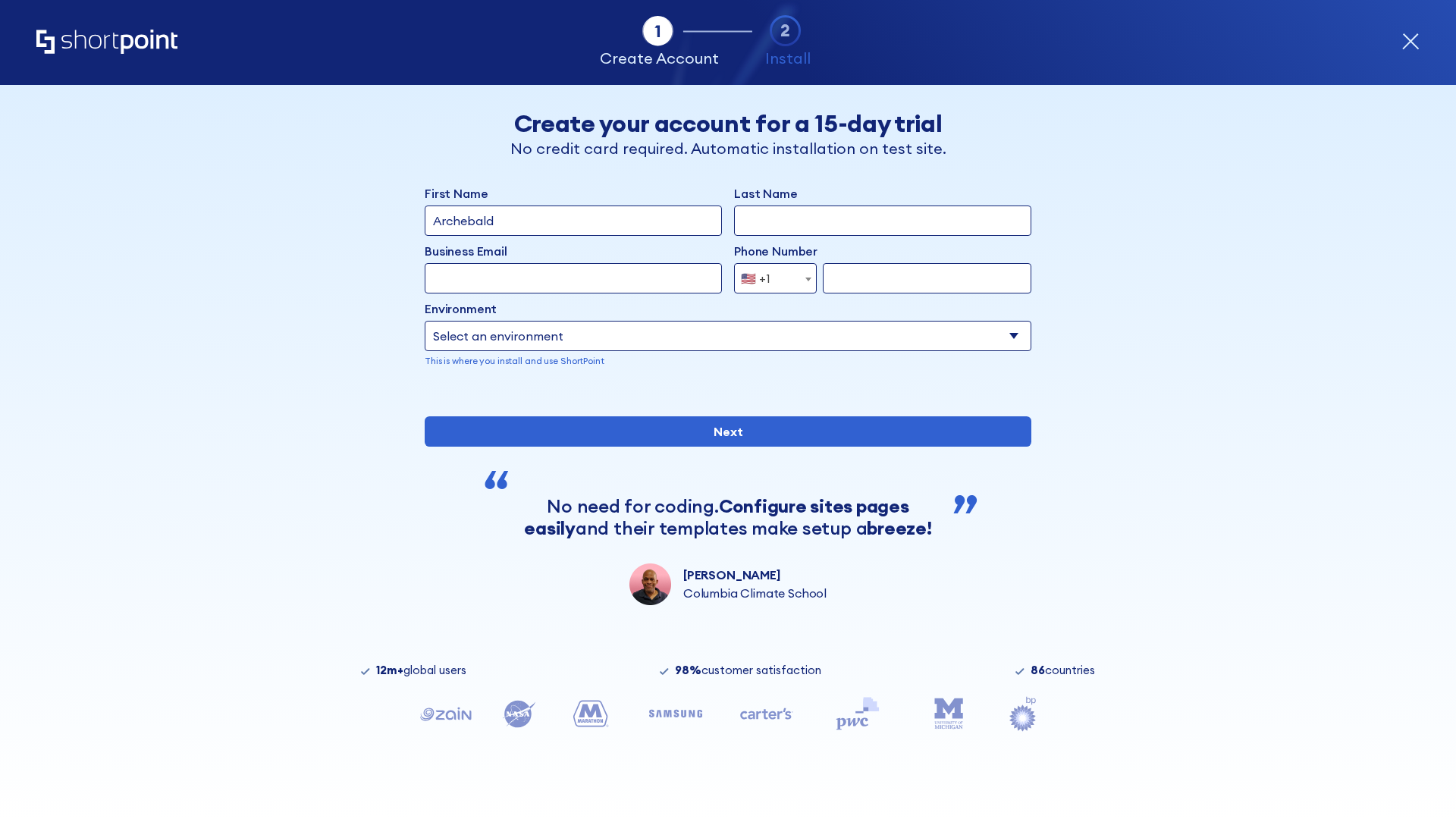
type input "Archebald"
type input "Berkuskv"
type input "[EMAIL_ADDRESS][DOMAIN_NAME]"
type input "2125556789"
select select "SharePoint 2019 (On-Premise)"
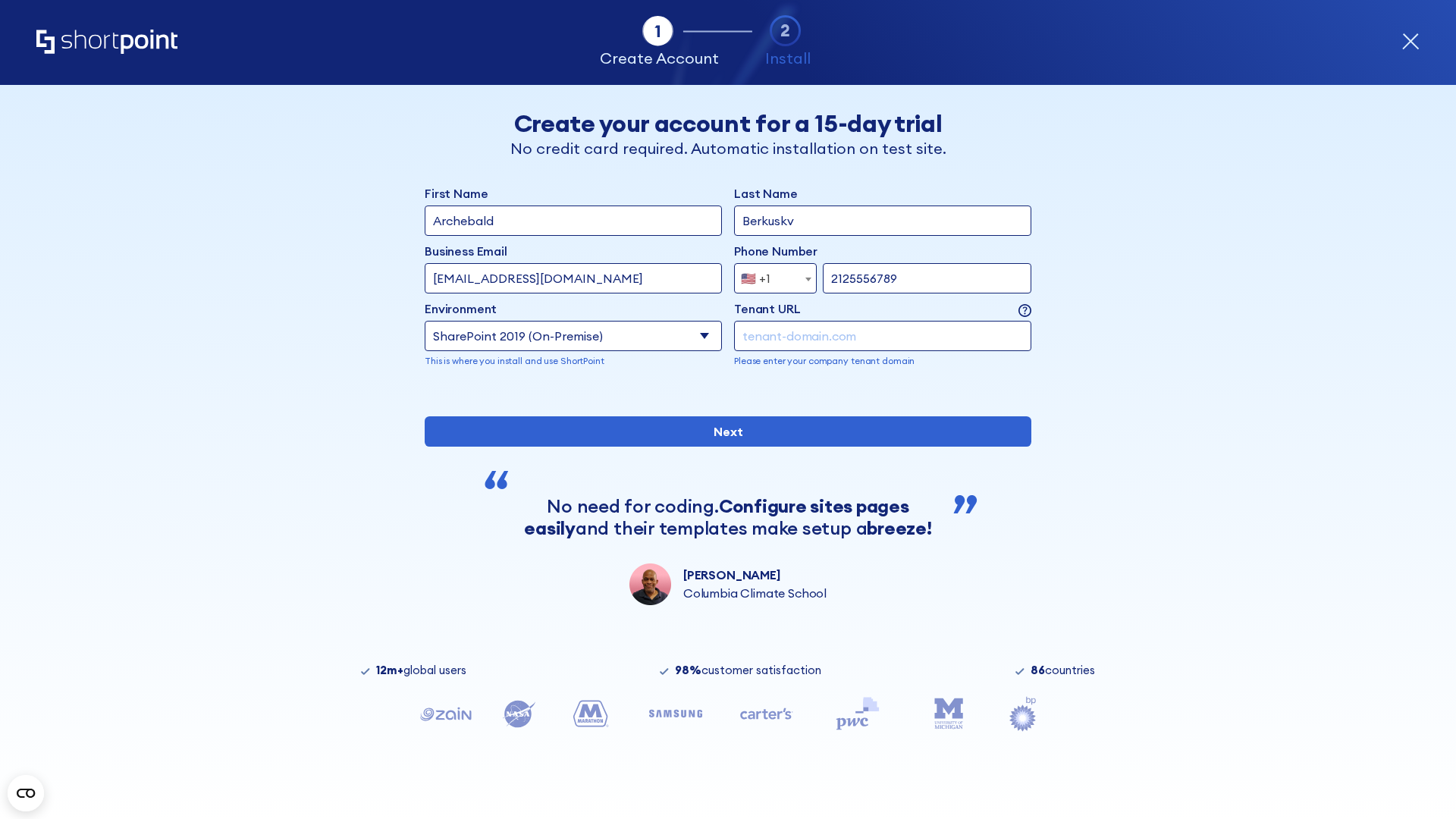
type input "2125556789"
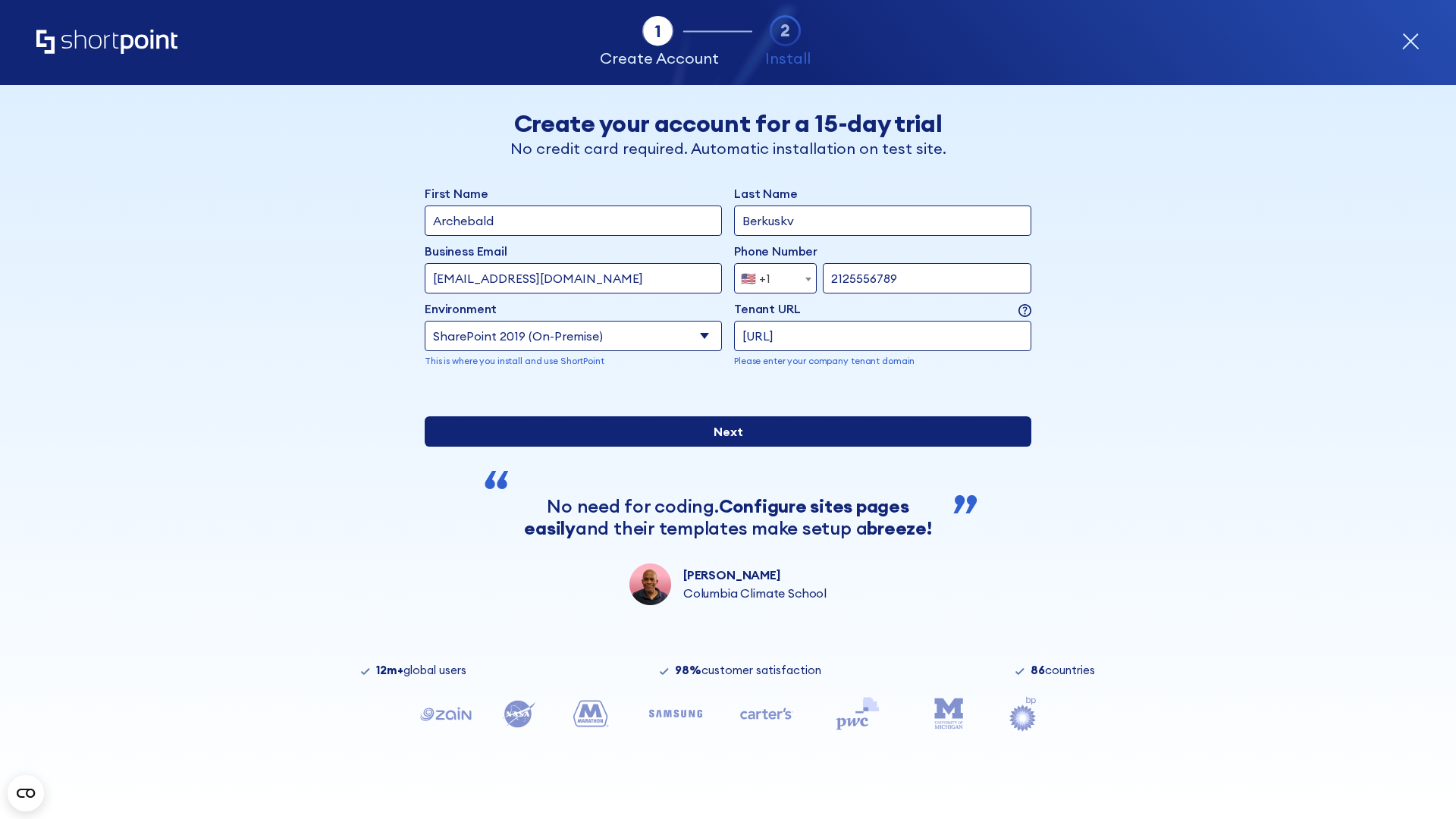
type input "ftp://site.sharepoint.dem"
click at [722, 447] on input "Next" at bounding box center [728, 431] width 606 height 31
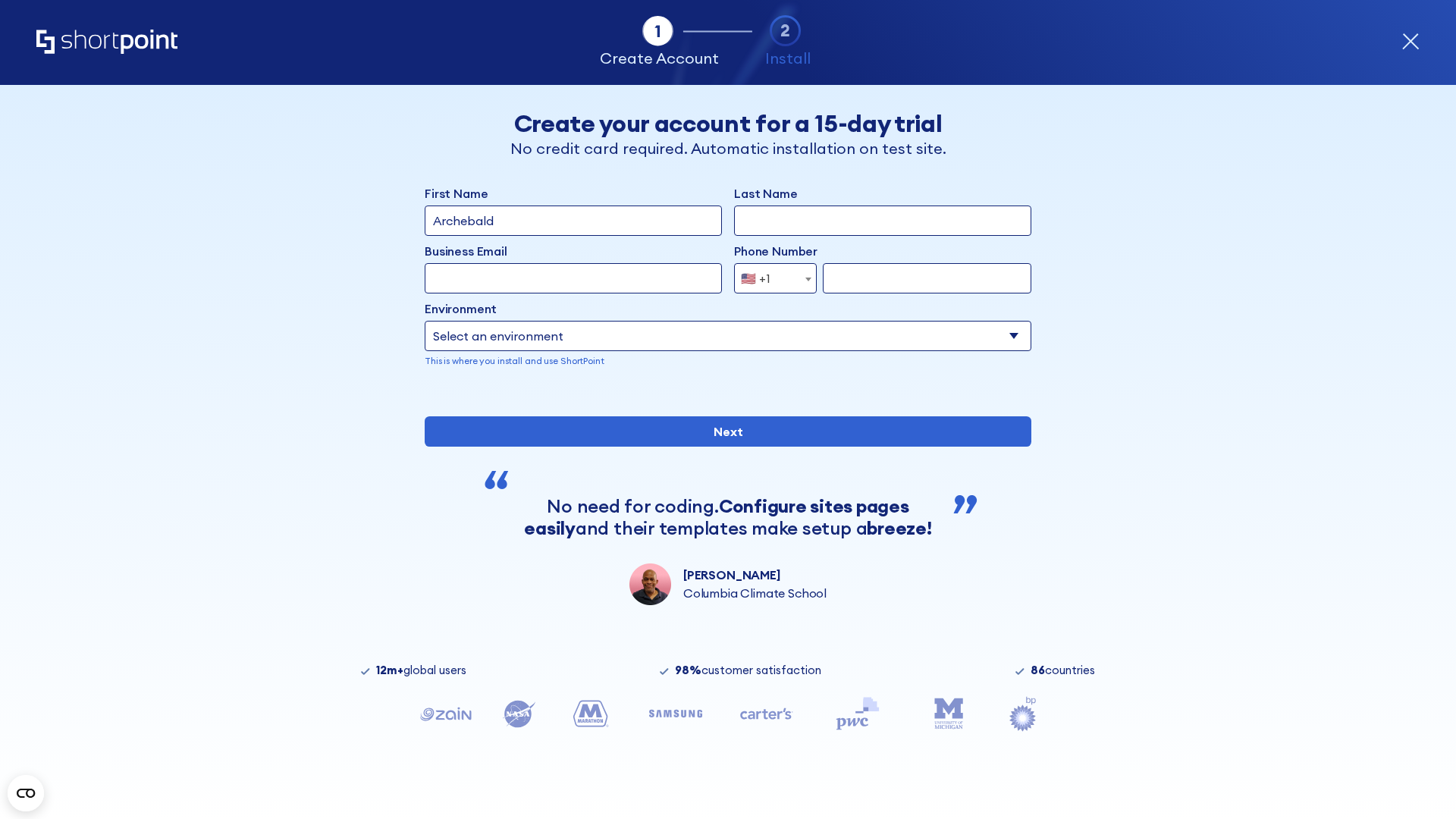
type input "Archebald"
type input "Berkuskv"
type input "[EMAIL_ADDRESS][DOMAIN_NAME]"
type input "2125556789"
select select "SharePoint 2019 (On-Premise)"
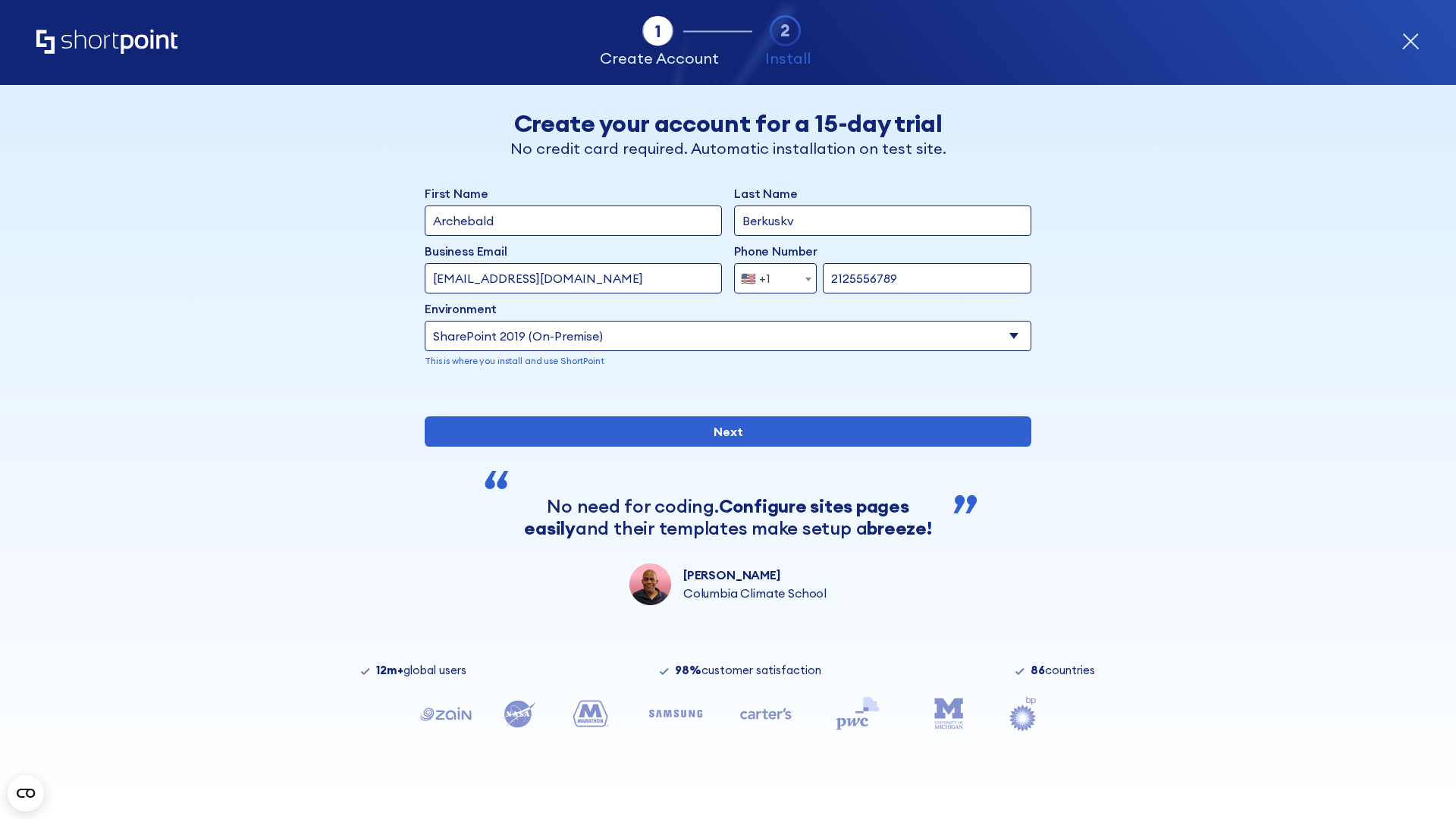
type input "2125556789"
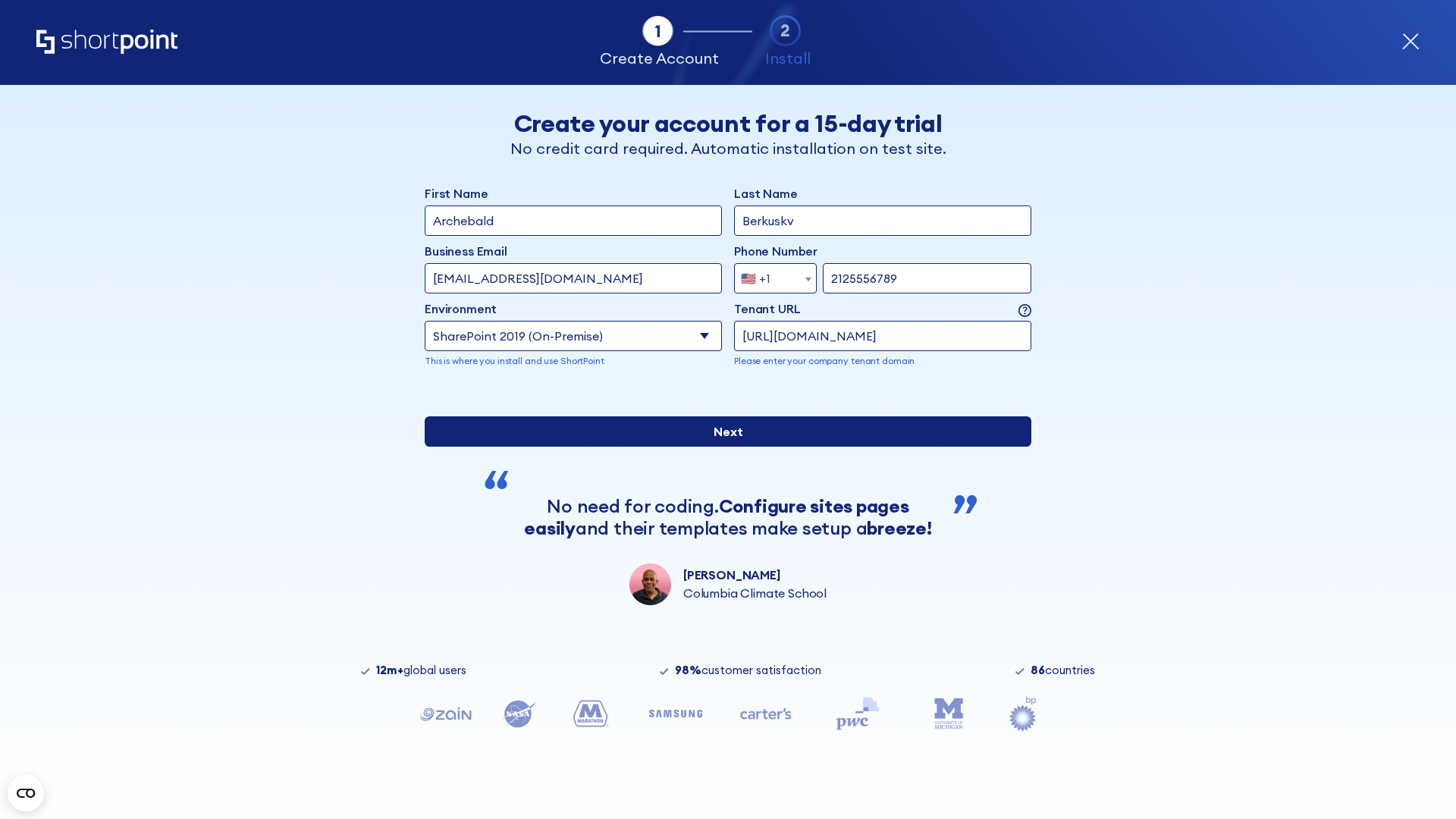
type input "https://sharepoint.com.evil.com"
click at [722, 447] on input "Next" at bounding box center [728, 431] width 606 height 31
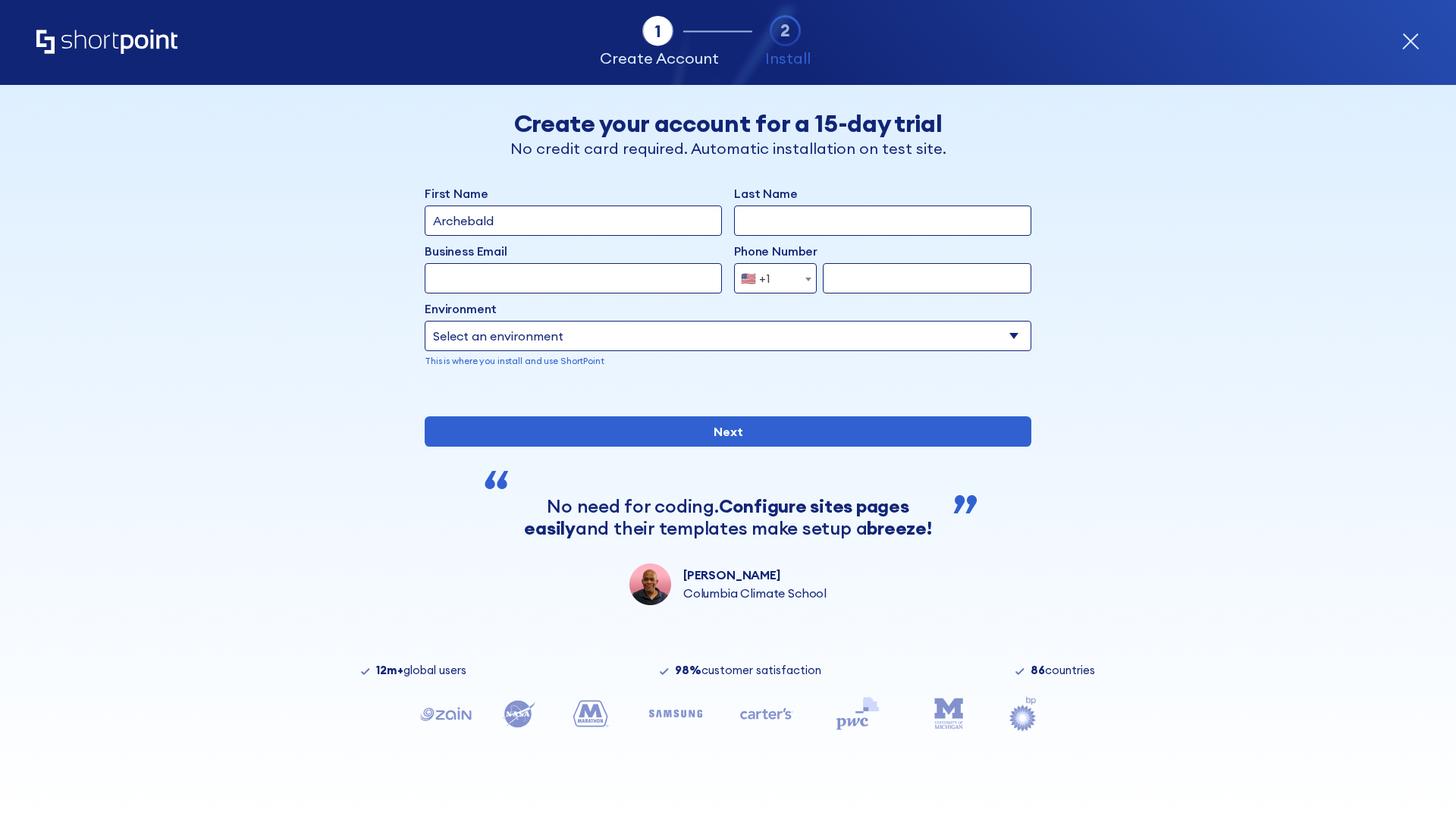
type input "Archebald"
type input "Berkuskv"
type input "[EMAIL_ADDRESS][DOMAIN_NAME]"
type input "2125556789"
select select "SharePoint 2019 (On-Premise)"
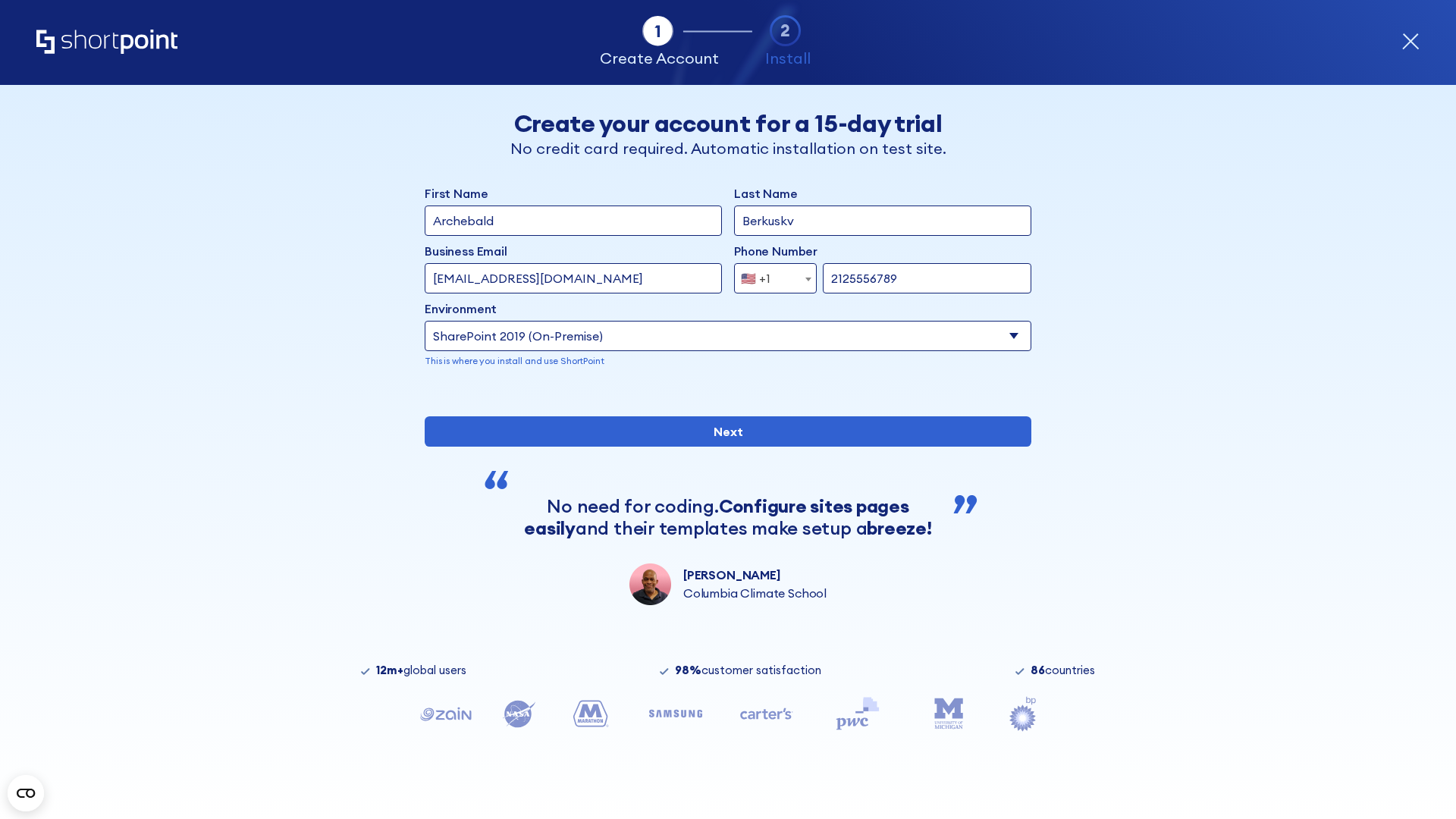
type input "2125556789"
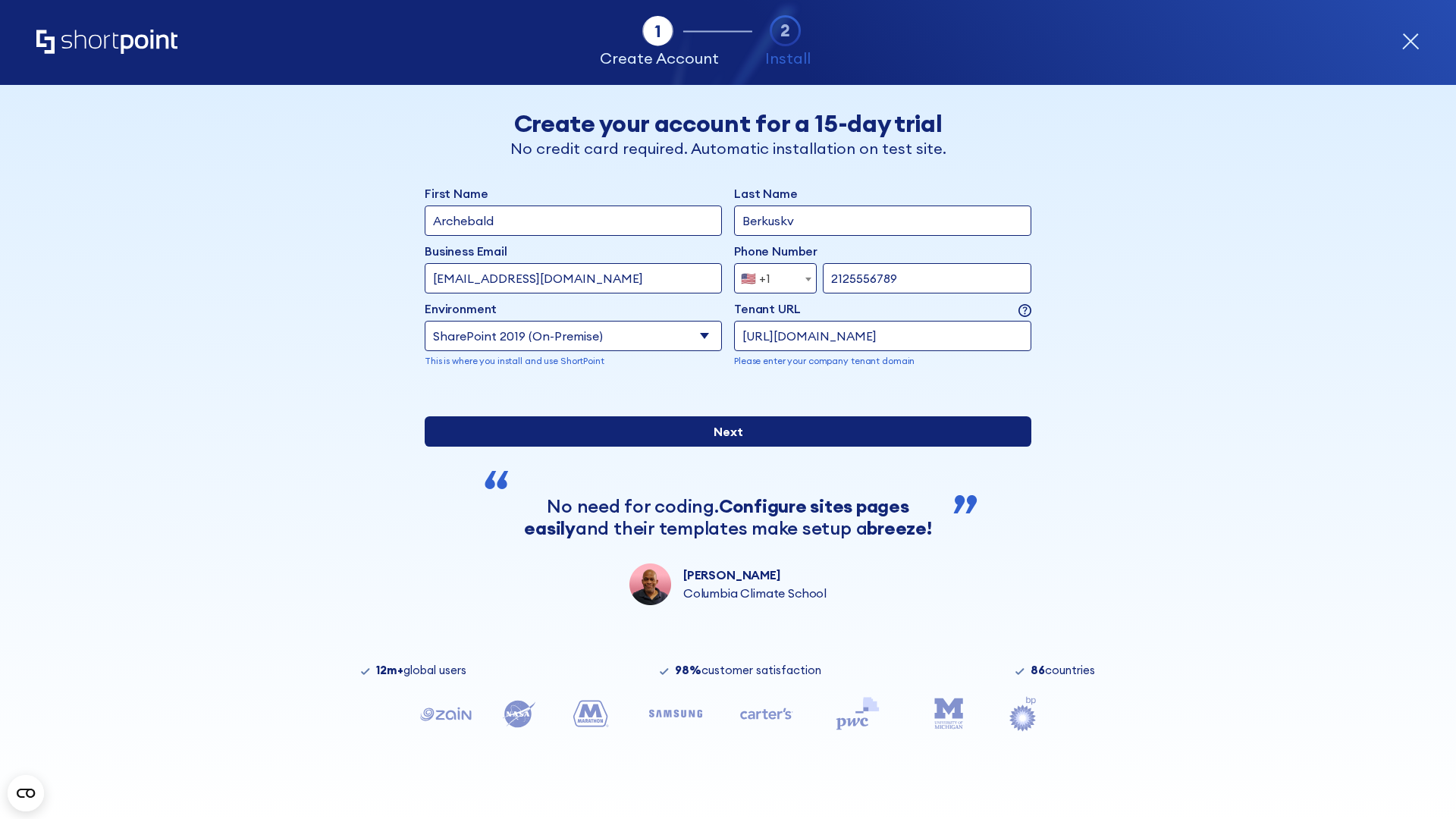
type input "[URL][DOMAIN_NAME]"
click at [722, 447] on input "Next" at bounding box center [728, 431] width 606 height 31
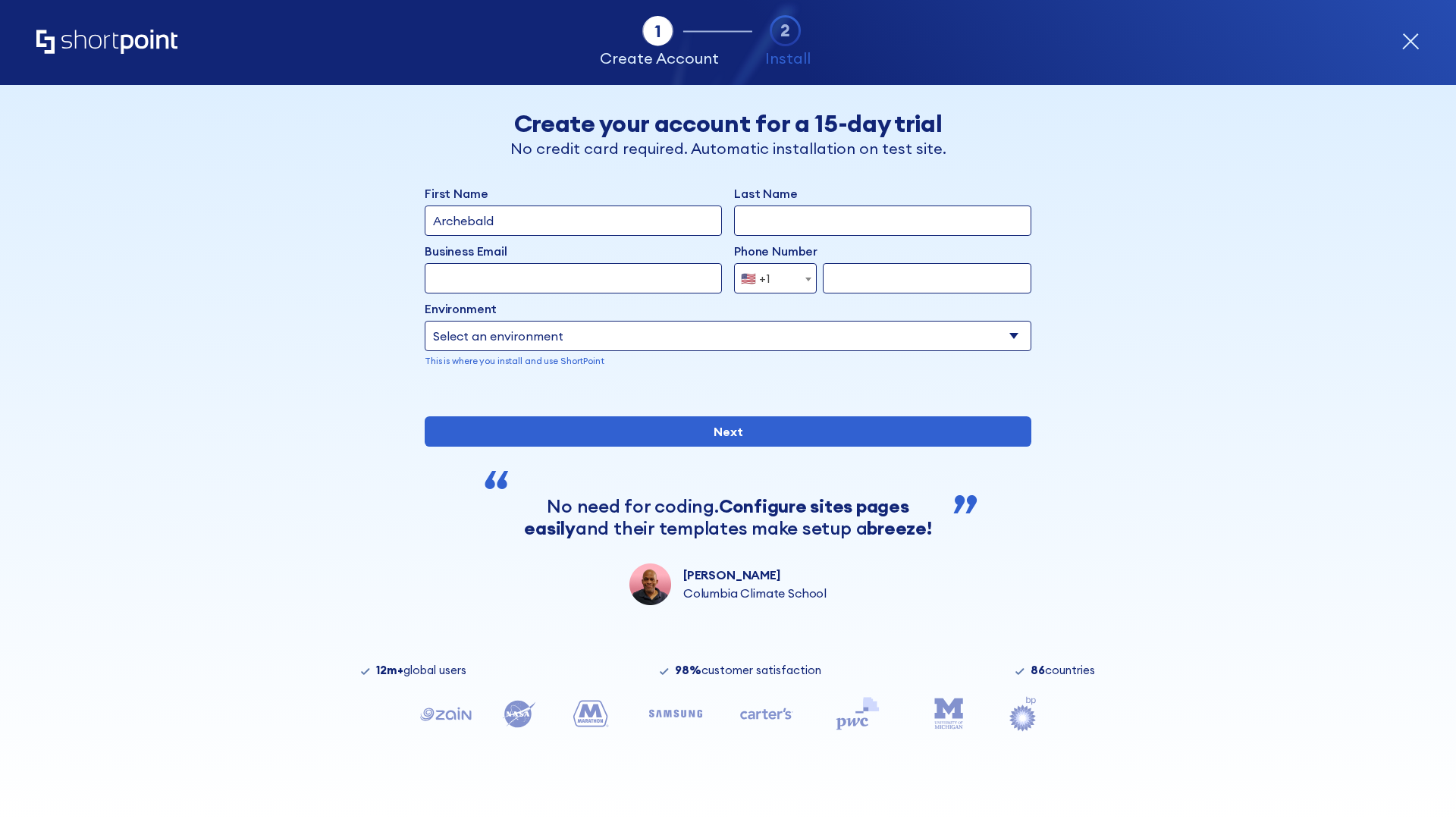
type input "Archebald"
type input "Berkuskv"
type input "[EMAIL_ADDRESS][DOMAIN_NAME]"
type input "2125556789"
select select "SharePoint 2019 (On-Premise)"
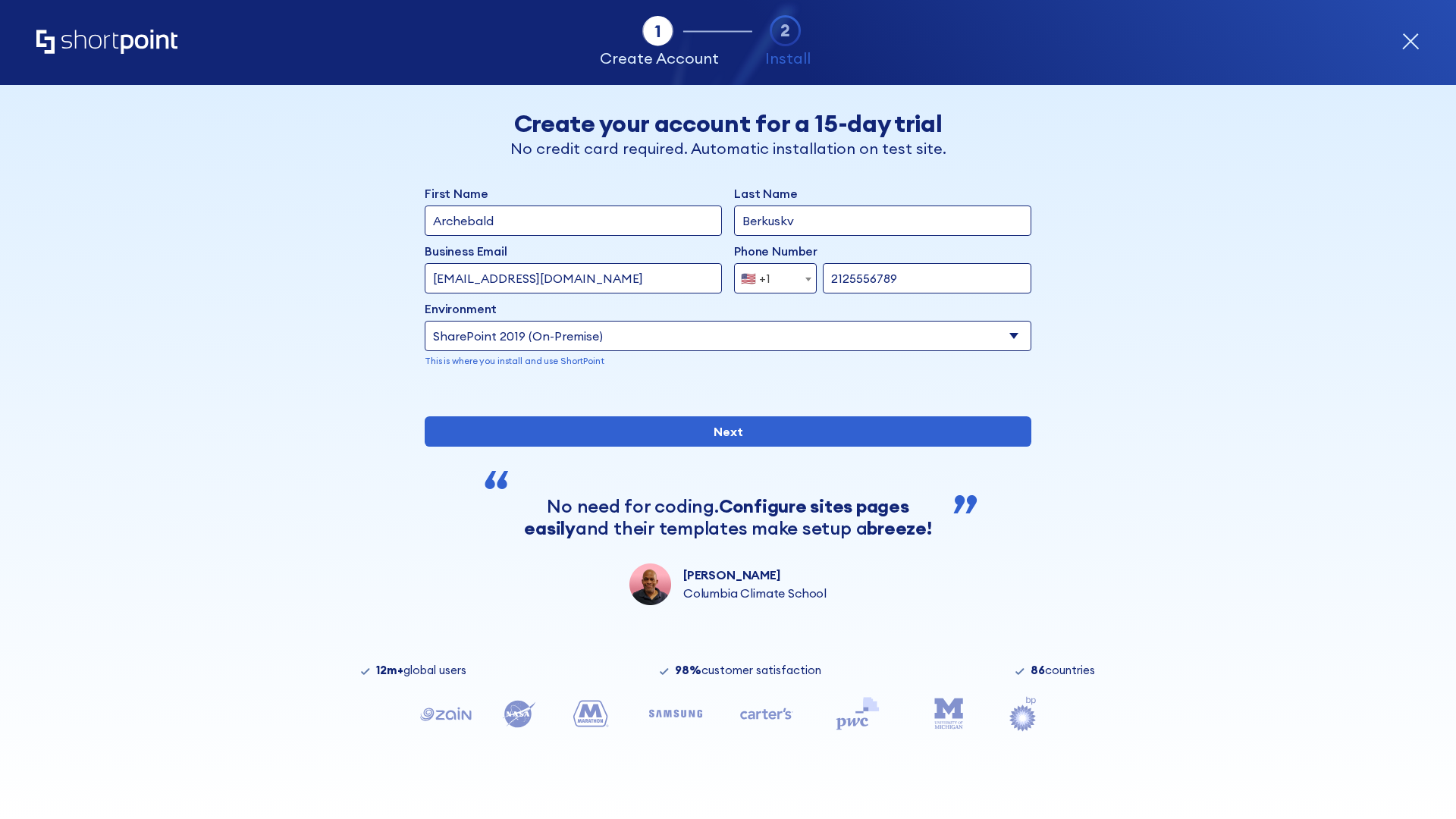
type input "2125556789"
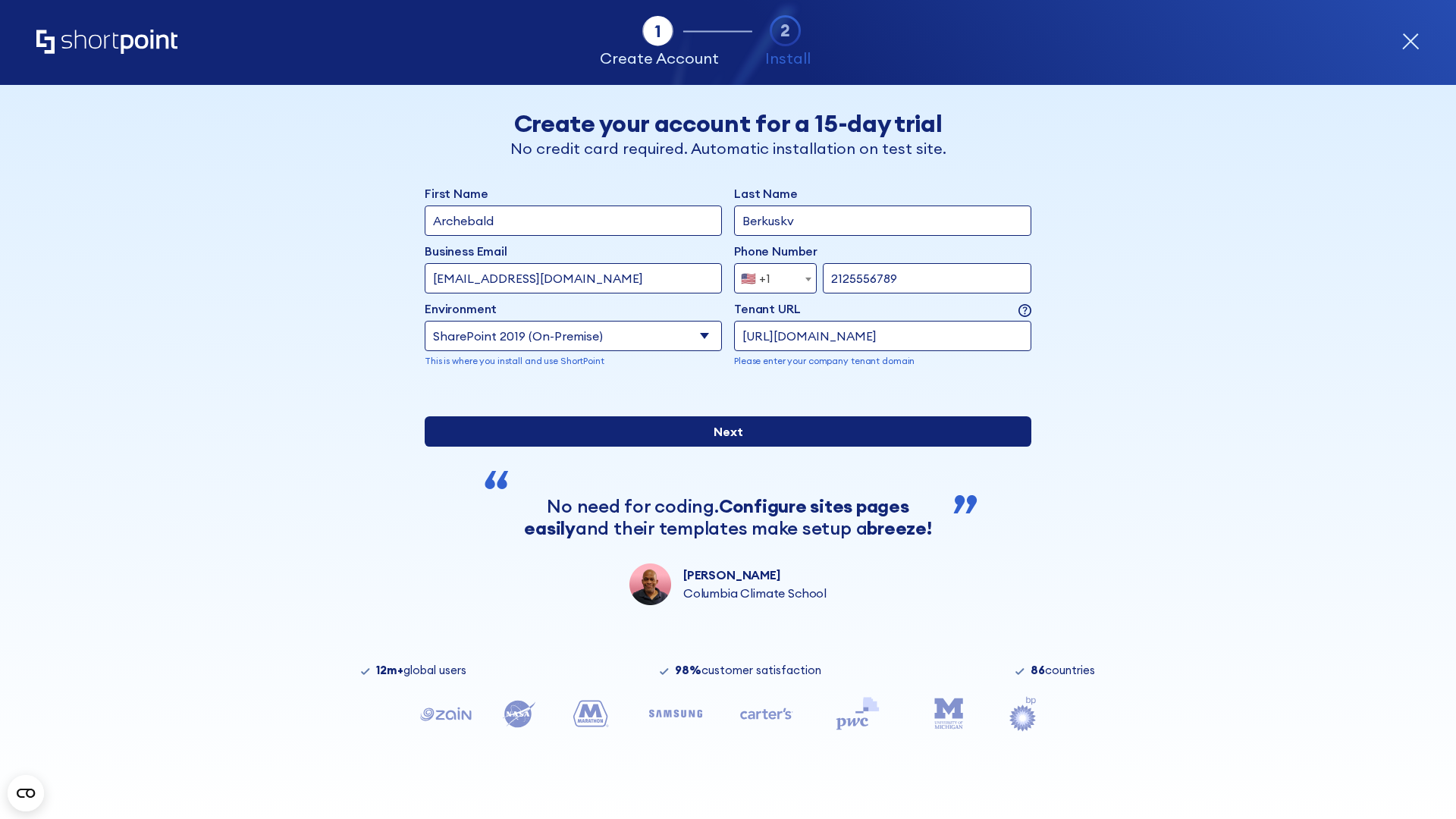
type input "[URL][DOMAIN_NAME]"
click at [722, 447] on input "Next" at bounding box center [728, 431] width 606 height 31
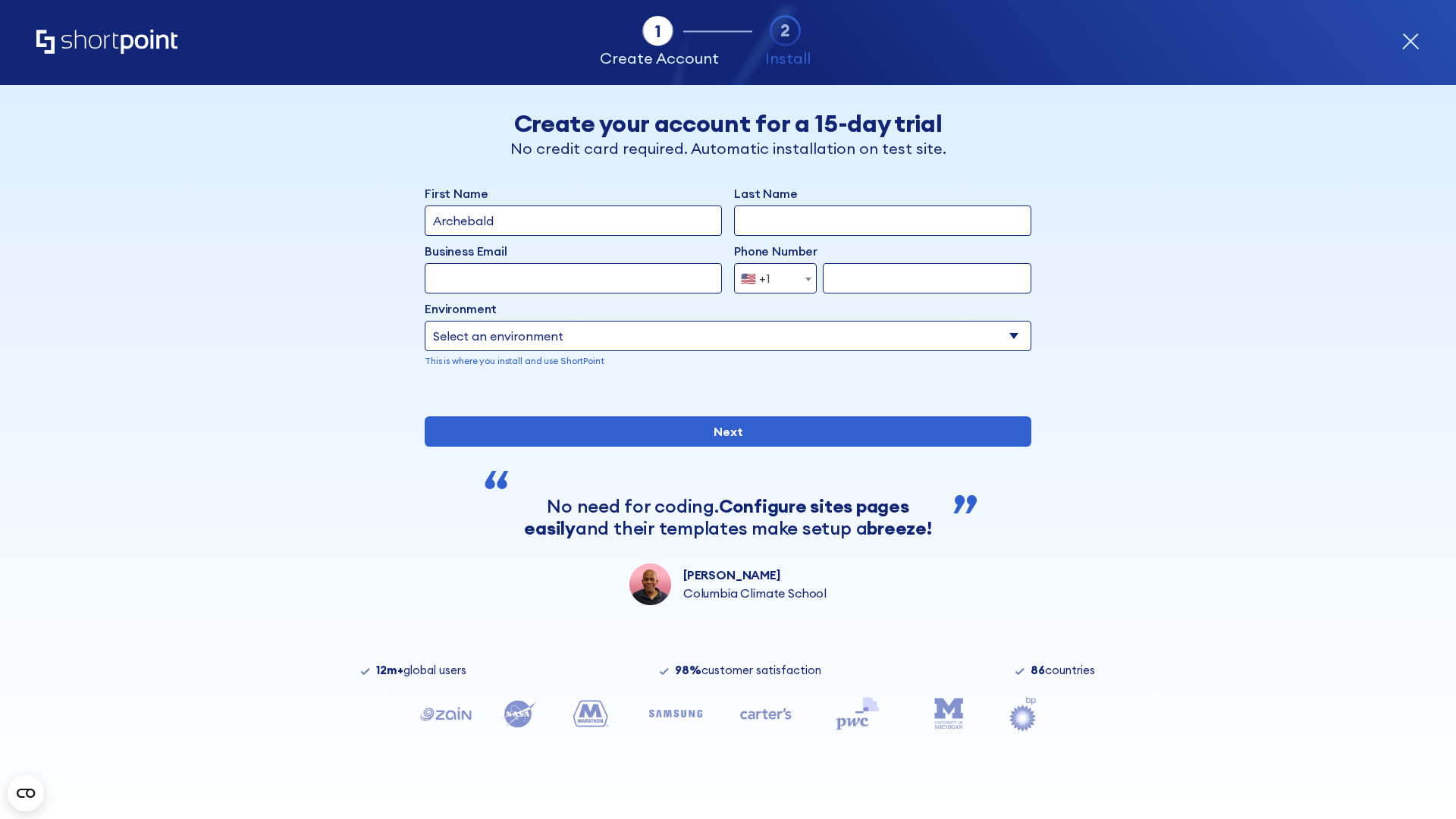
type input "Archebald"
type input "Berkuskv"
type input "[EMAIL_ADDRESS][DOMAIN_NAME]"
type input "2125556789"
select select "SharePoint 2019 (On-Premise)"
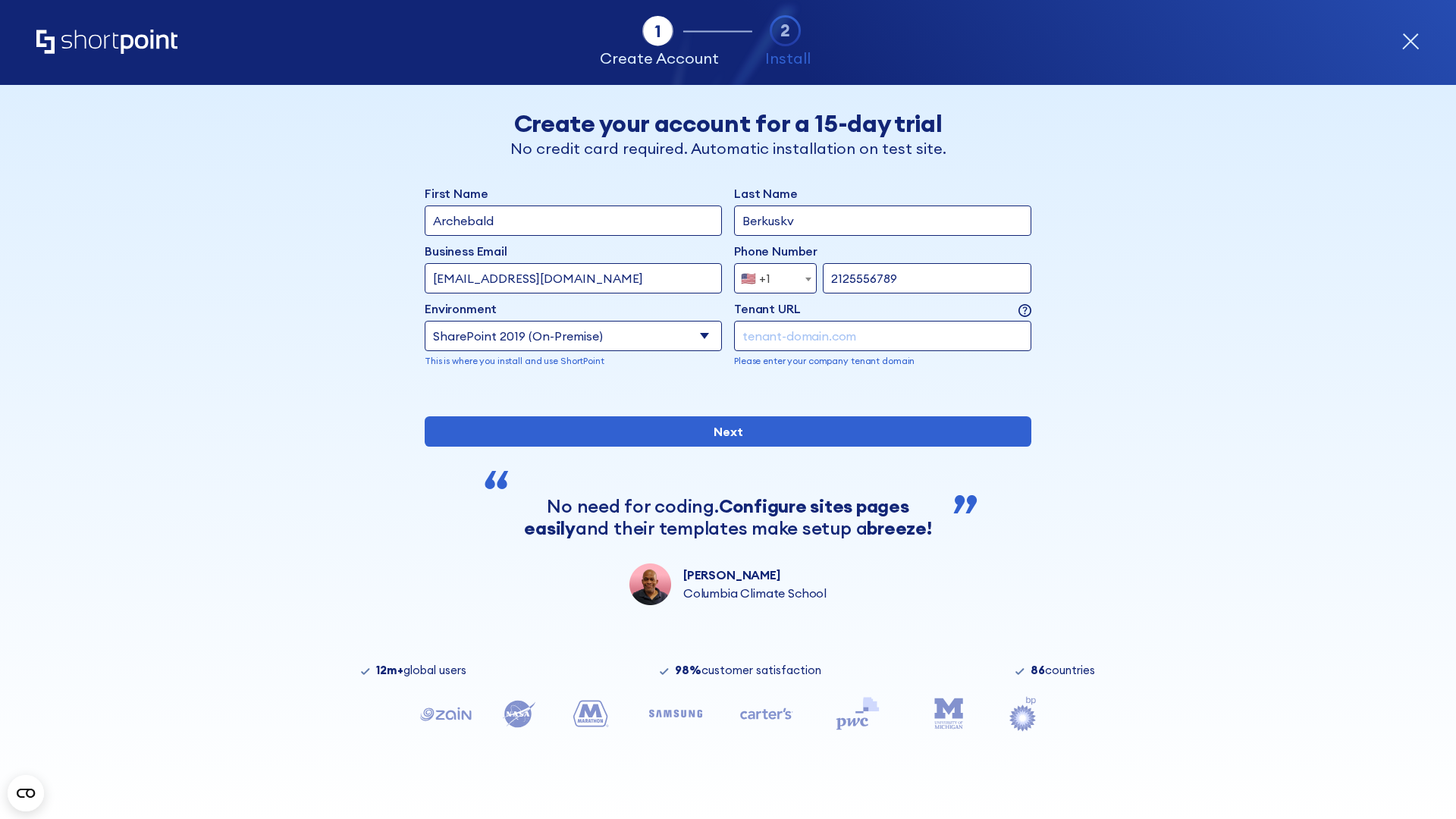
type input "2125556789"
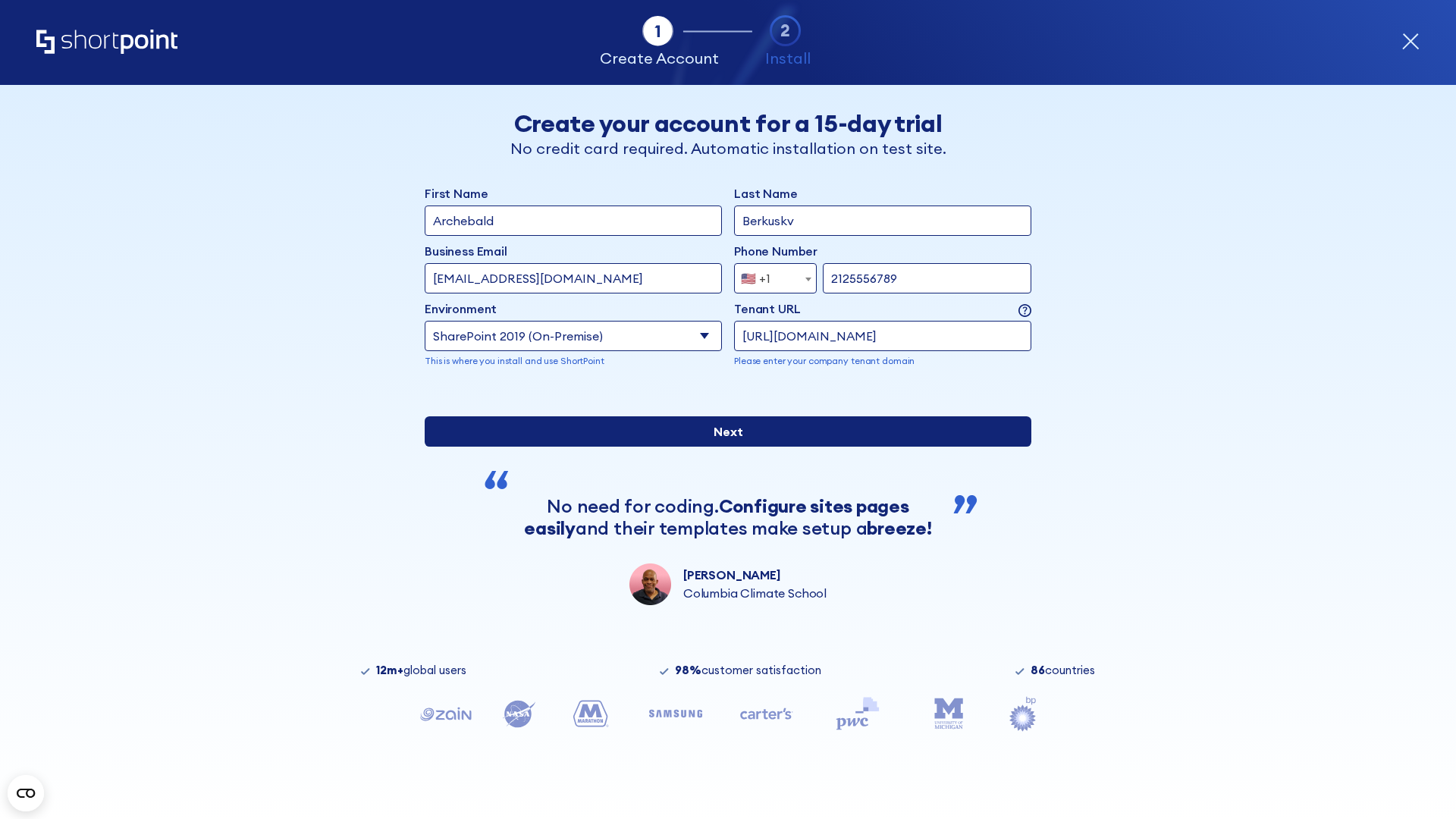
type input "https://intranet.sharepoint.de"
click at [722, 447] on input "Next" at bounding box center [728, 431] width 606 height 31
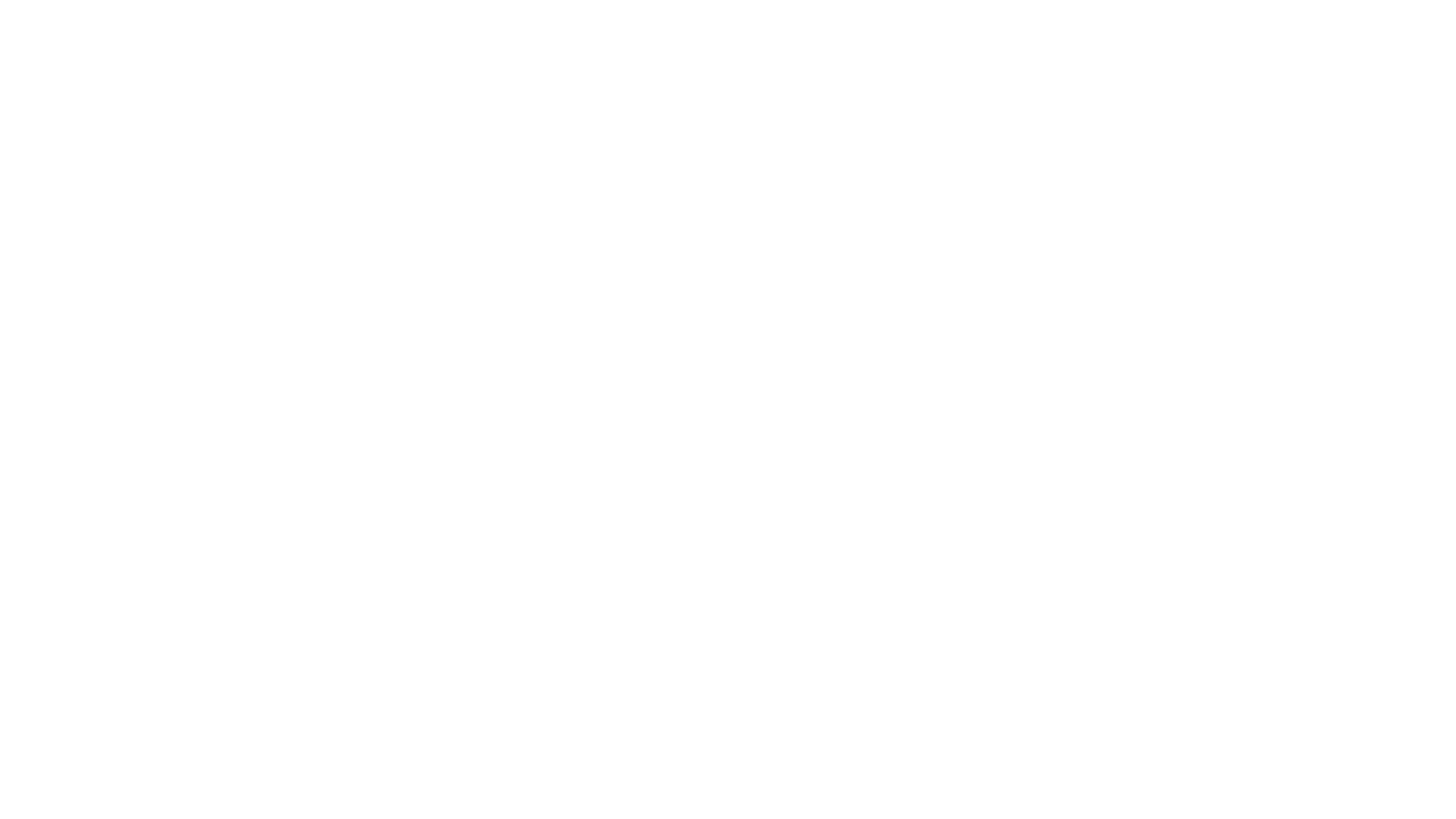
type input "Archebald"
type input "Berkuskv"
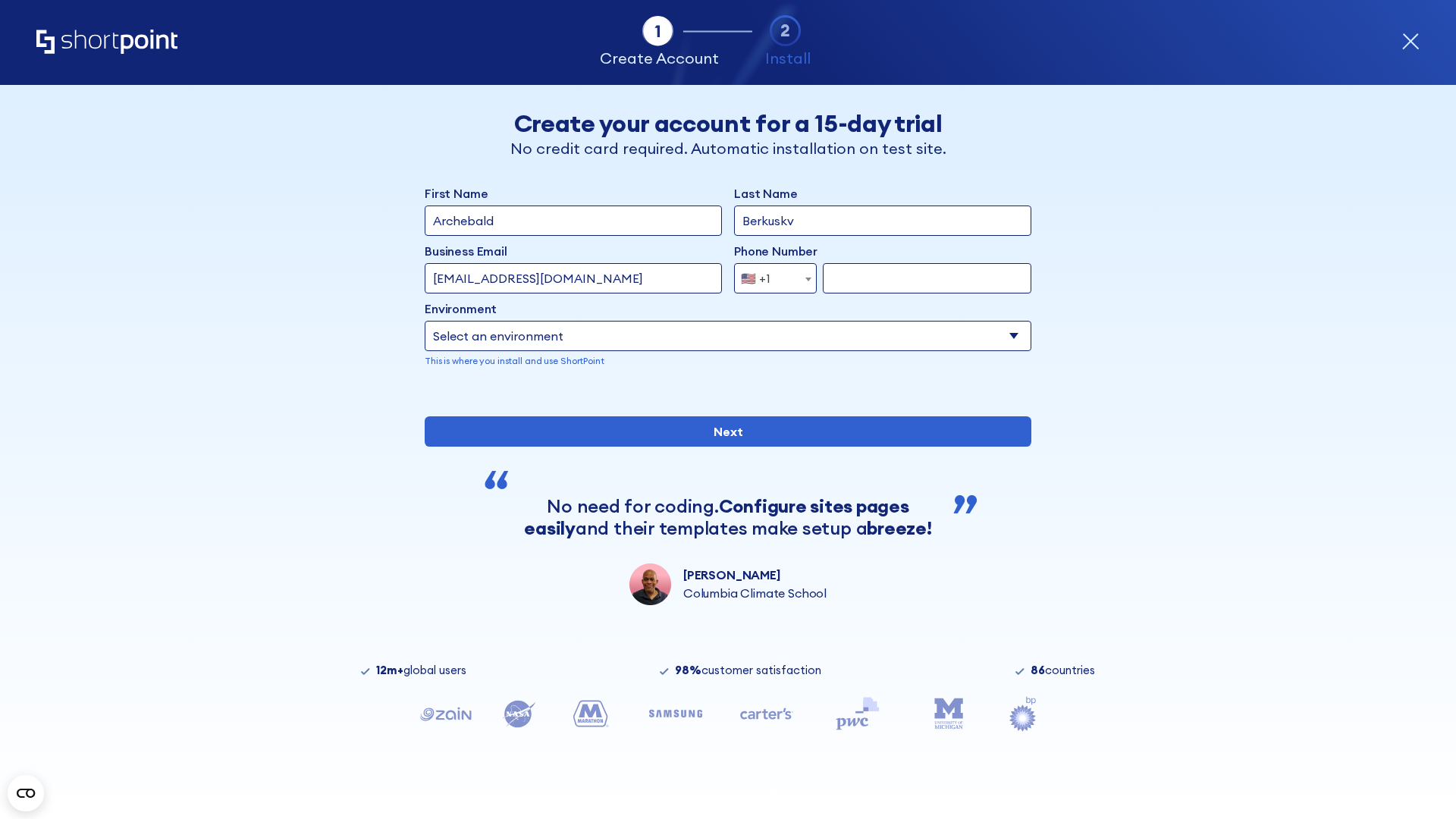
type input "[EMAIL_ADDRESS][DOMAIN_NAME]"
type input "2125556789"
select select "SharePoint 2019 (On-Premise)"
type input "2125556789"
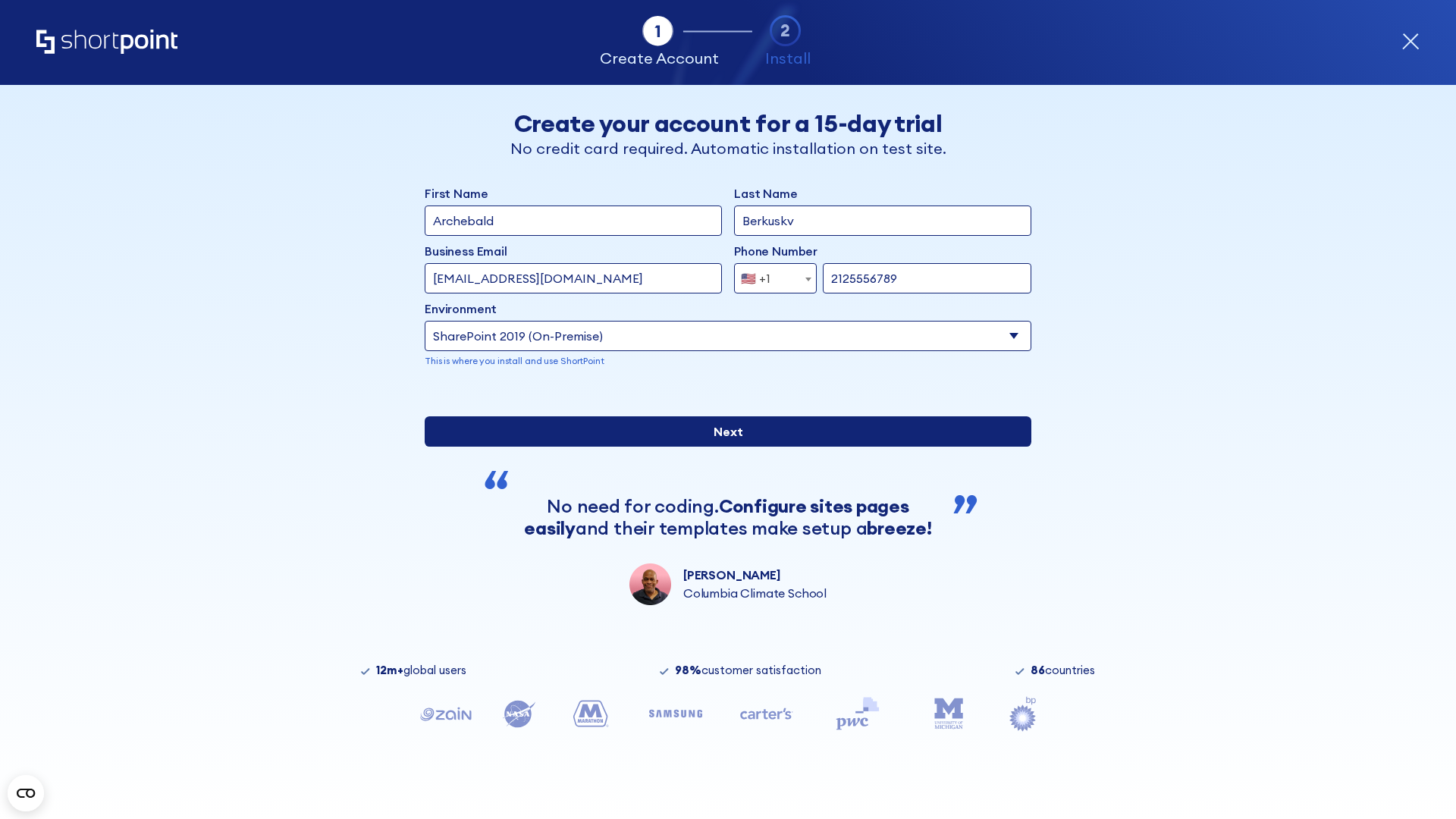
type input "[URL][DOMAIN_NAME]"
click at [722, 447] on input "Next" at bounding box center [728, 431] width 606 height 31
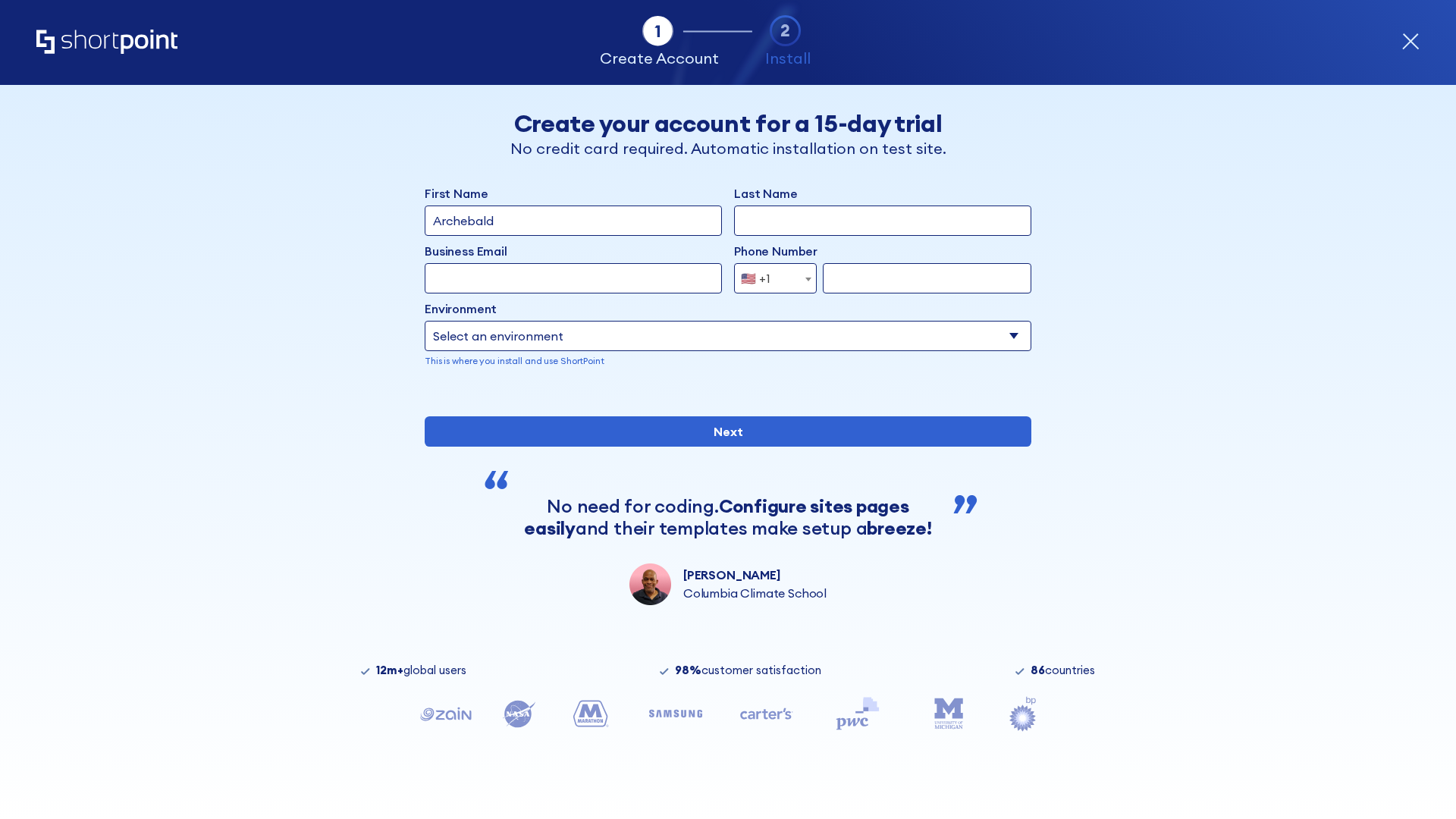
type input "Archebald"
type input "Berkuskv"
type input "[EMAIL_ADDRESS][DOMAIN_NAME]"
type input "2125556789"
select select "SharePoint 2019 (On-Premise)"
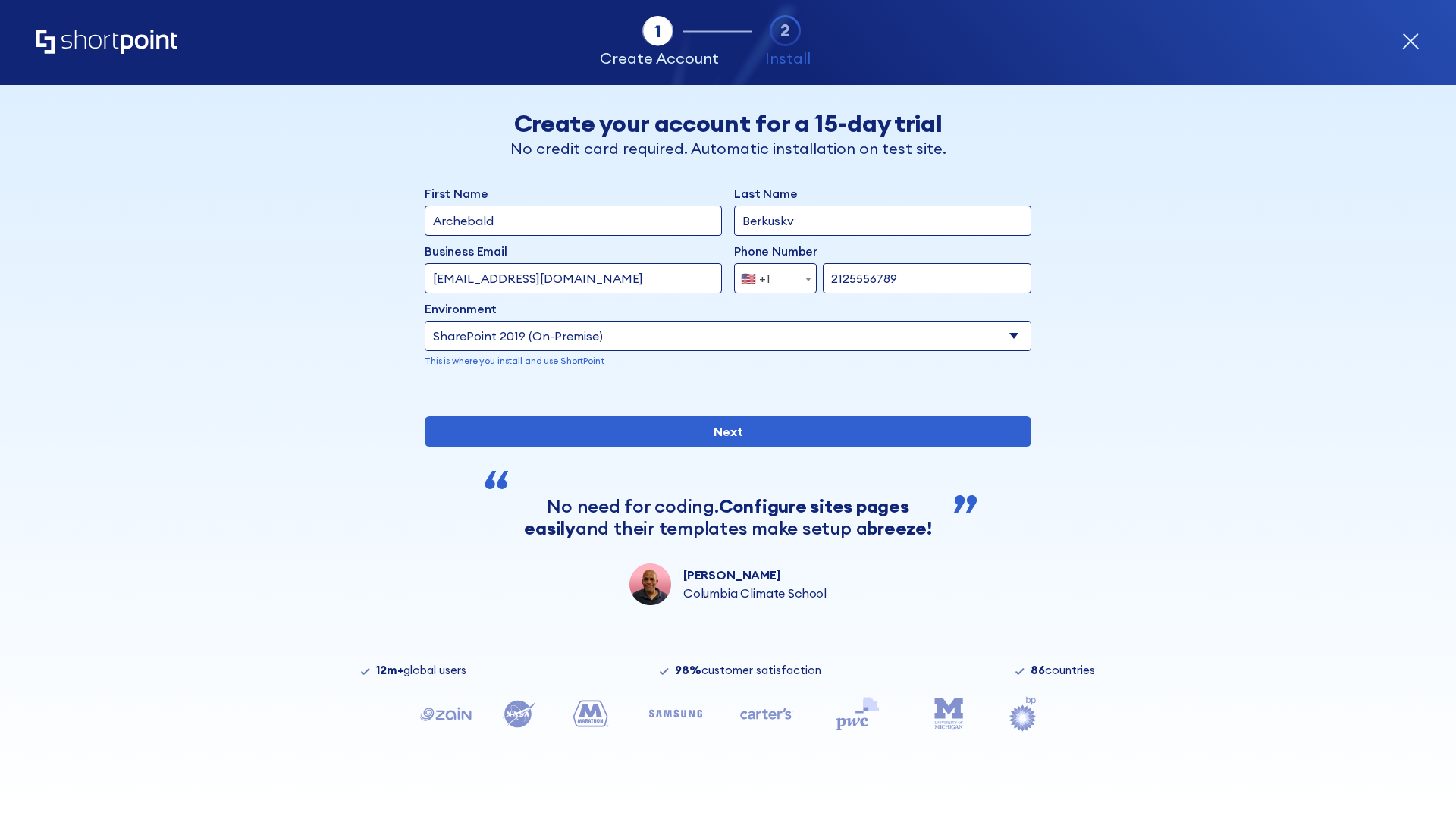
type input "2125556789"
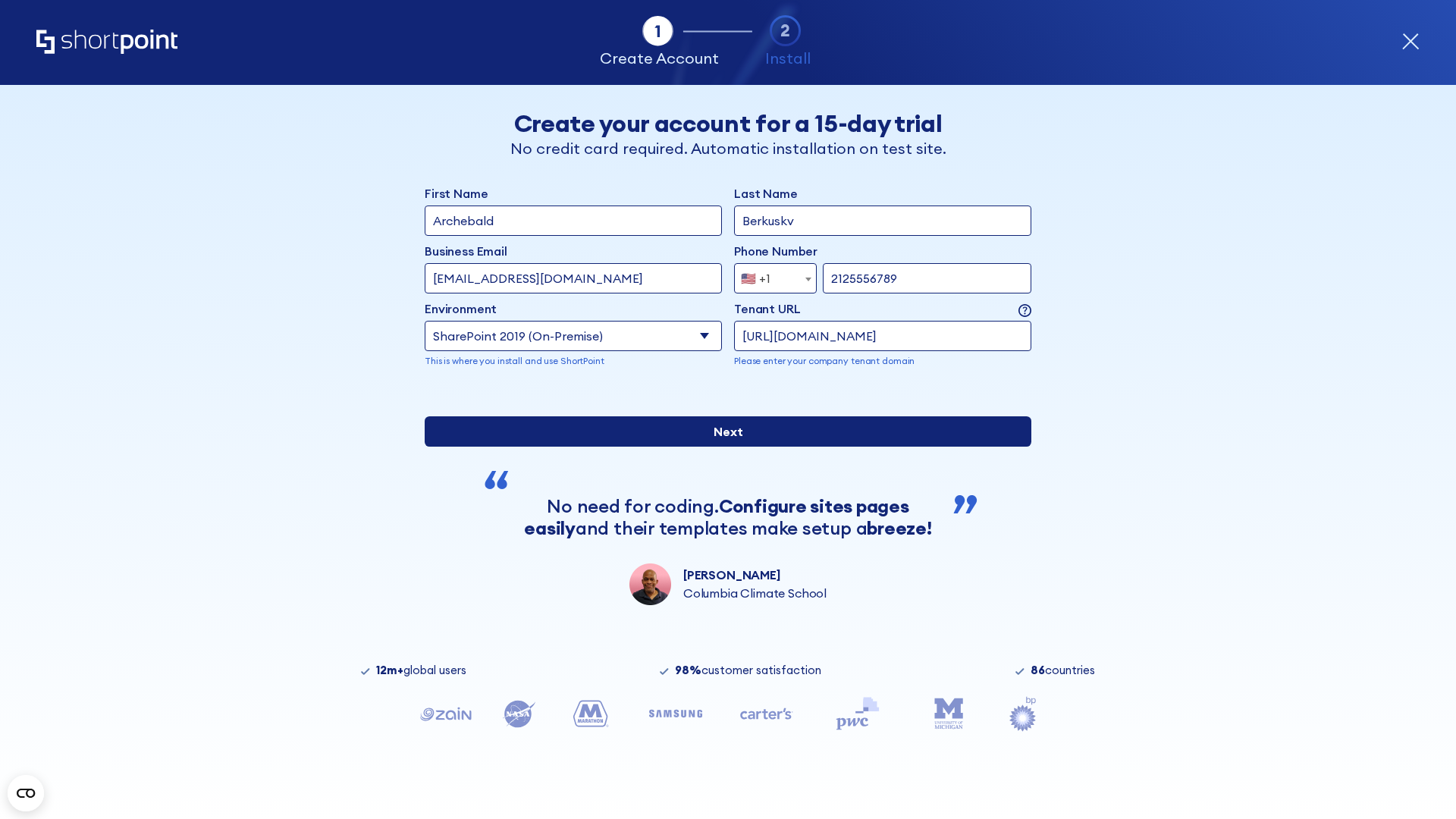
type input "https://alpha.sharepoint-mil.us"
click at [722, 504] on div "First Name Archebald Last Name Berkuskv Business Email Invalid Email Address te…" at bounding box center [728, 395] width 606 height 421
click at [722, 447] on input "Next" at bounding box center [728, 431] width 606 height 31
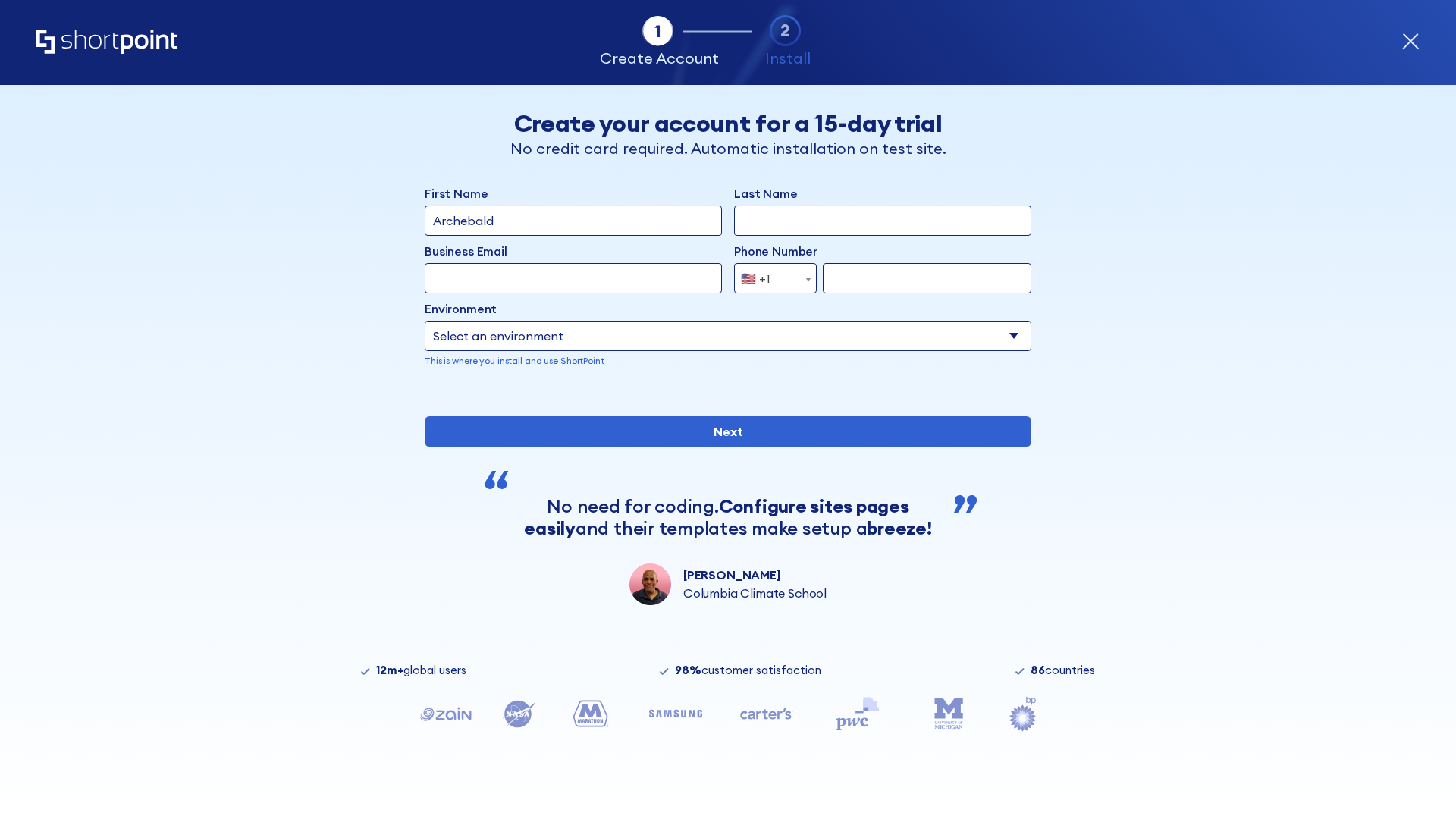
type input "Archebald"
type input "Berkuskv"
type input "[EMAIL_ADDRESS][DOMAIN_NAME]"
type input "2125556789"
select select "SharePoint 2019 (On-Premise)"
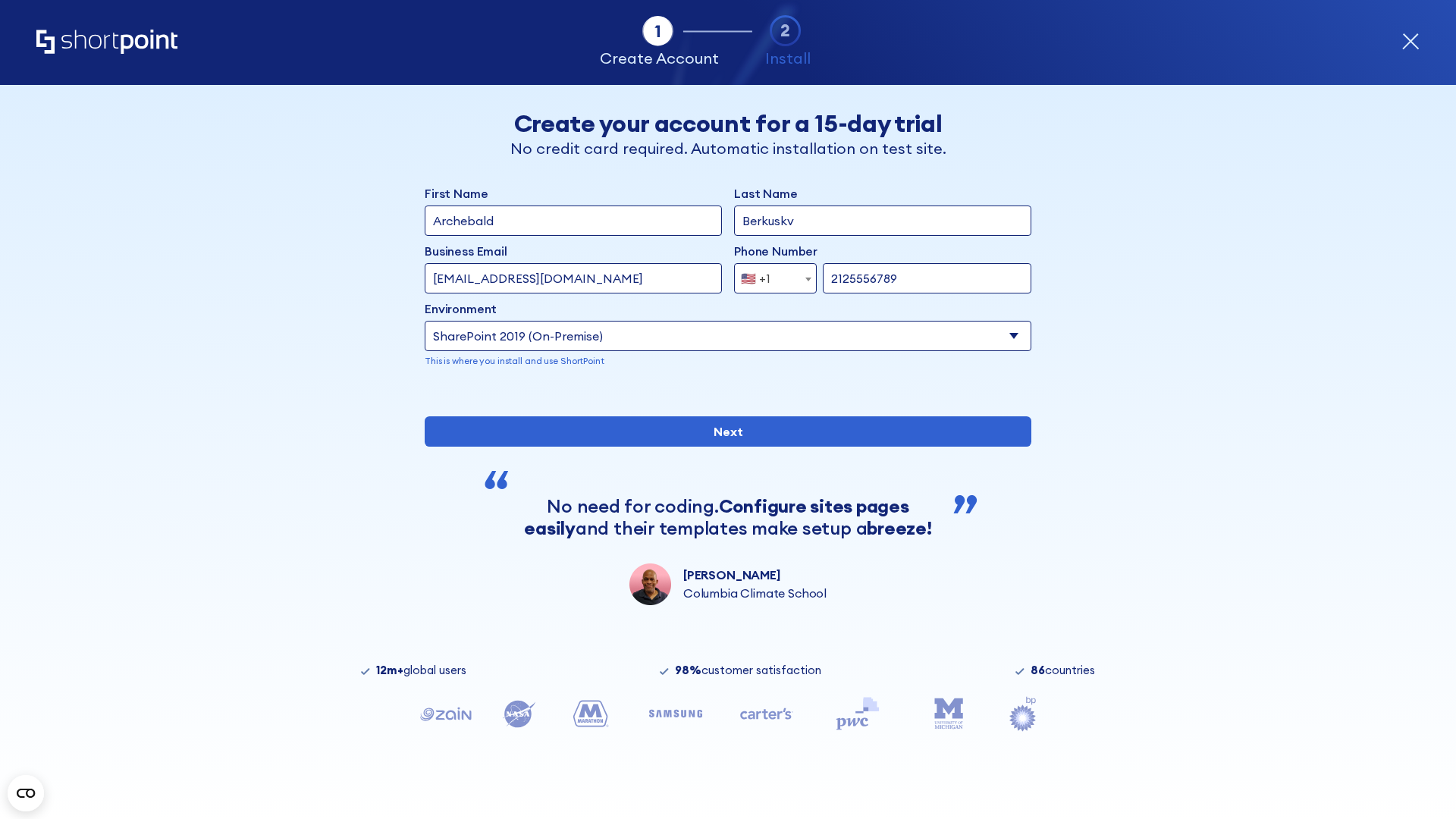
type input "2125556789"
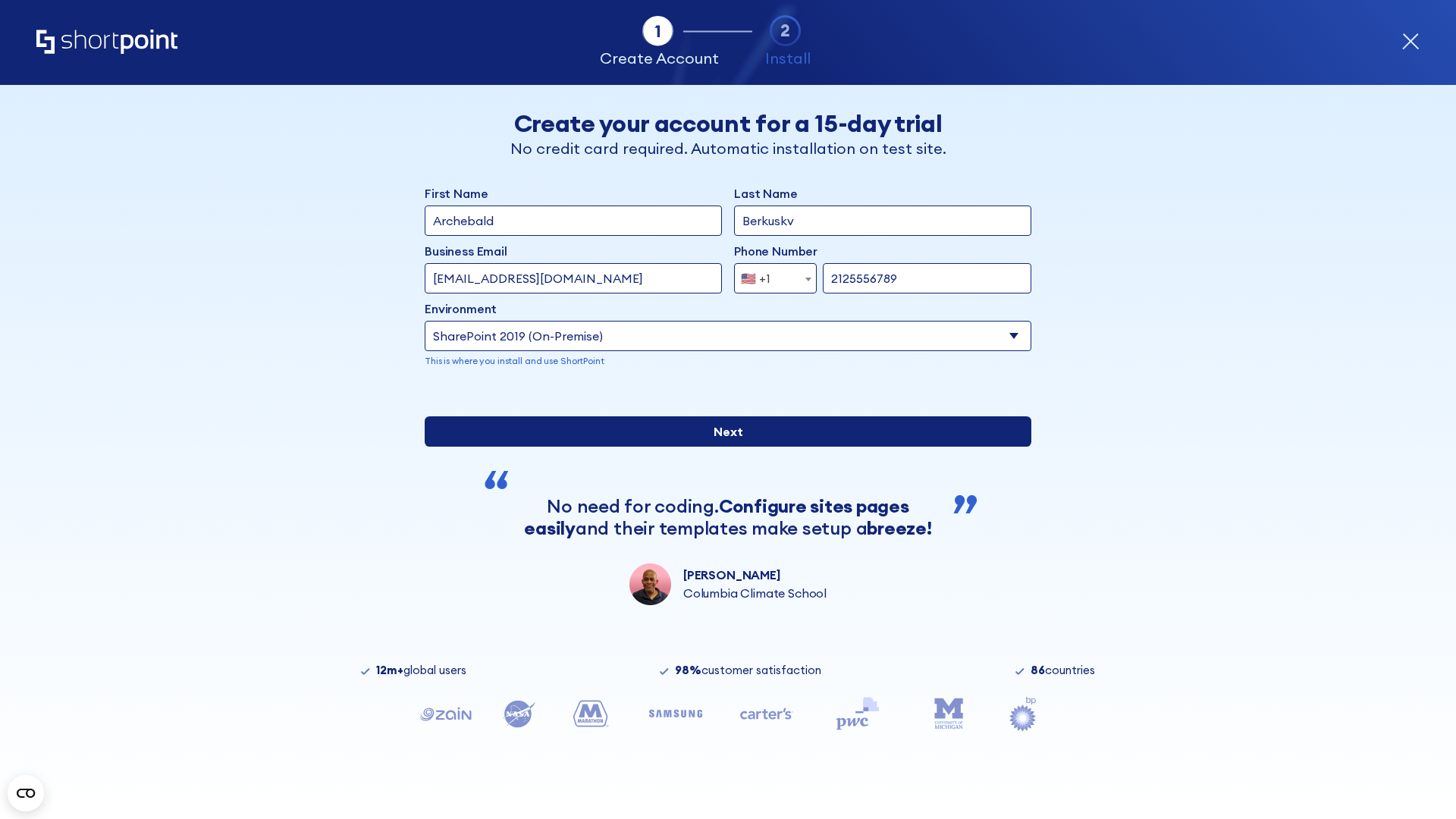
type input "https://team.dps.mil"
click at [722, 447] on input "Next" at bounding box center [728, 431] width 606 height 31
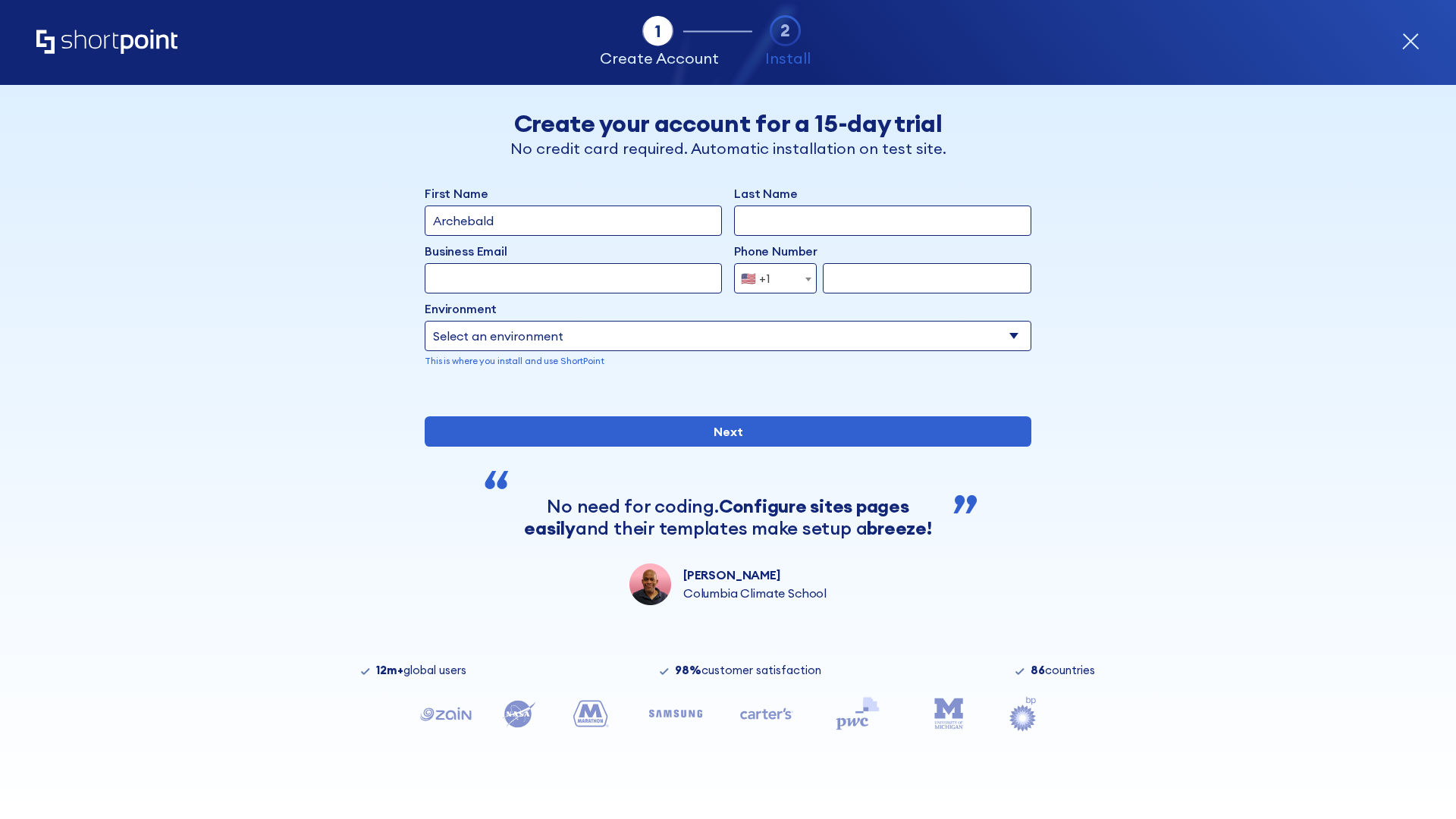
type input "Archebald"
type input "Berkuskv"
type input "[EMAIL_ADDRESS][DOMAIN_NAME]"
type input "2125556789"
select select "SharePoint 2016 (On-Premise)"
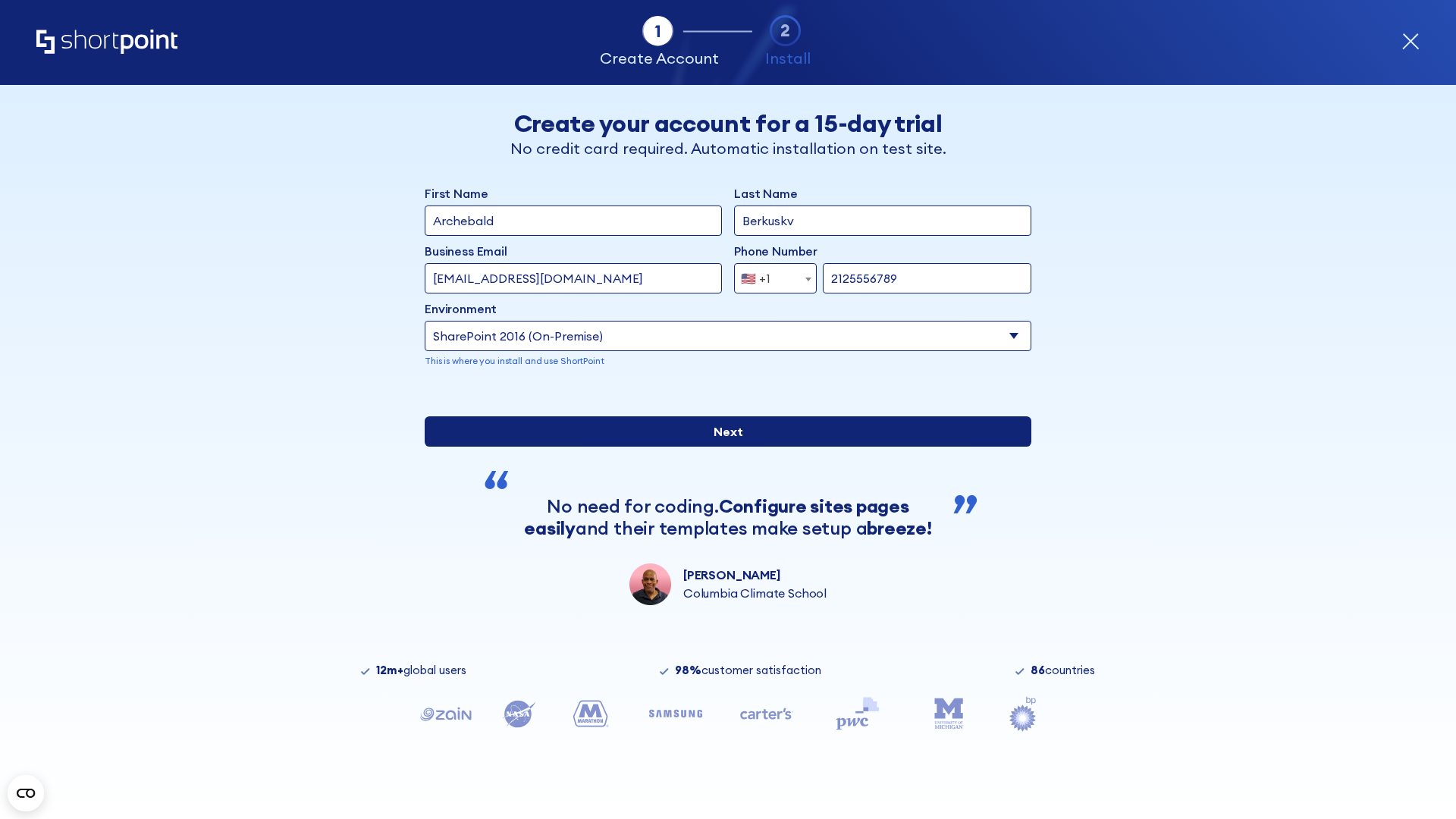
type input "2125556789"
click at [722, 447] on input "Next" at bounding box center [728, 431] width 606 height 31
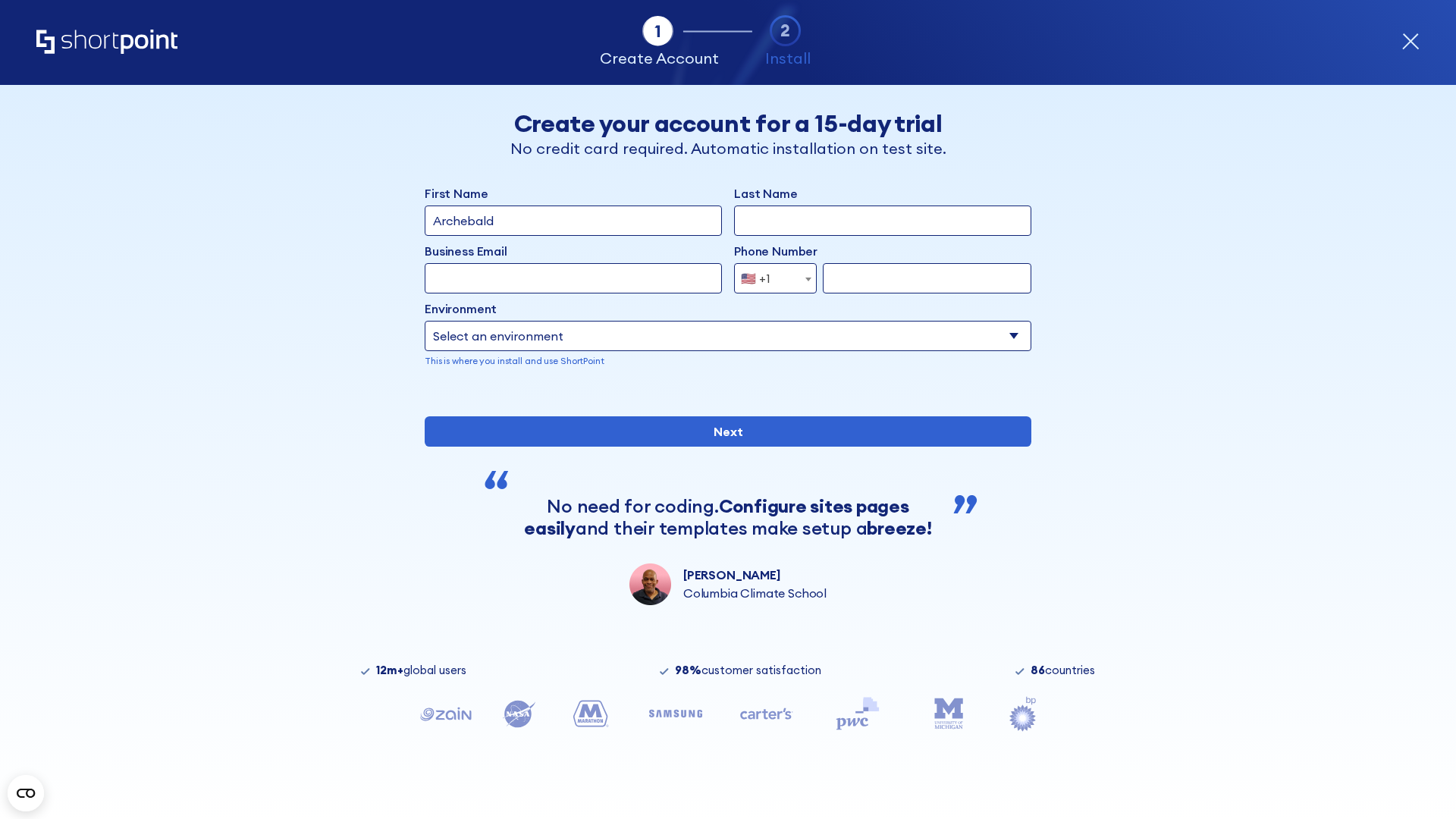
type input "Archebald"
type input "Berkuskv"
type input "[EMAIL_ADDRESS][DOMAIN_NAME]"
type input "2125556789"
select select "SharePoint 2013 (On-Premise)"
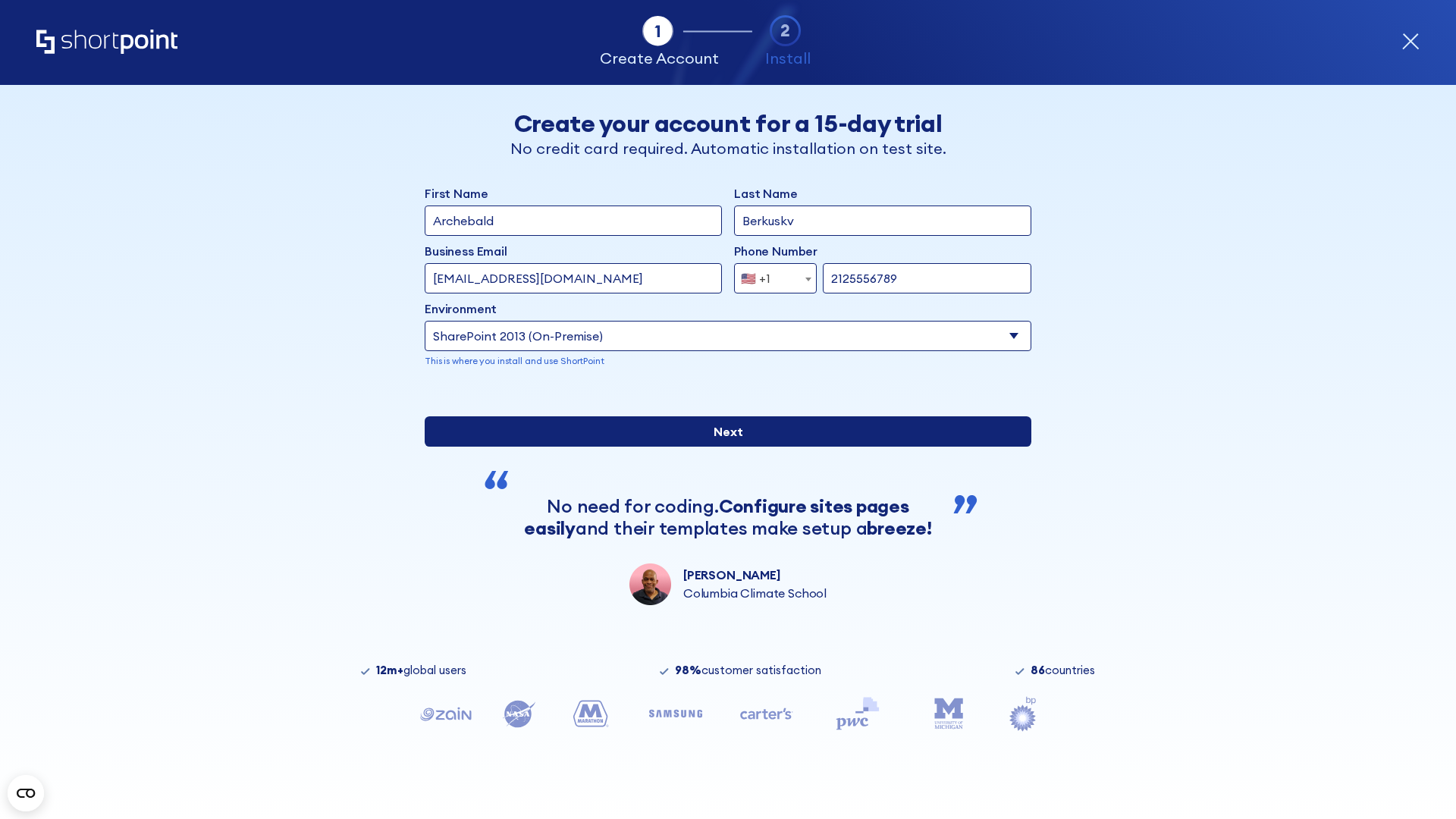
type input "2125556789"
click at [722, 447] on input "Next" at bounding box center [728, 431] width 606 height 31
